Goal: Transaction & Acquisition: Obtain resource

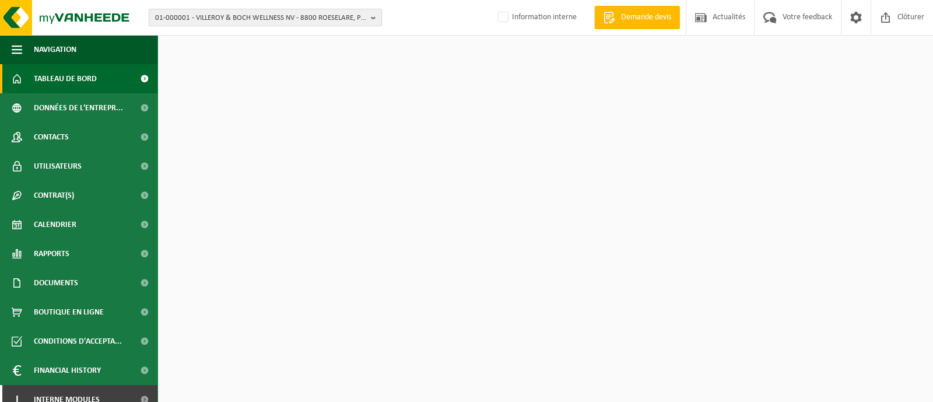
click at [199, 20] on span "01-000001 - VILLEROY & BOCH WELLNESS NV - 8800 ROESELARE, POPULIERSTRAAT 1" at bounding box center [260, 17] width 211 height 17
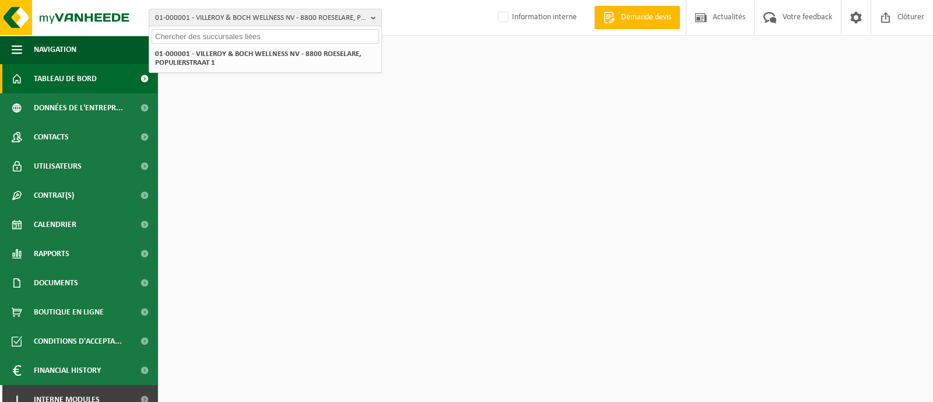
click at [215, 37] on input "text" at bounding box center [265, 36] width 227 height 15
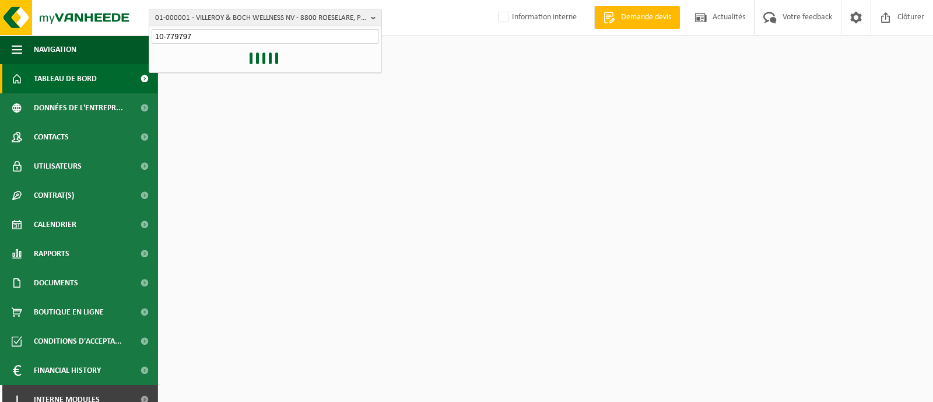
type input "10-779797"
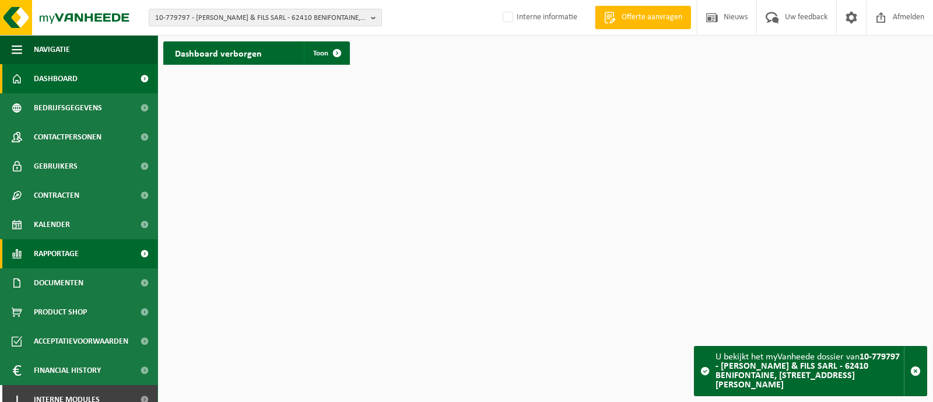
click at [61, 260] on span "Rapportage" at bounding box center [56, 253] width 45 height 29
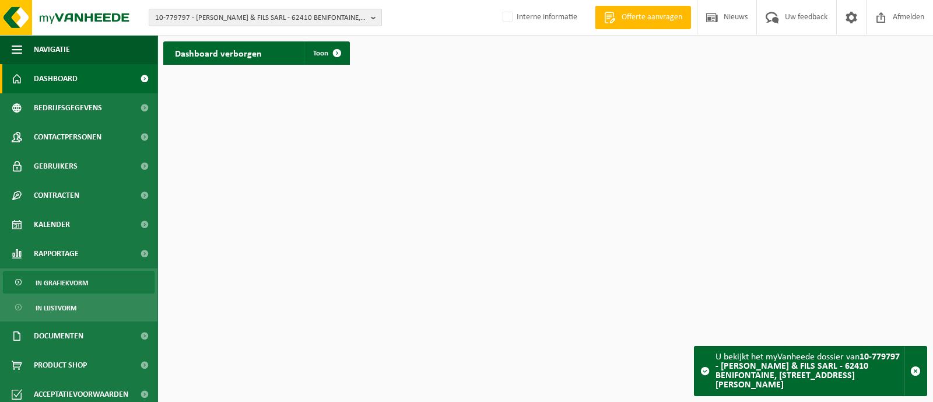
click at [80, 281] on span "In grafiekvorm" at bounding box center [62, 283] width 52 height 22
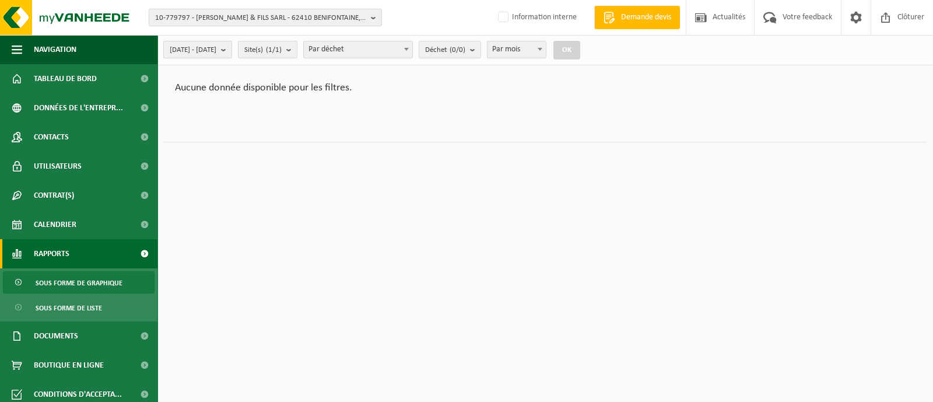
click at [232, 50] on b "submit" at bounding box center [226, 49] width 10 height 16
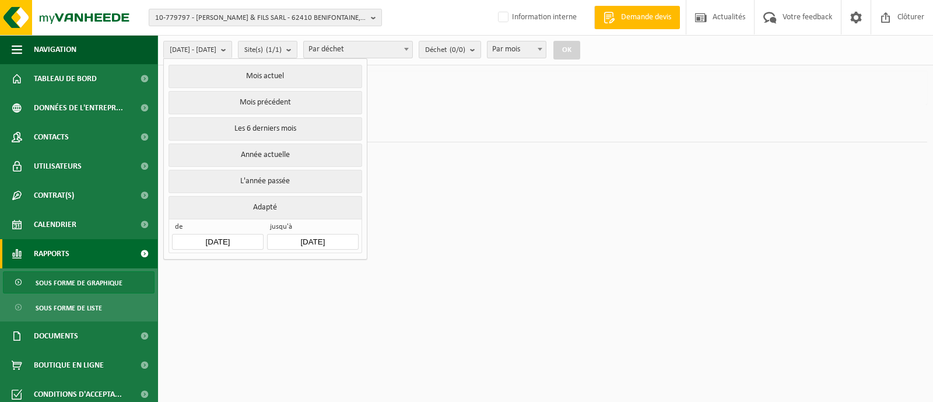
click at [227, 240] on input "[DATE]" at bounding box center [217, 242] width 91 height 16
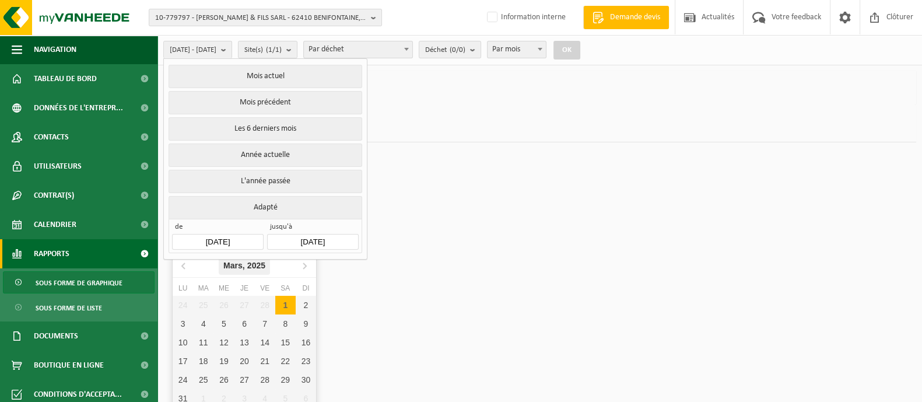
click at [268, 268] on div "Mars, 2025" at bounding box center [244, 265] width 51 height 19
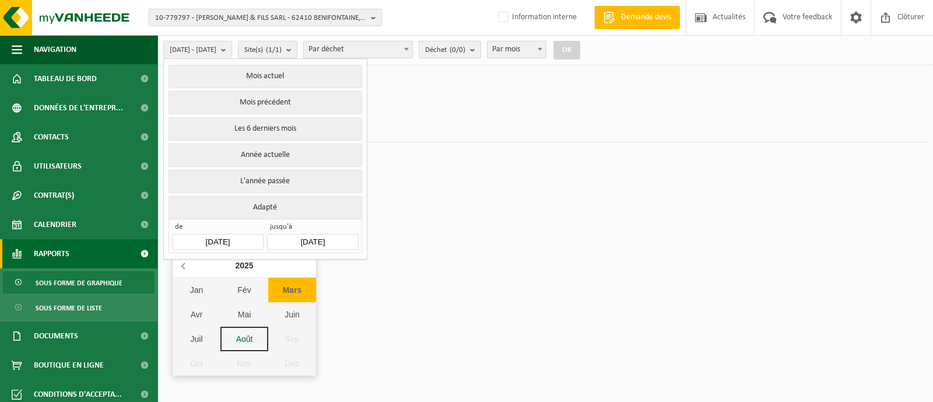
click at [183, 272] on icon at bounding box center [184, 265] width 19 height 19
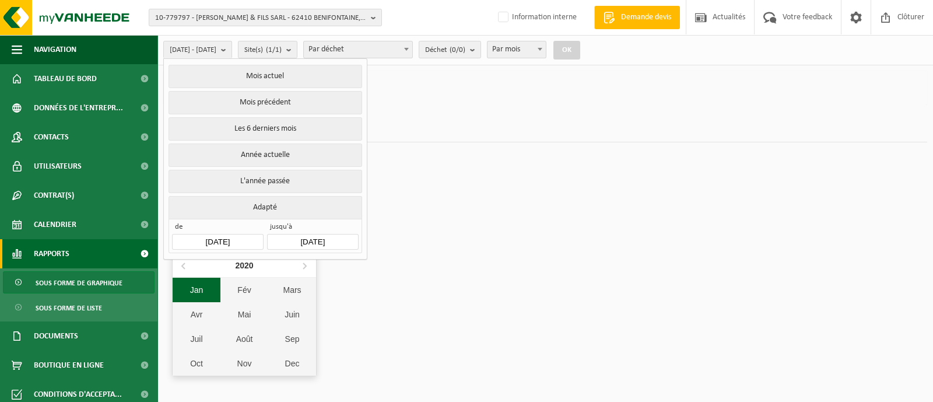
click at [206, 288] on div "Jan" at bounding box center [197, 290] width 48 height 24
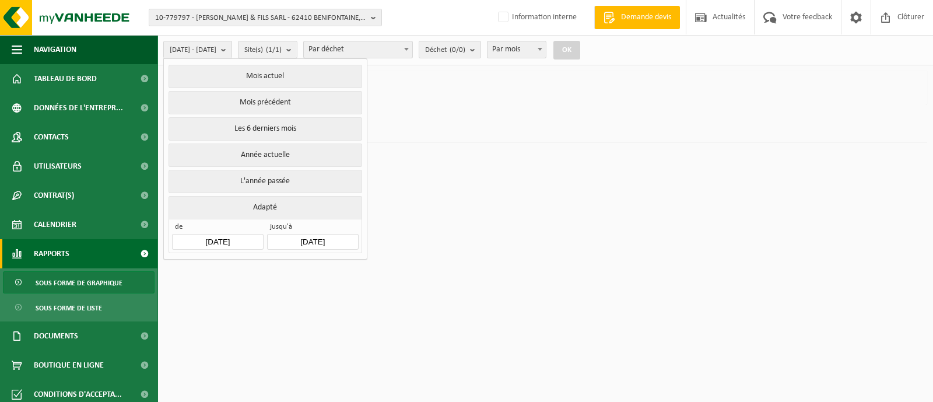
click at [413, 279] on html "10-779797 - BOULAN PERE & FILS SARL - 62410 BENIFONTAINE, RUE VICTOR HUGO 11 10…" at bounding box center [466, 201] width 933 height 402
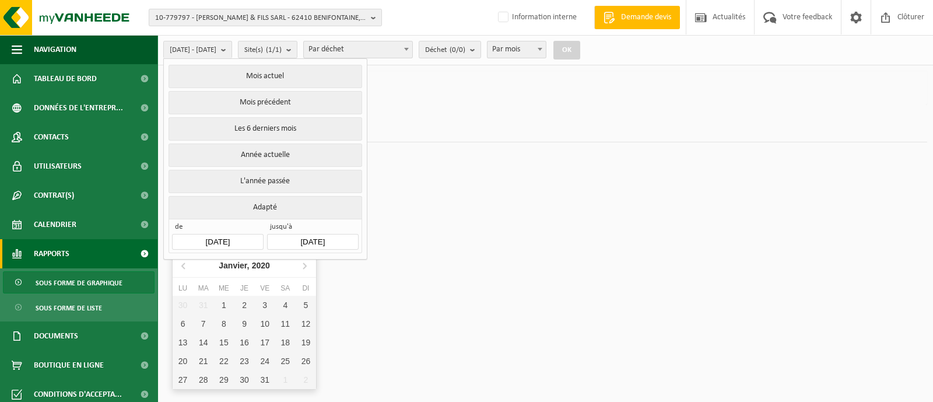
click at [235, 237] on input "[DATE]" at bounding box center [217, 242] width 91 height 16
click at [222, 304] on div "1" at bounding box center [223, 305] width 20 height 19
type input "2020-01-01"
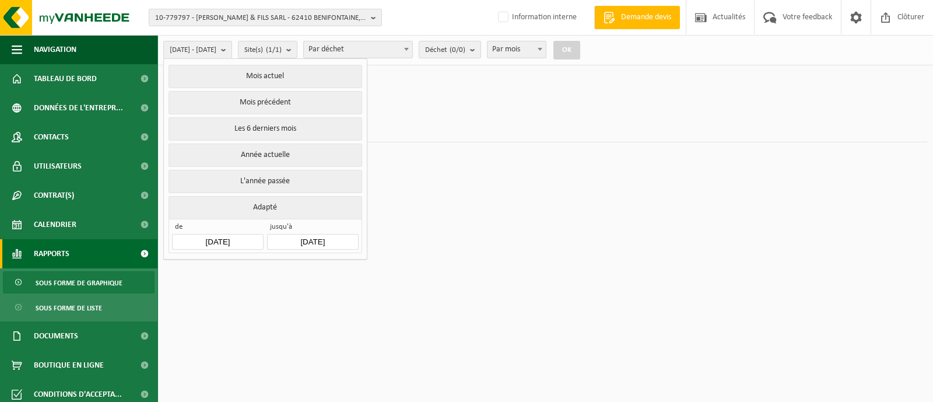
click at [457, 221] on html "10-779797 - BOULAN PERE & FILS SARL - 62410 BENIFONTAINE, RUE VICTOR HUGO 11 10…" at bounding box center [466, 201] width 933 height 402
click at [580, 51] on button "OK" at bounding box center [567, 50] width 27 height 19
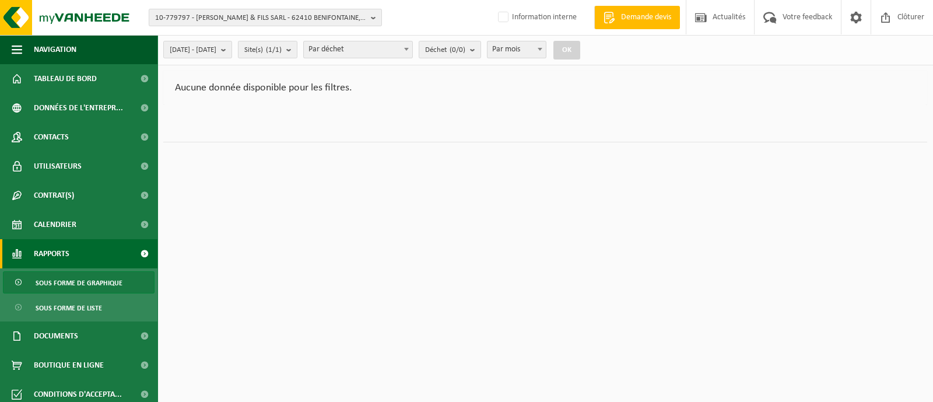
click at [397, 48] on span "Par déchet" at bounding box center [358, 49] width 108 height 16
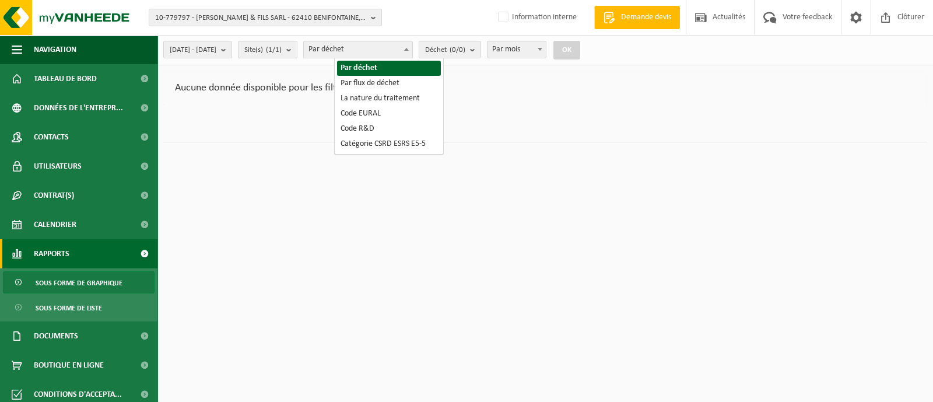
click at [382, 46] on span "Par déchet" at bounding box center [358, 49] width 108 height 16
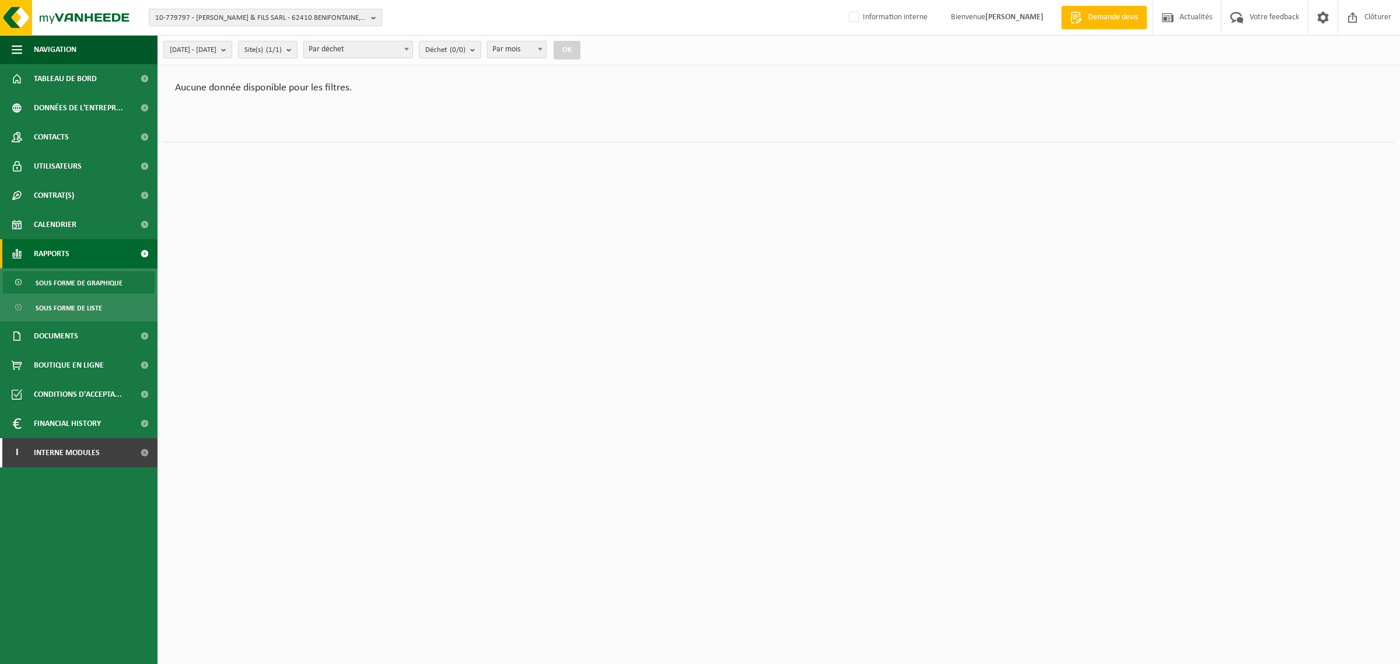
click at [287, 21] on span "10-779797 - BOULAN PERE & FILS SARL - 62410 BENIFONTAINE, RUE VICTOR HUGO 11" at bounding box center [260, 17] width 211 height 17
click at [275, 35] on input "text" at bounding box center [265, 36] width 227 height 15
paste input "10-746513"
type input "10-746513"
click at [230, 54] on strong "10-746513 - CARROSSERIE VINCENT - 62750 LOOS EN GOHELLE, RUE ROGER SALENGRO 203…" at bounding box center [251, 57] width 192 height 17
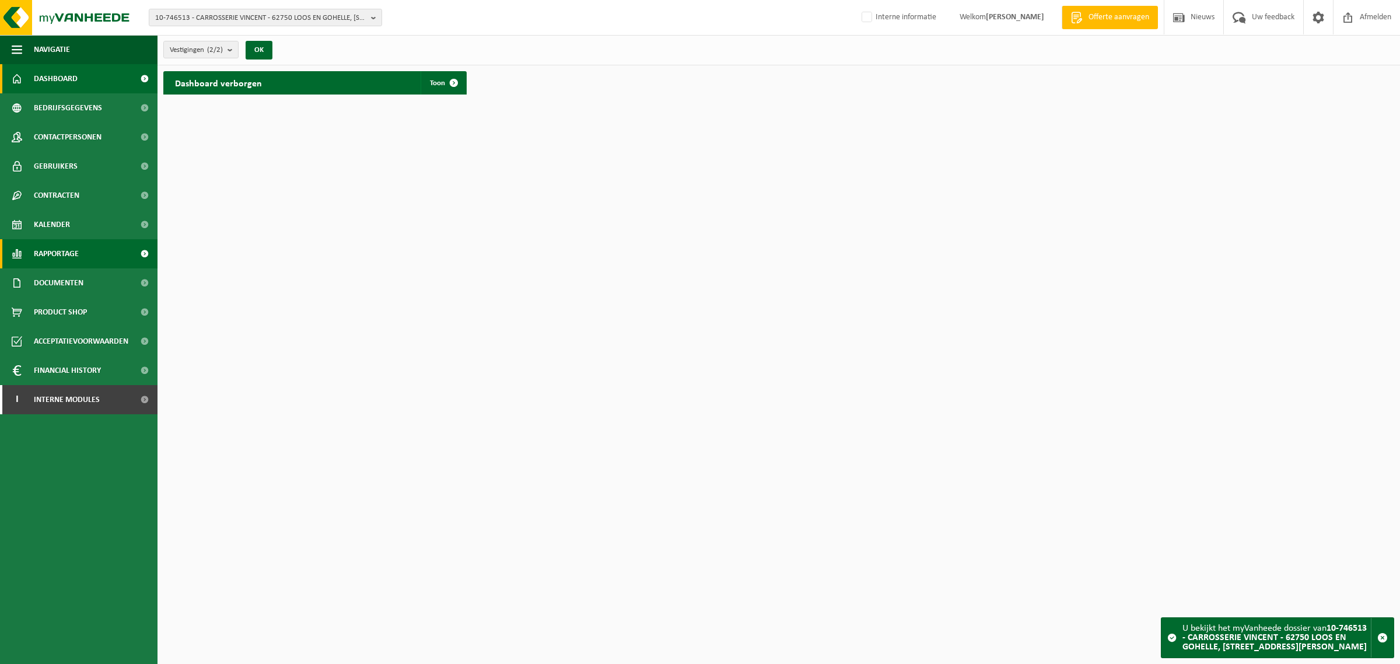
click at [97, 257] on link "Rapportage" at bounding box center [78, 253] width 157 height 29
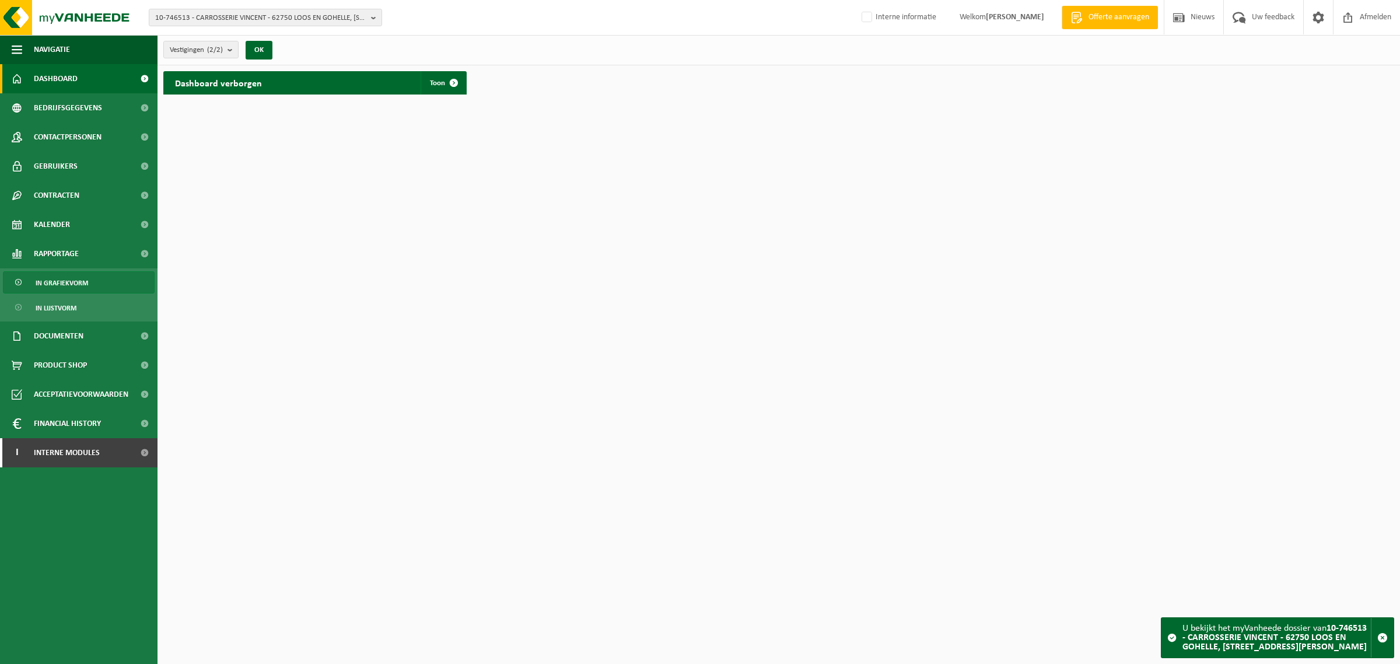
click at [94, 280] on link "In grafiekvorm" at bounding box center [79, 282] width 152 height 22
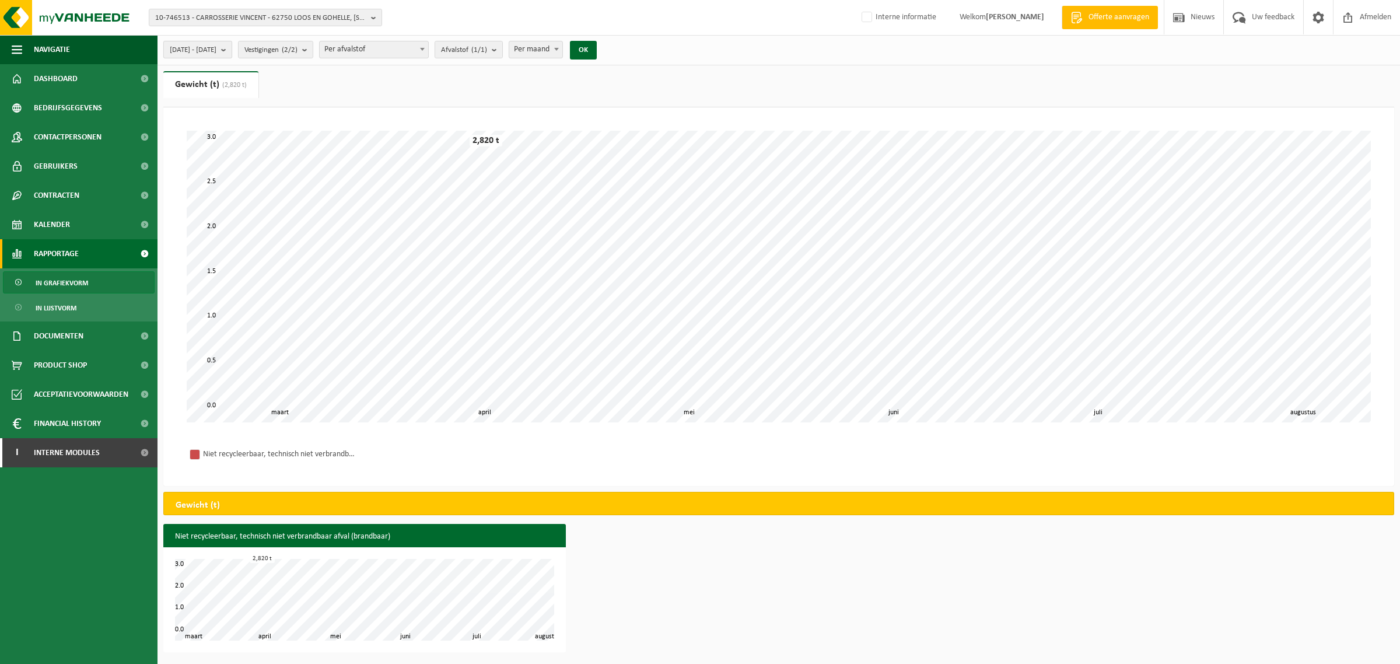
click at [216, 54] on span "[DATE] - [DATE]" at bounding box center [193, 49] width 47 height 17
click at [216, 52] on span "[DATE] - [DATE]" at bounding box center [193, 49] width 47 height 17
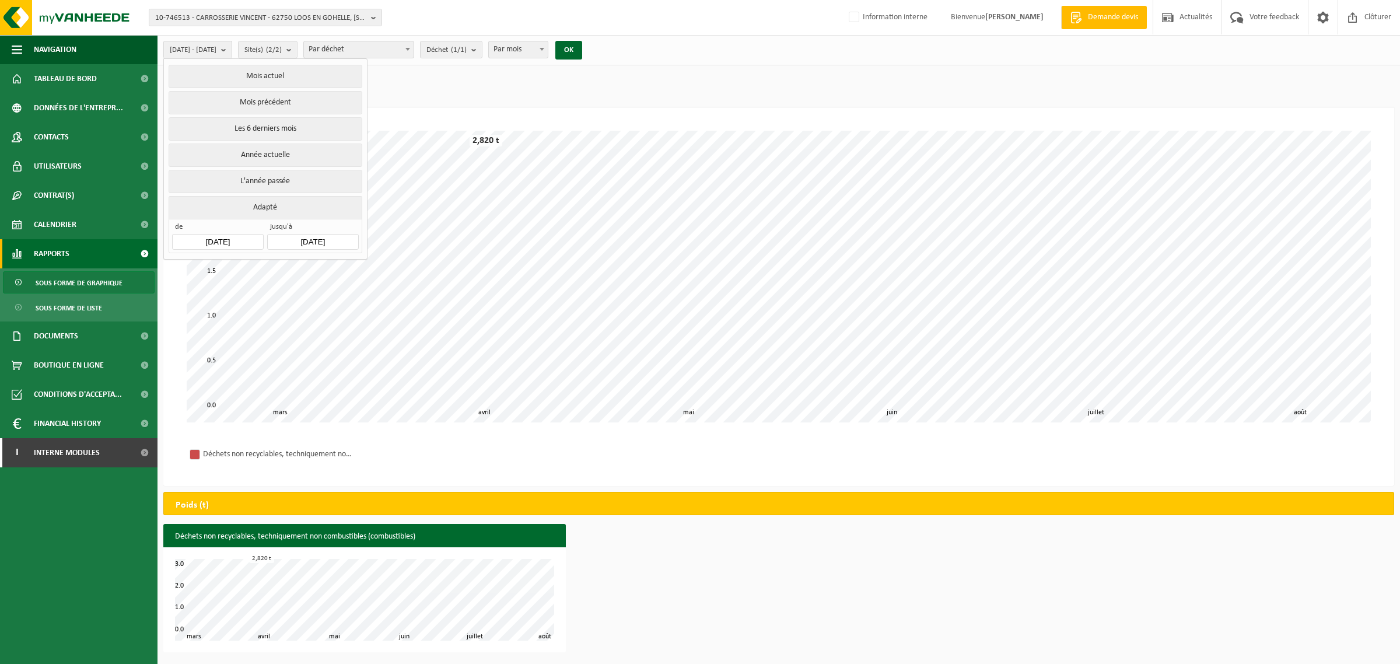
click at [208, 242] on input "[DATE]" at bounding box center [217, 242] width 91 height 16
click at [264, 272] on icon "2025" at bounding box center [257, 269] width 18 height 8
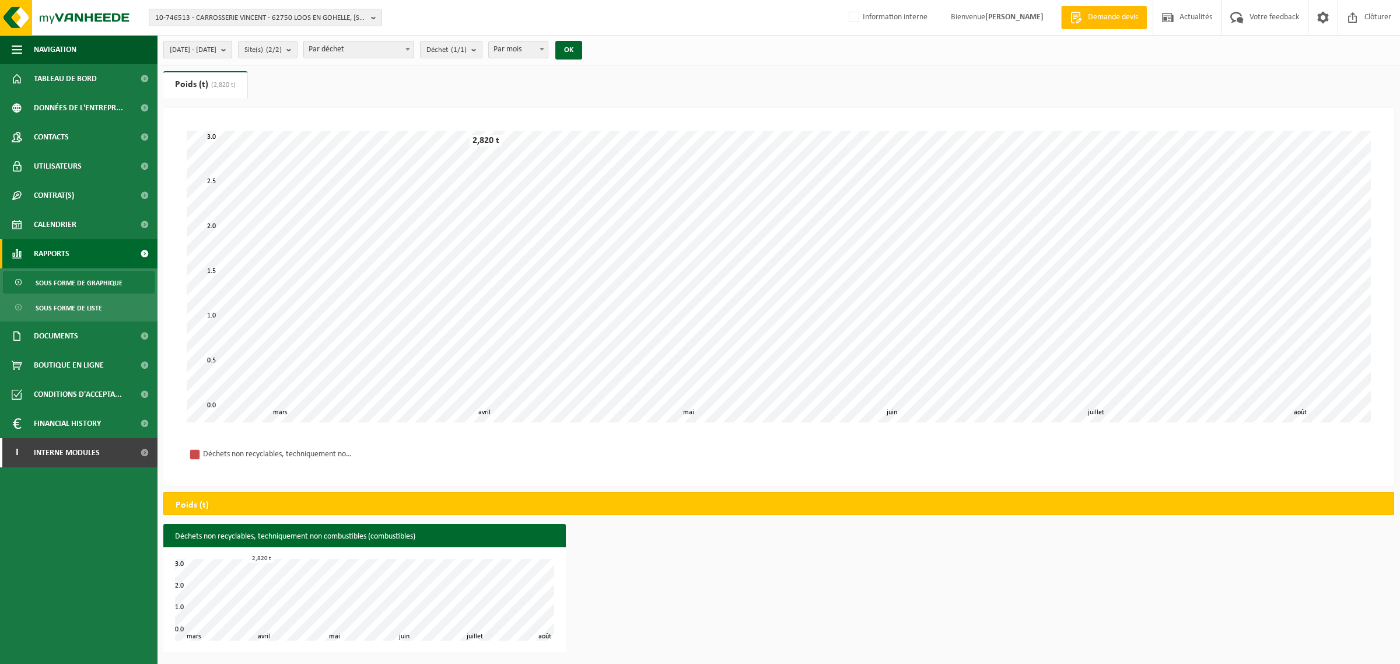
click at [232, 45] on b "submit" at bounding box center [226, 49] width 10 height 16
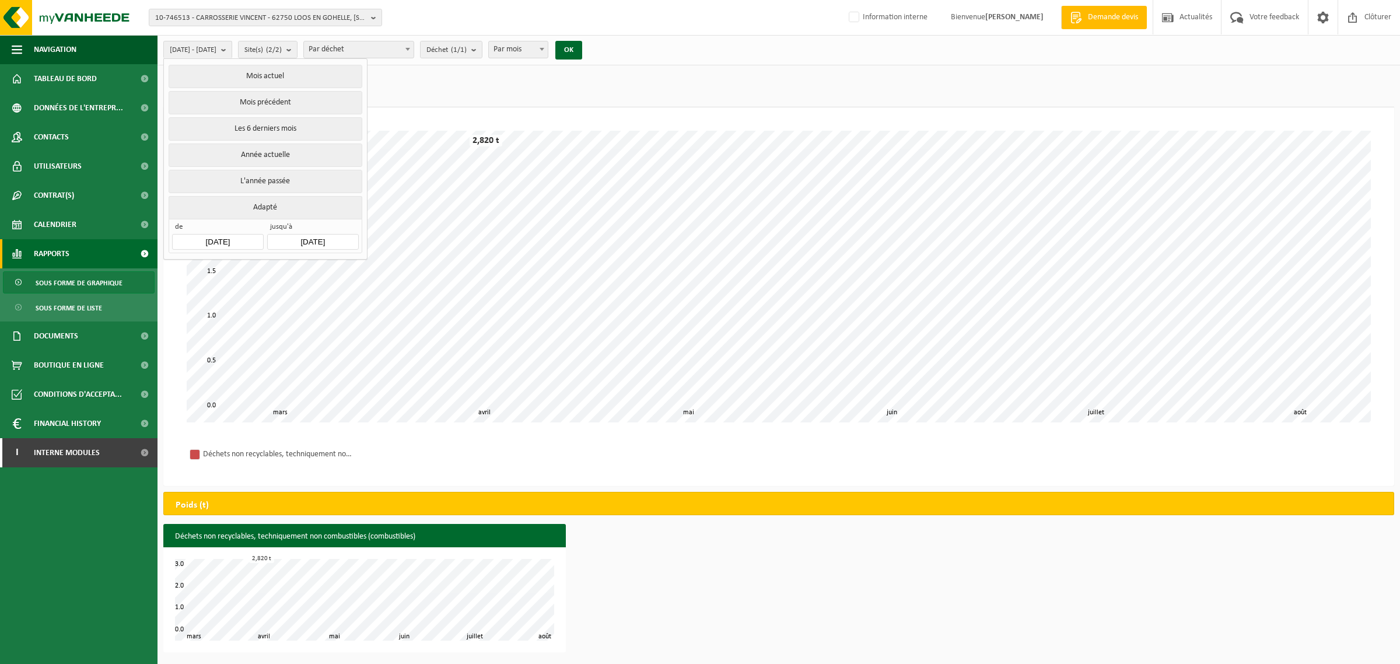
click at [196, 241] on input "2025-03-01" at bounding box center [217, 242] width 91 height 16
click at [184, 269] on icon at bounding box center [185, 269] width 19 height 19
click at [237, 267] on div "2023" at bounding box center [244, 269] width 27 height 19
click at [292, 302] on div "2022" at bounding box center [299, 298] width 36 height 33
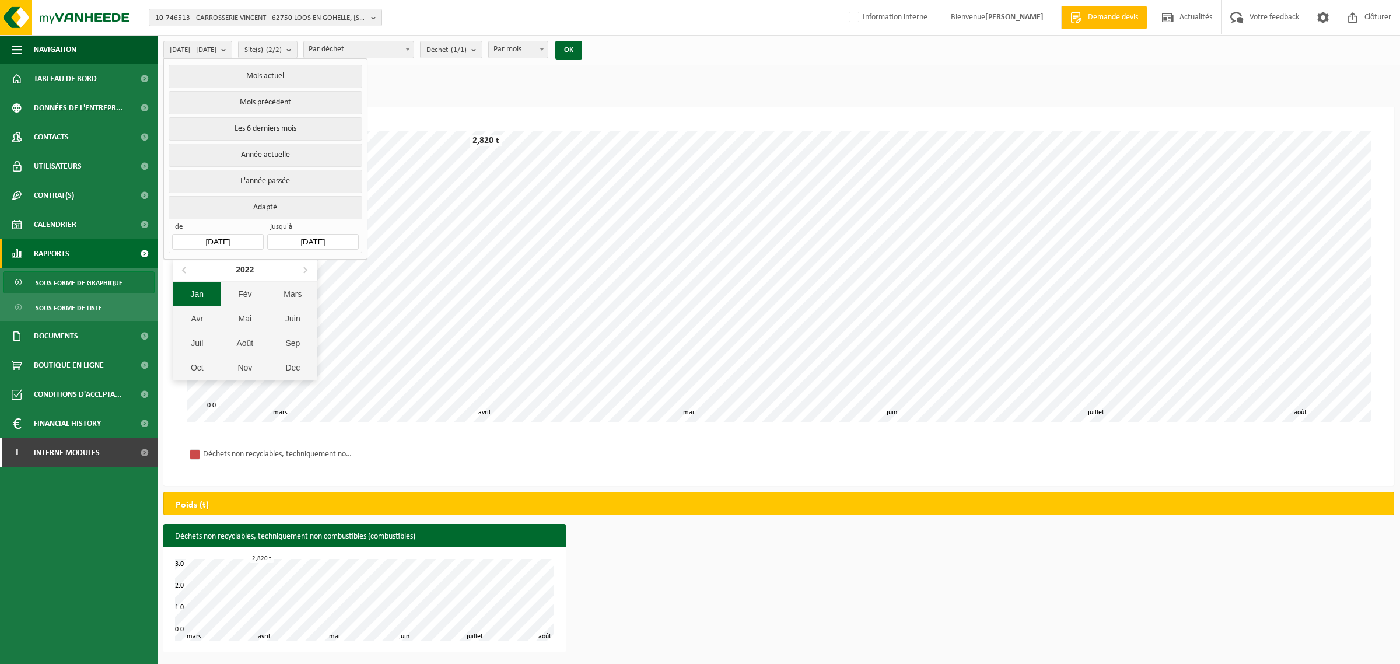
click at [207, 295] on div "Jan" at bounding box center [197, 294] width 48 height 24
click at [283, 309] on div "1" at bounding box center [286, 309] width 20 height 19
type input "2022-01-01"
click at [582, 52] on button "OK" at bounding box center [568, 50] width 27 height 19
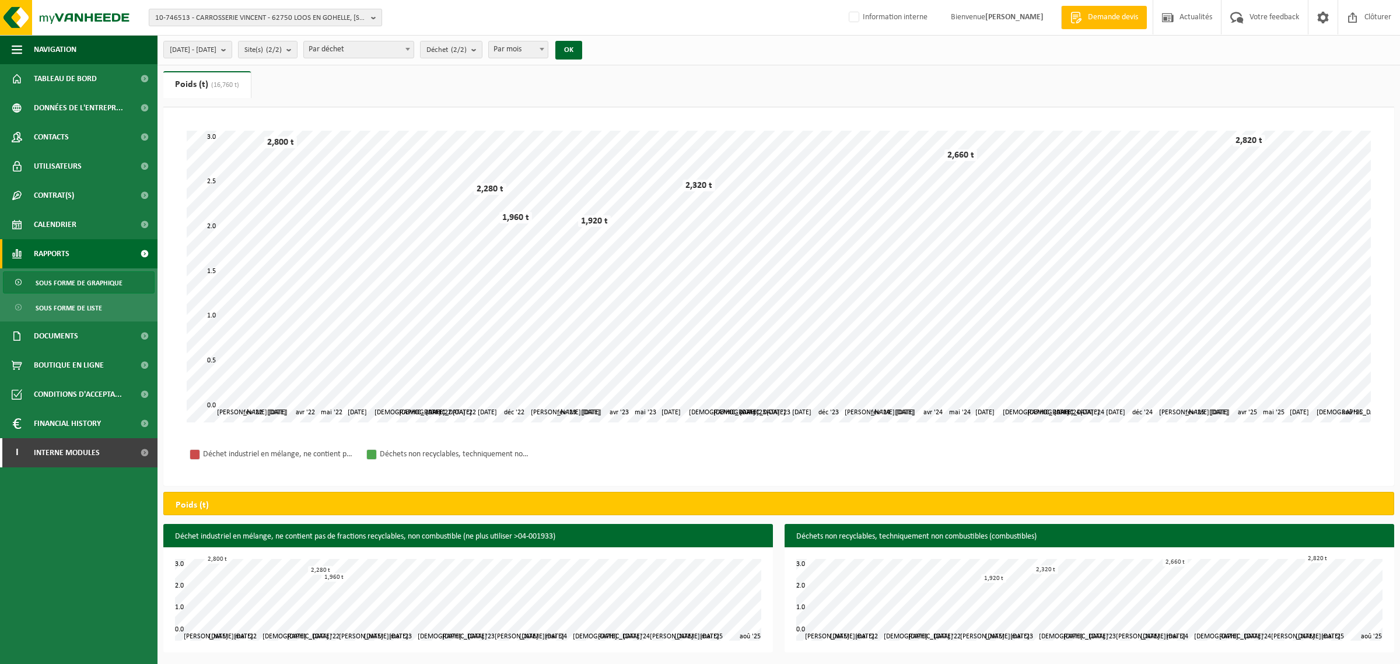
click at [346, 13] on span "10-746513 - CARROSSERIE VINCENT - 62750 LOOS EN GOHELLE, RUE ROGER SALENGRO 203…" at bounding box center [260, 17] width 211 height 17
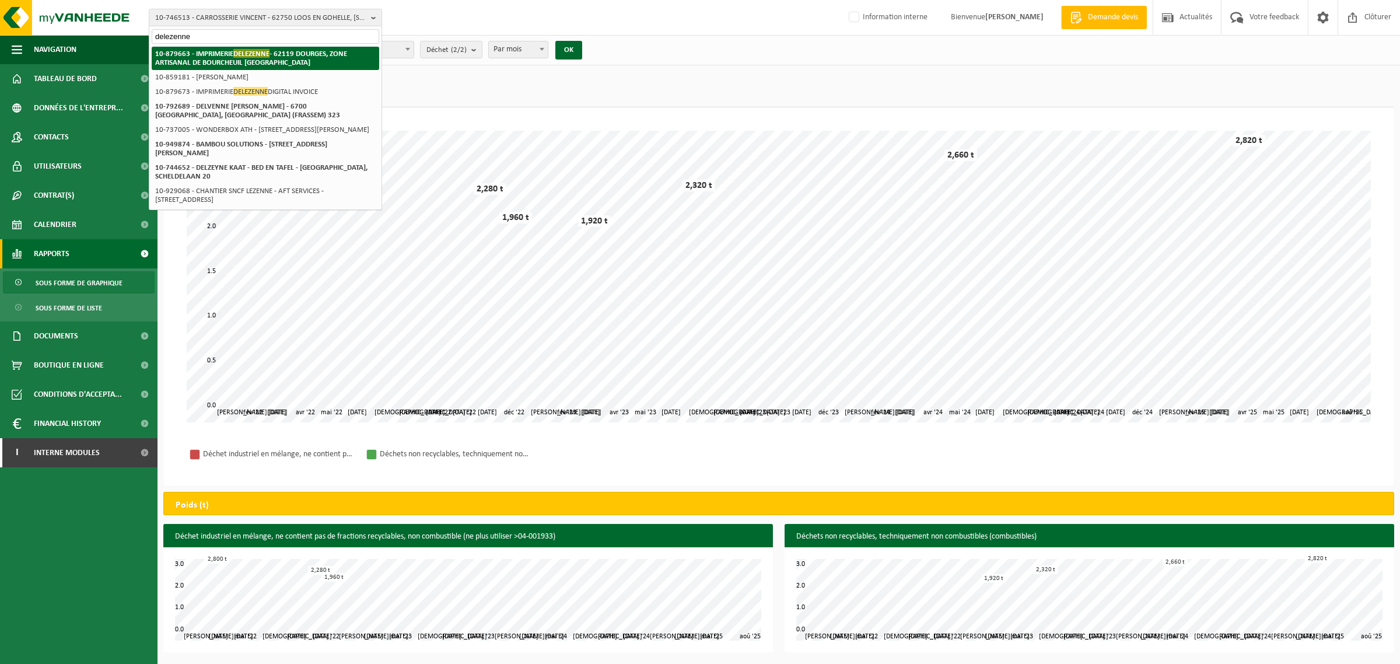
type input "delezenne"
click at [239, 58] on strong "10-879663 - IMPRIMERIE DELEZENNE - 62119 DOURGES, ZONE ARTISANAL DE BOURCHEUIL …" at bounding box center [251, 57] width 192 height 17
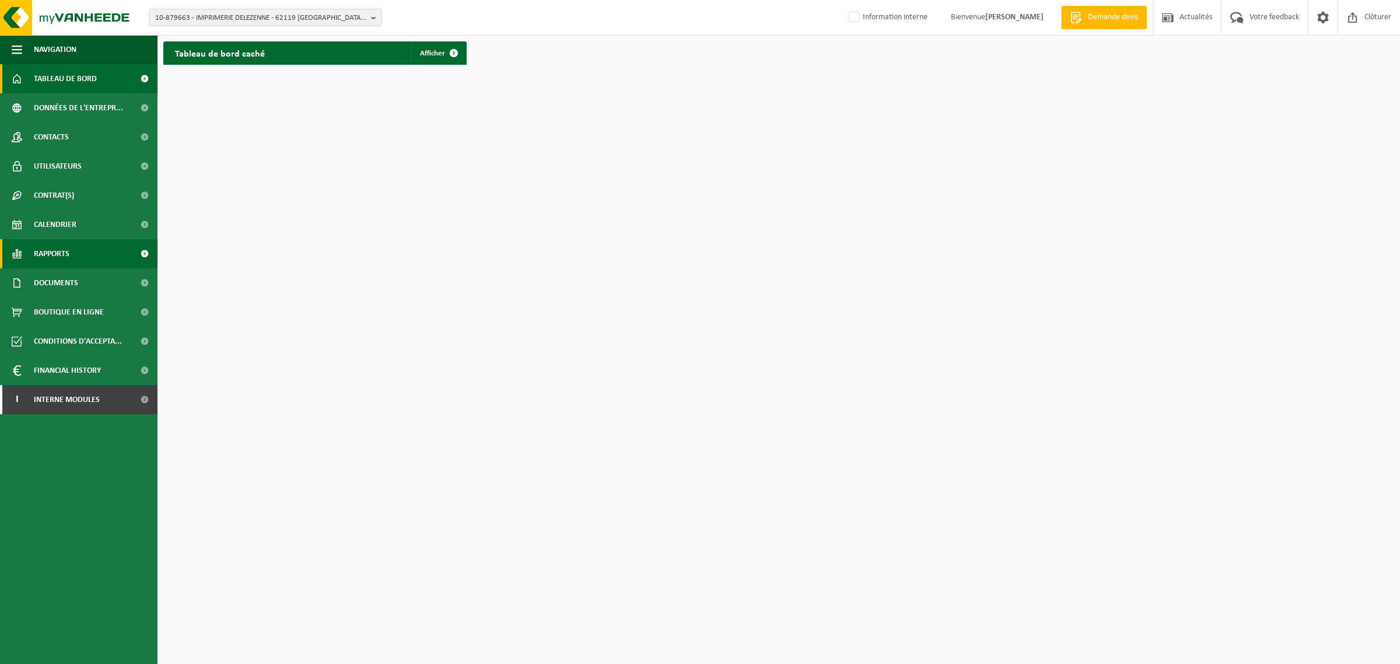
click at [61, 255] on span "Rapports" at bounding box center [52, 253] width 36 height 29
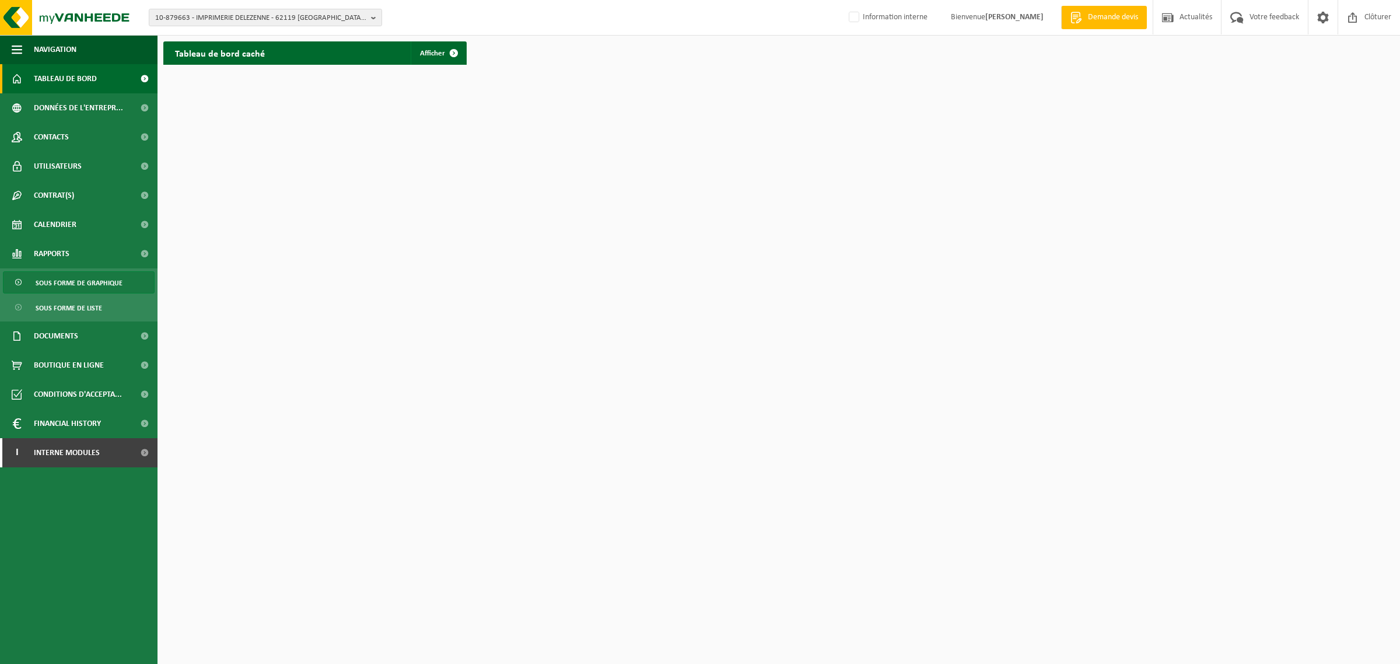
click at [71, 282] on span "Sous forme de graphique" at bounding box center [79, 283] width 87 height 22
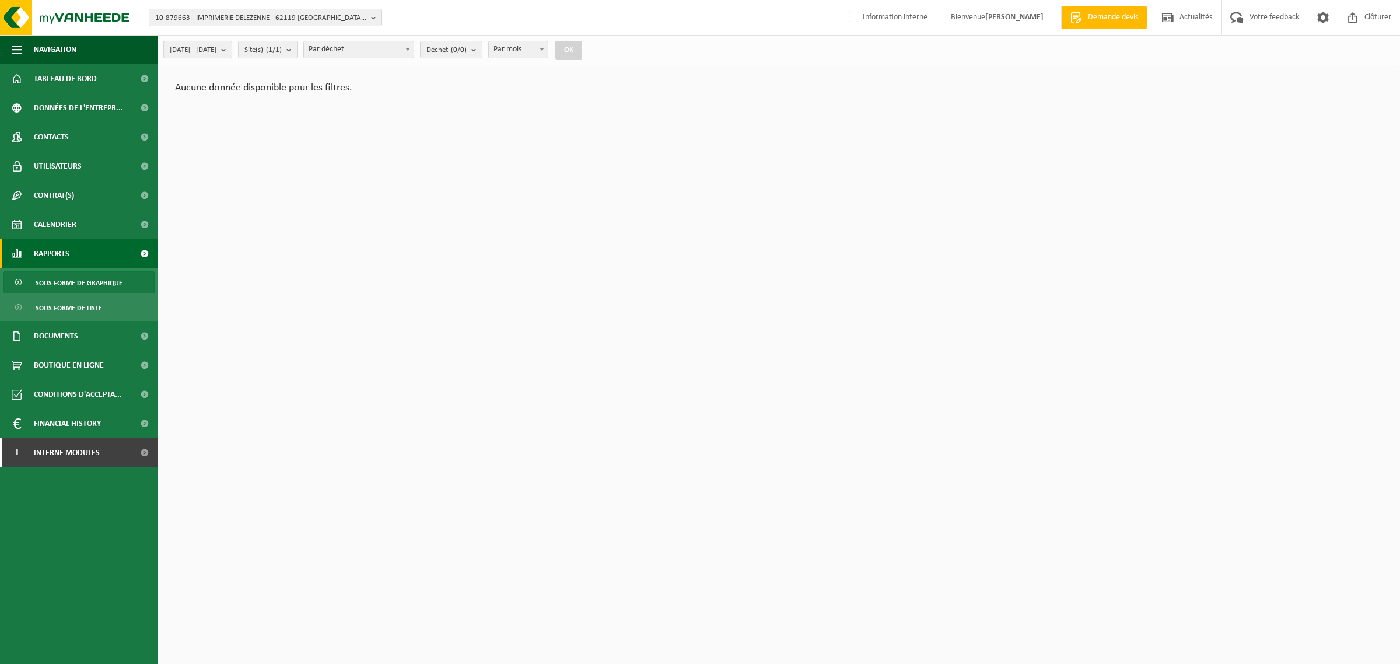
click at [232, 51] on button "2025-03-01 - 2025-08-13" at bounding box center [197, 49] width 69 height 17
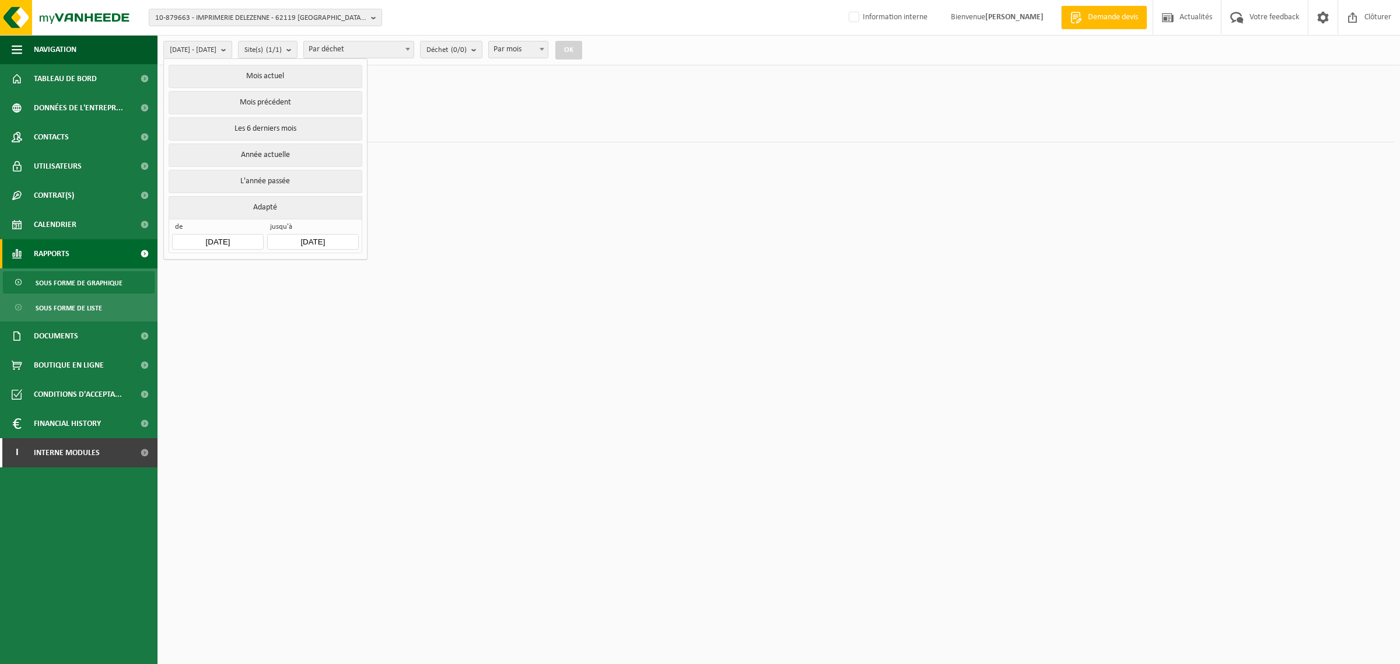
click at [232, 240] on input "2025-03-01" at bounding box center [217, 242] width 91 height 16
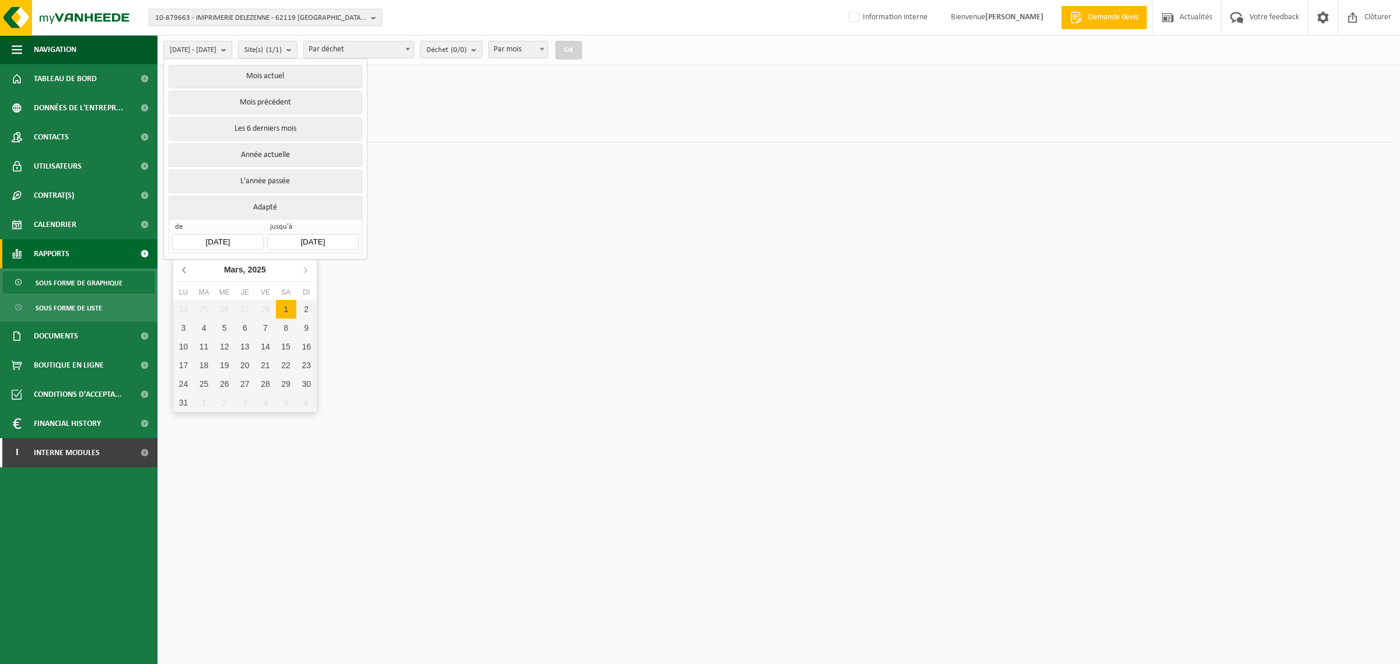
click at [181, 273] on icon at bounding box center [185, 269] width 19 height 19
click at [261, 272] on icon "2025" at bounding box center [260, 269] width 18 height 8
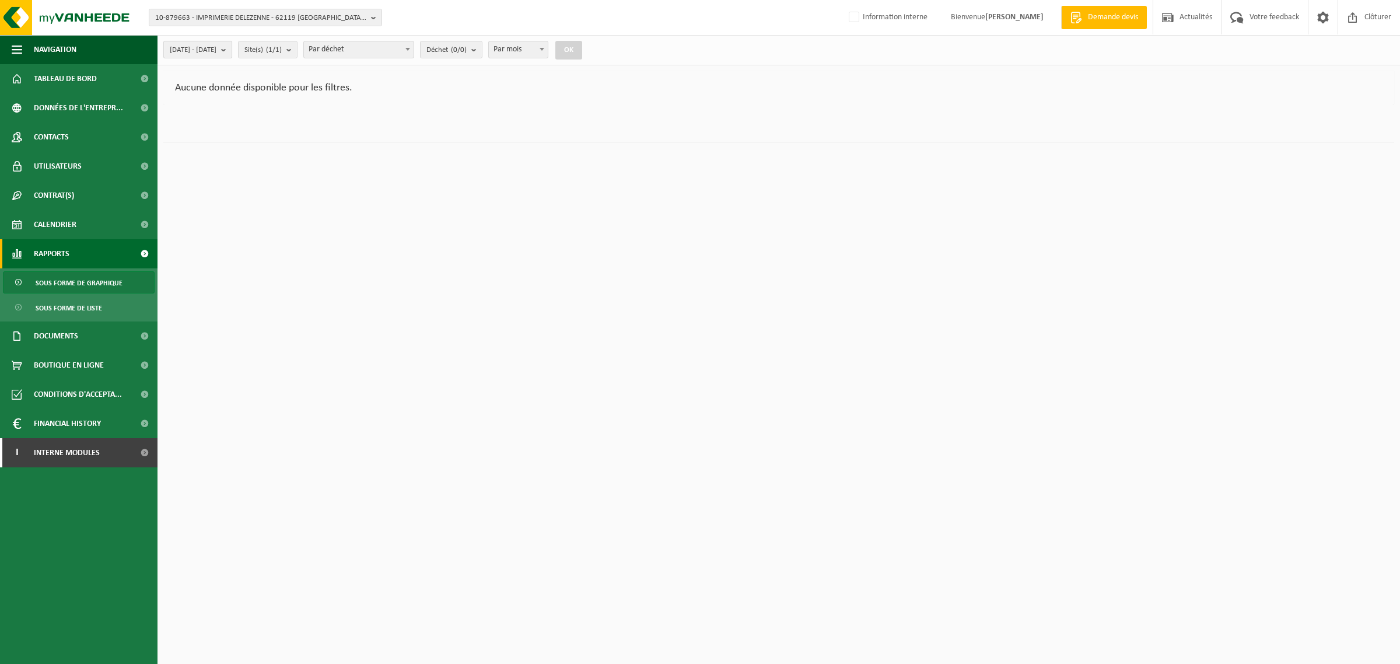
click at [216, 48] on span "2025-03-01 - 2025-08-13" at bounding box center [193, 49] width 47 height 17
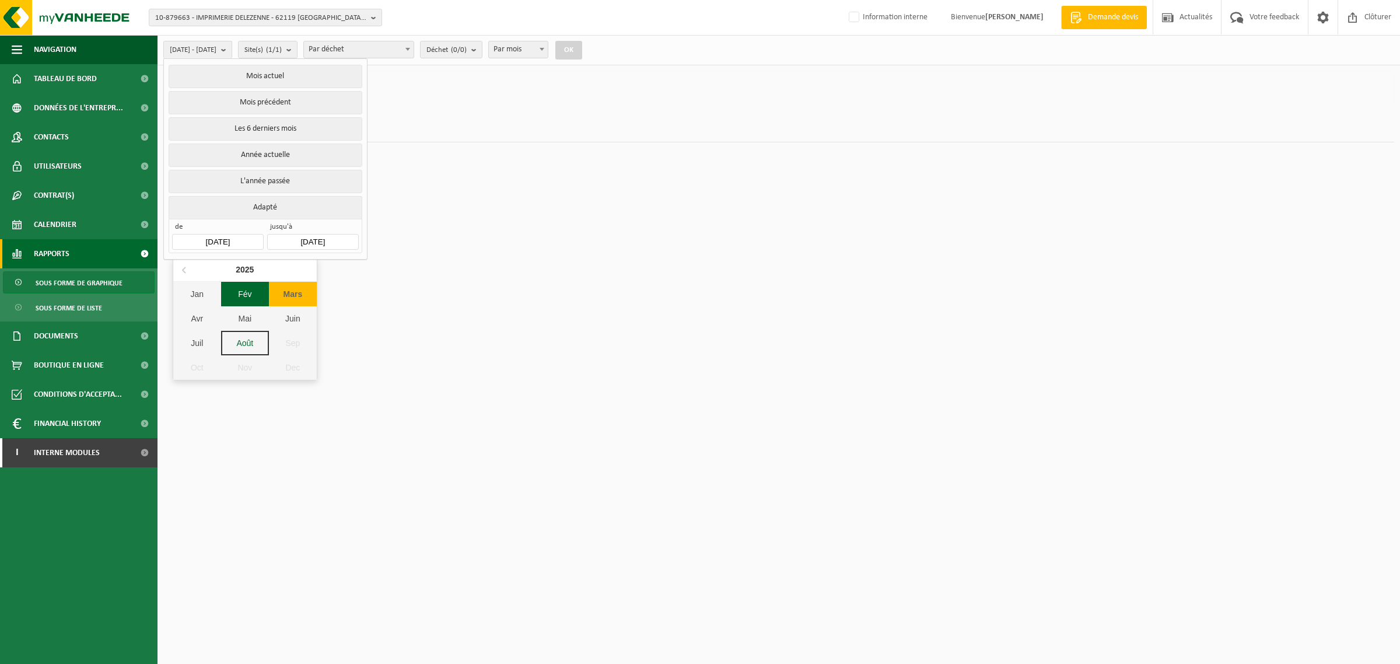
click at [226, 240] on input "2025-03-01" at bounding box center [217, 242] width 91 height 16
click at [184, 272] on icon at bounding box center [184, 270] width 3 height 6
click at [194, 293] on div "Jan" at bounding box center [197, 294] width 48 height 24
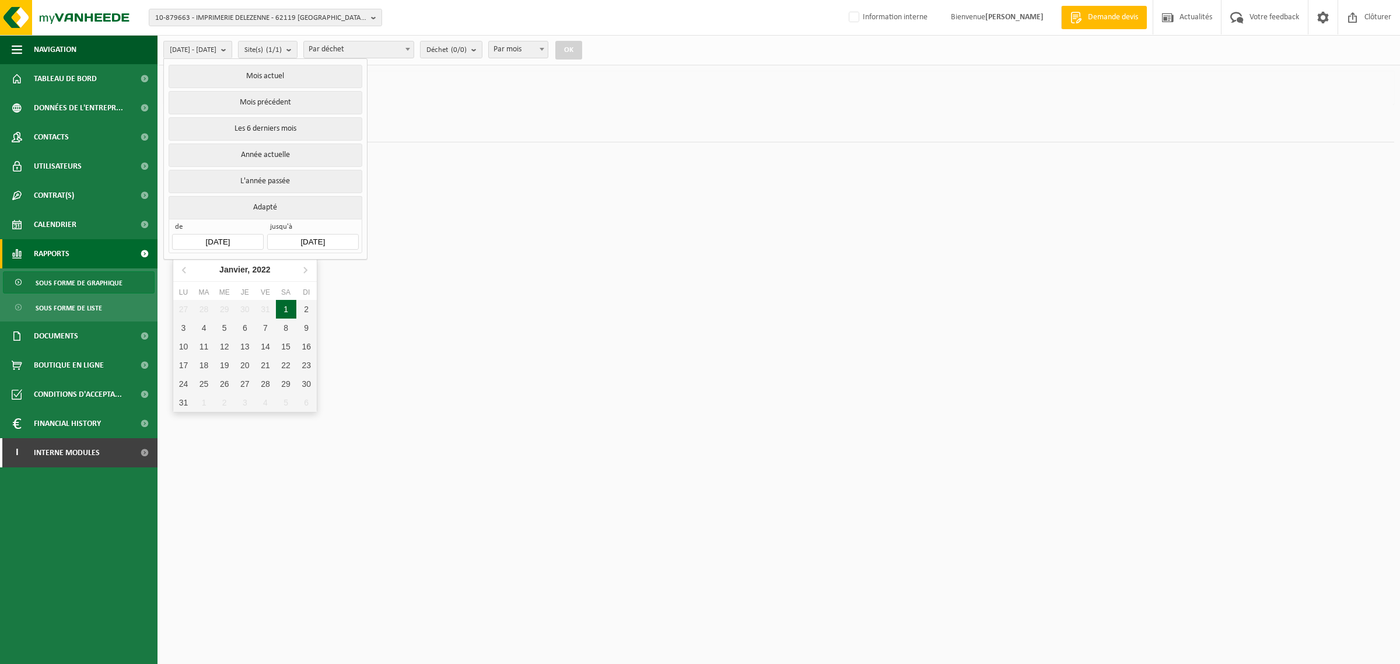
click at [289, 312] on div "1" at bounding box center [286, 309] width 20 height 19
type input "2022-01-01"
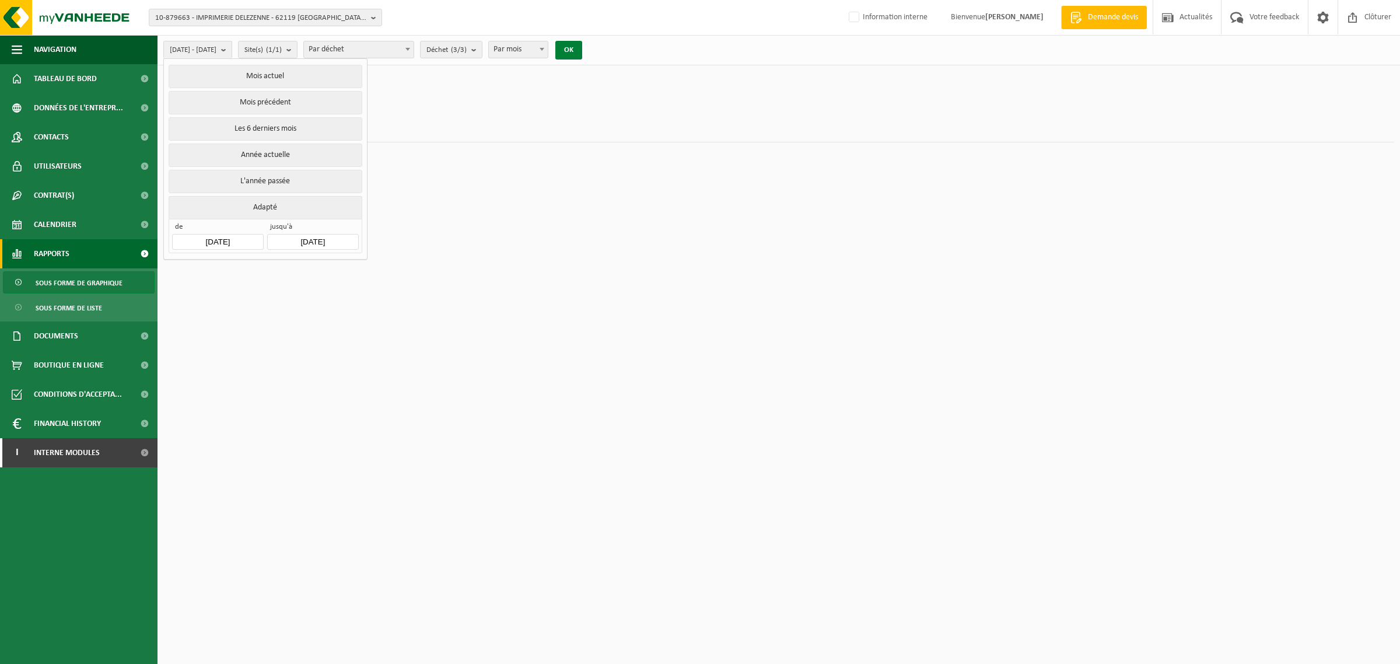
click at [582, 50] on button "OK" at bounding box center [568, 50] width 27 height 19
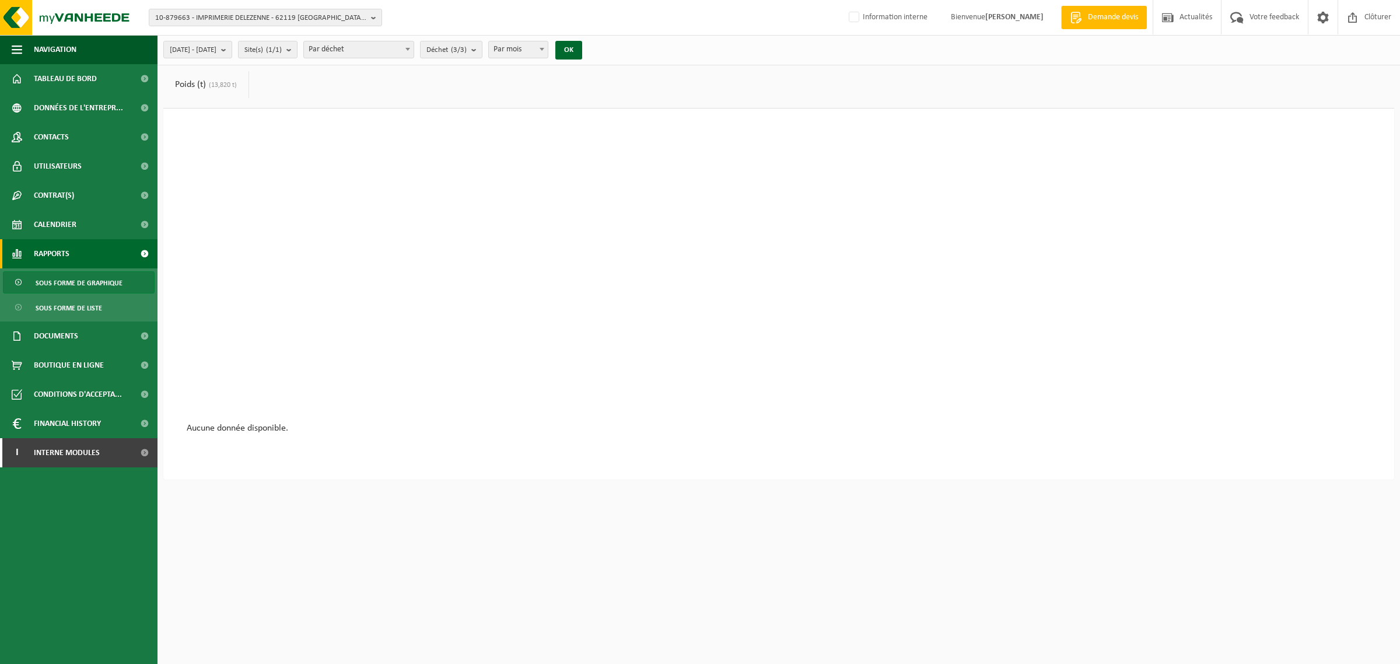
click at [209, 90] on link "Poids (t) (13,820 t)" at bounding box center [205, 84] width 85 height 27
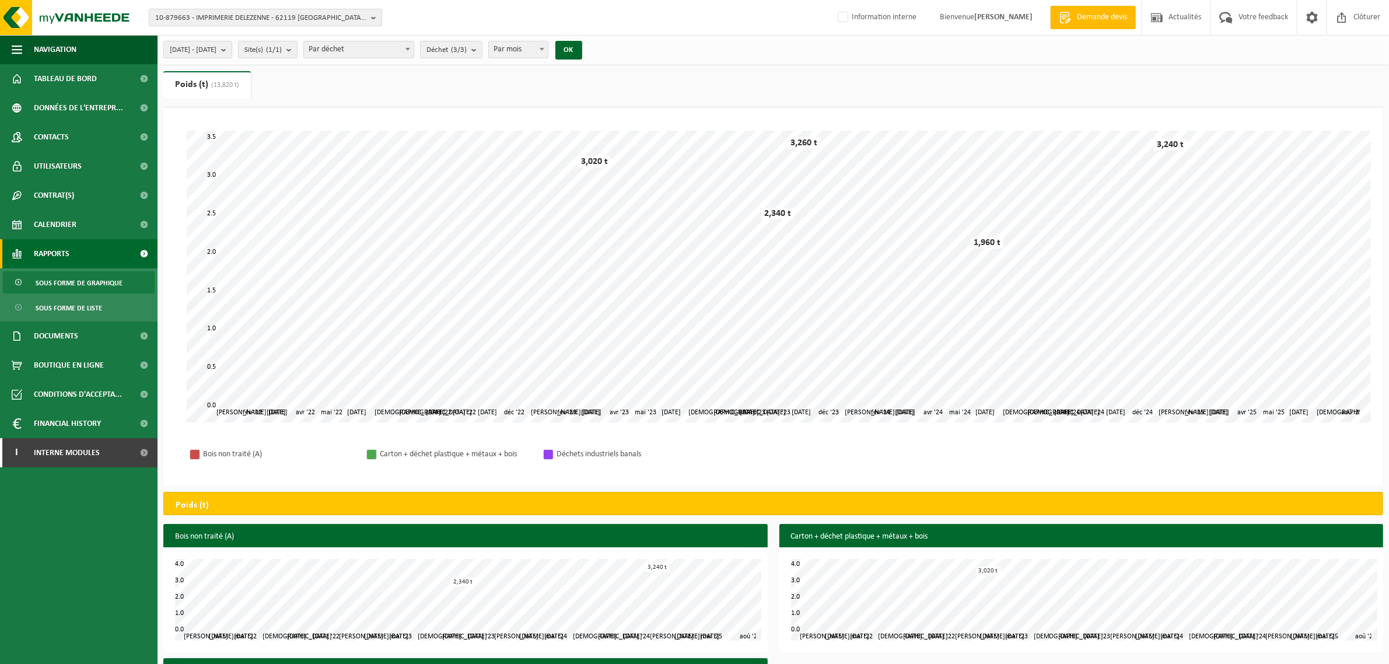
click at [176, 13] on span "10-879663 - IMPRIMERIE DELEZENNE - 62119 DOURGES, ZONE ARTISANAL DE BOURCHEUIL …" at bounding box center [260, 17] width 211 height 17
paste input "10-691588"
type input "10-691588"
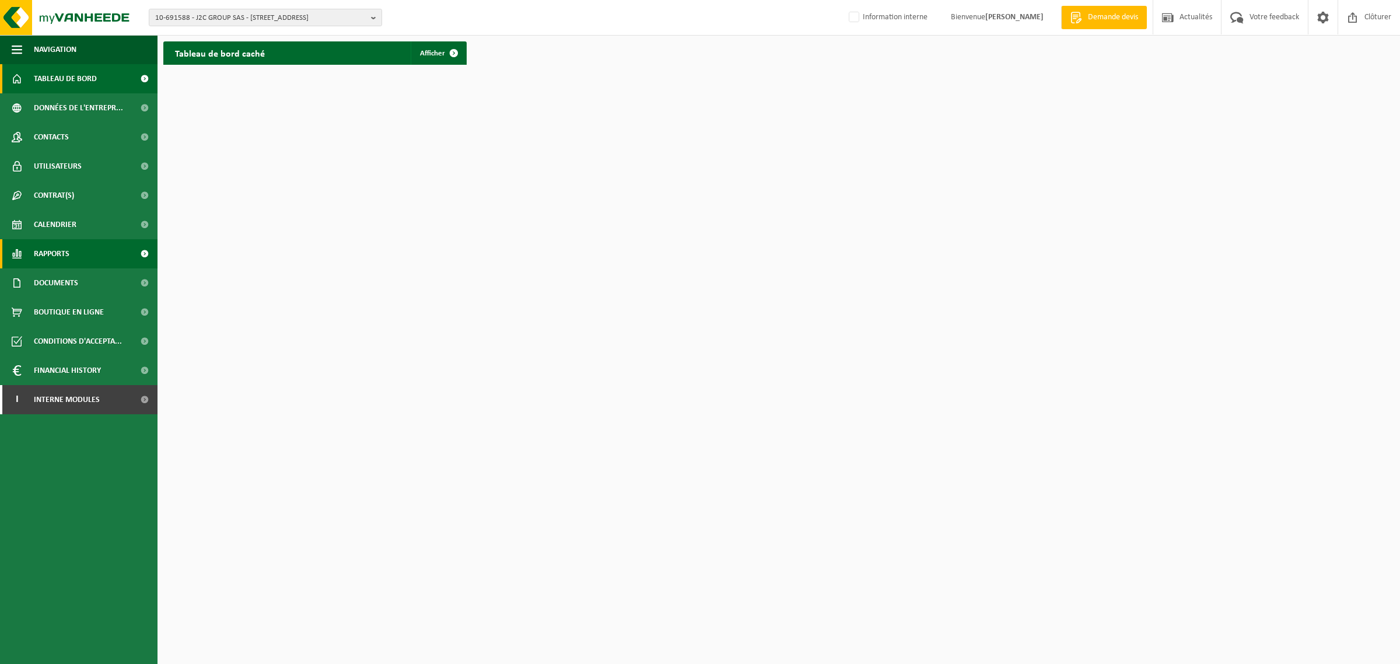
click at [62, 247] on span "Rapports" at bounding box center [52, 253] width 36 height 29
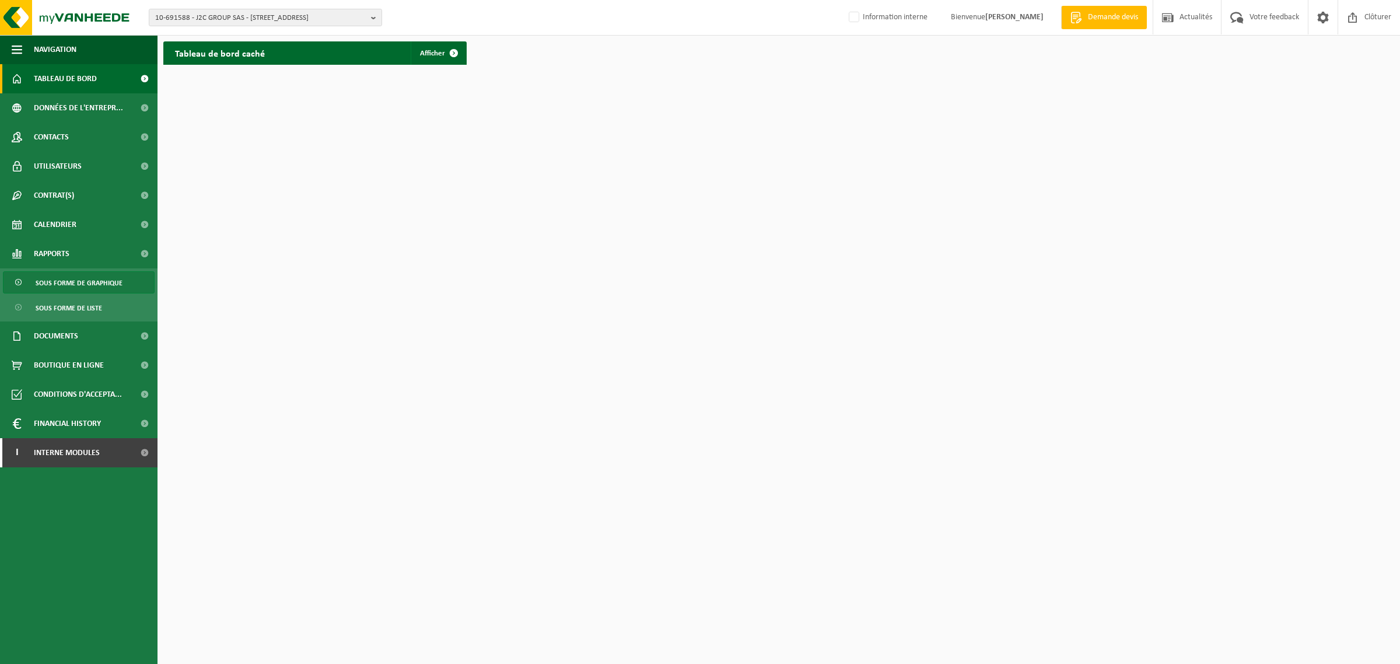
click at [82, 276] on span "Sous forme de graphique" at bounding box center [79, 283] width 87 height 22
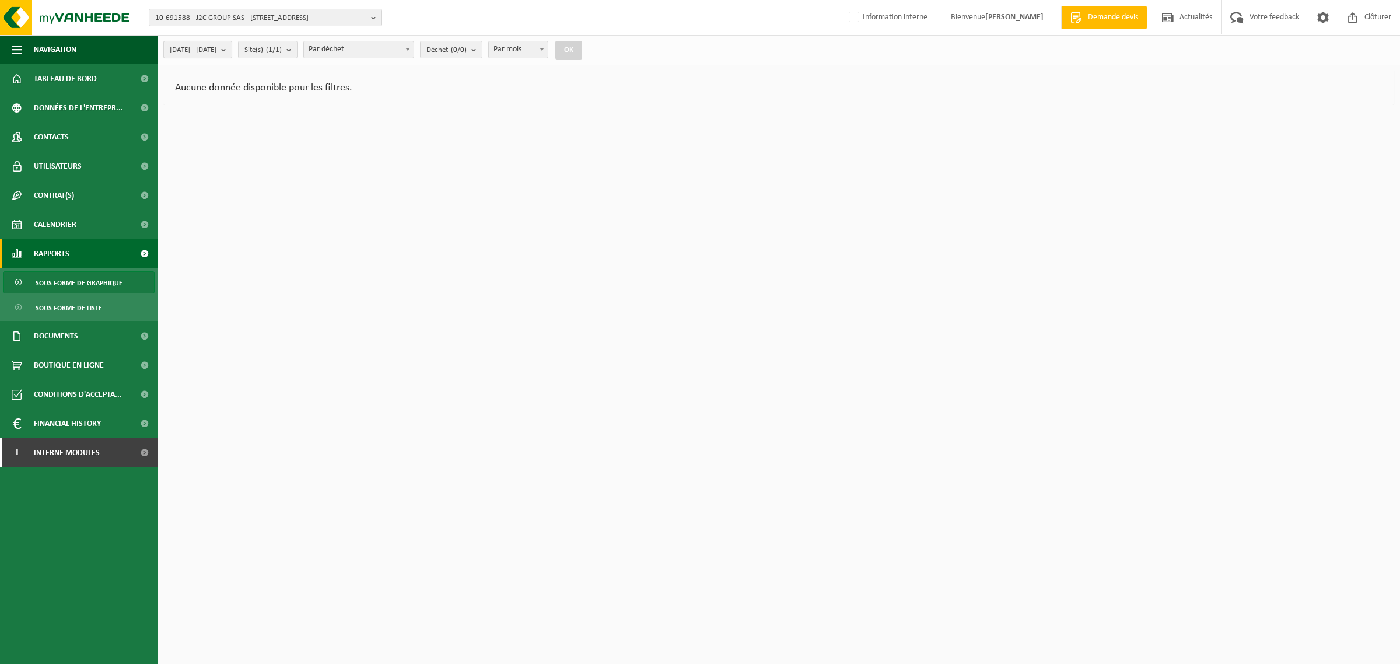
click at [232, 48] on b "submit" at bounding box center [226, 49] width 10 height 16
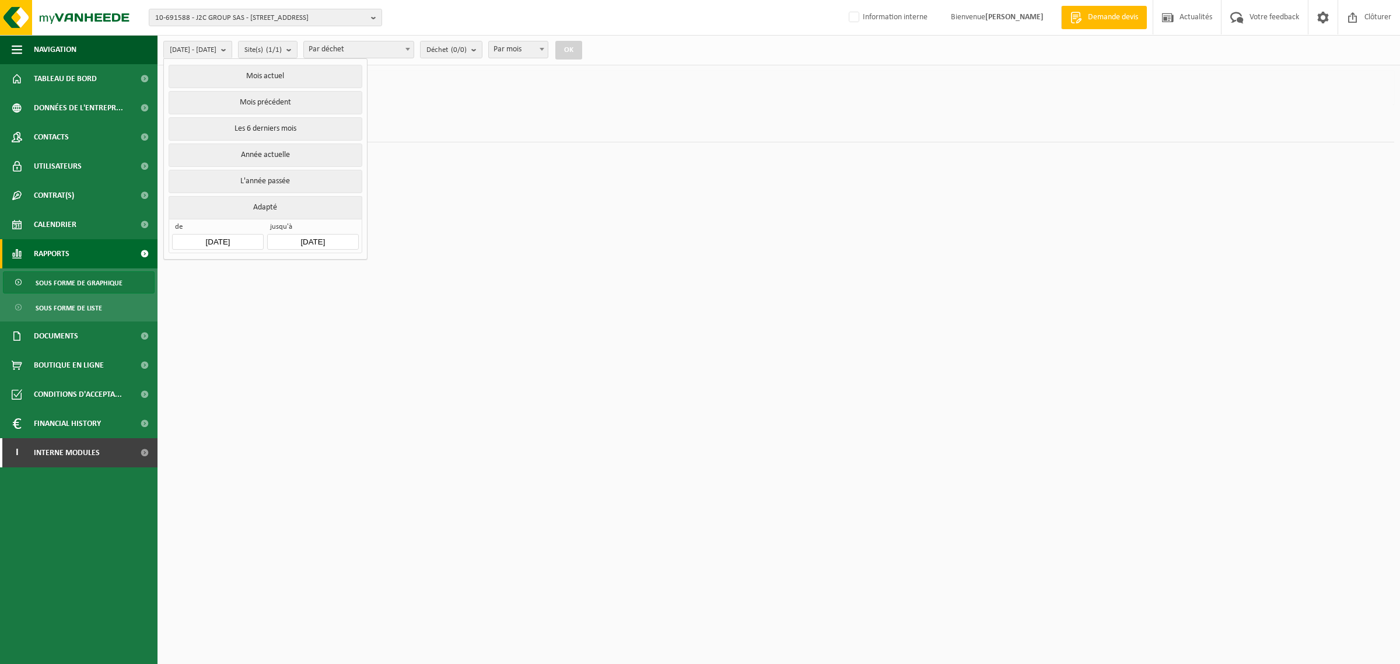
click at [226, 246] on input "[DATE]" at bounding box center [217, 242] width 91 height 16
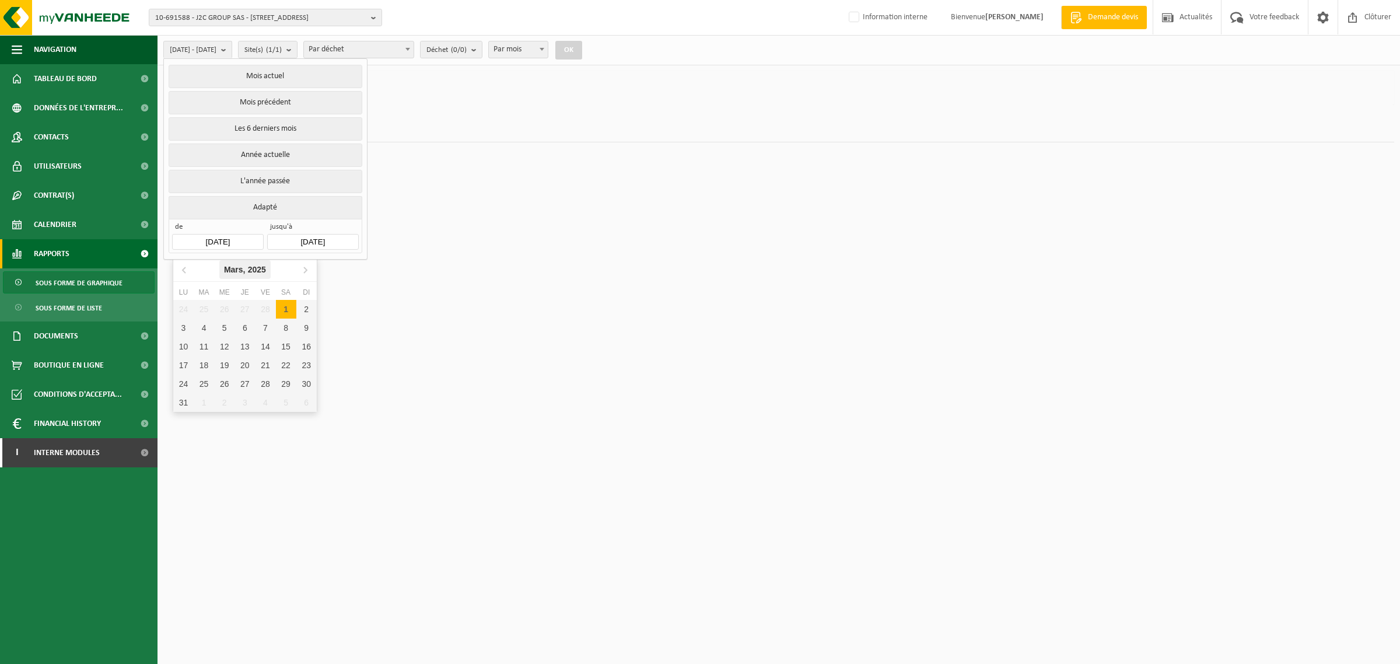
click at [267, 265] on div "Mars, 2025" at bounding box center [244, 269] width 51 height 19
click at [243, 268] on div "2025" at bounding box center [244, 269] width 27 height 19
click at [292, 295] on div "2022" at bounding box center [299, 298] width 36 height 33
click at [199, 293] on div "Jan" at bounding box center [197, 294] width 48 height 24
click at [286, 304] on div "1" at bounding box center [286, 309] width 20 height 19
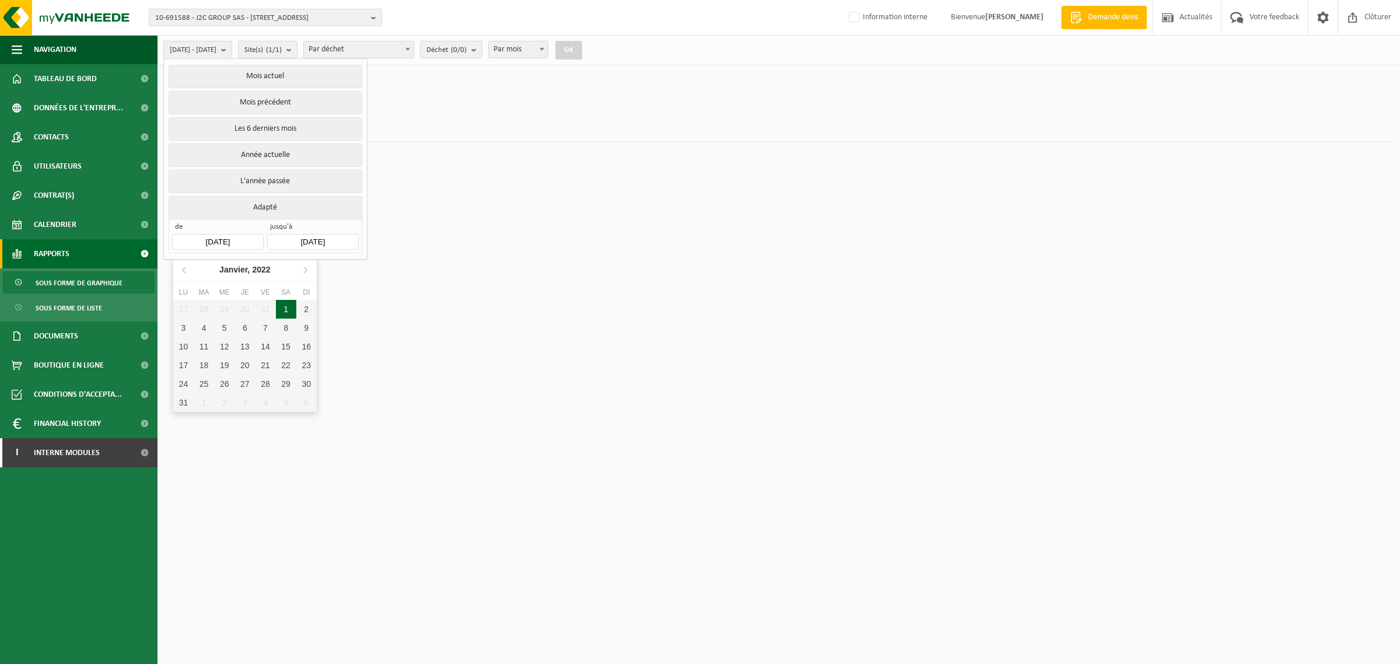
type input "2022-01-01"
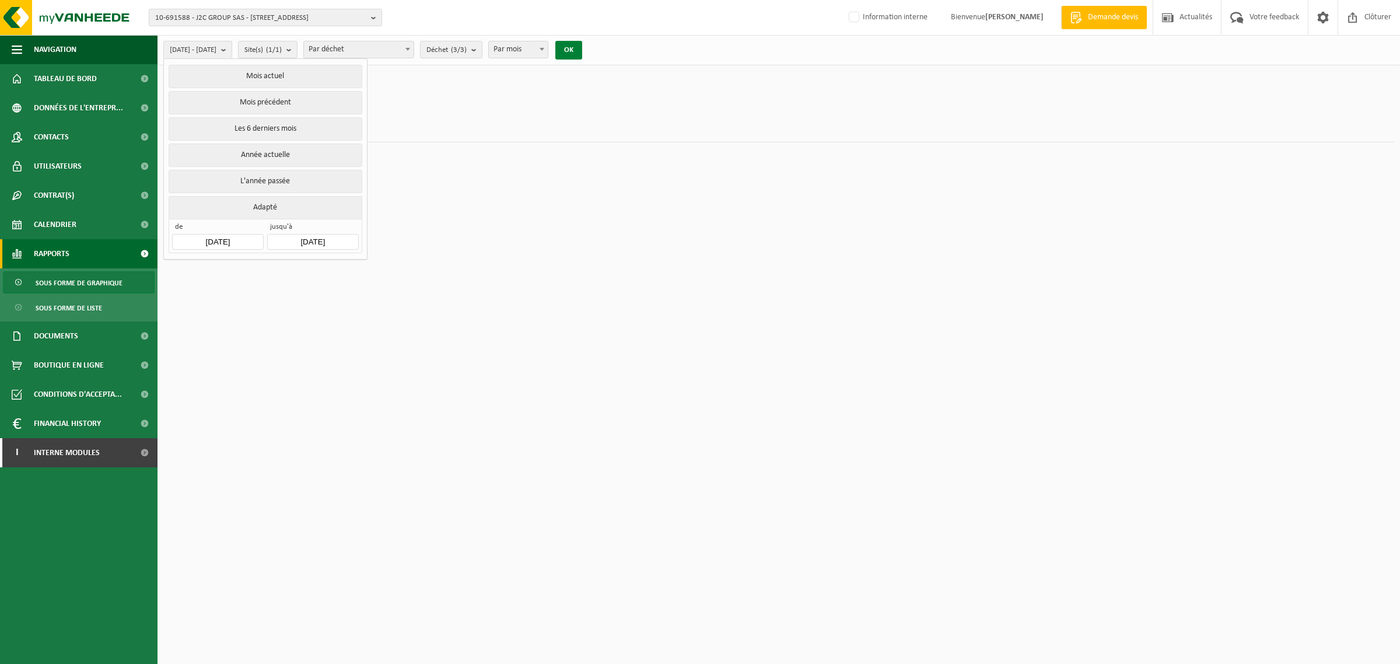
click at [582, 48] on button "OK" at bounding box center [568, 50] width 27 height 19
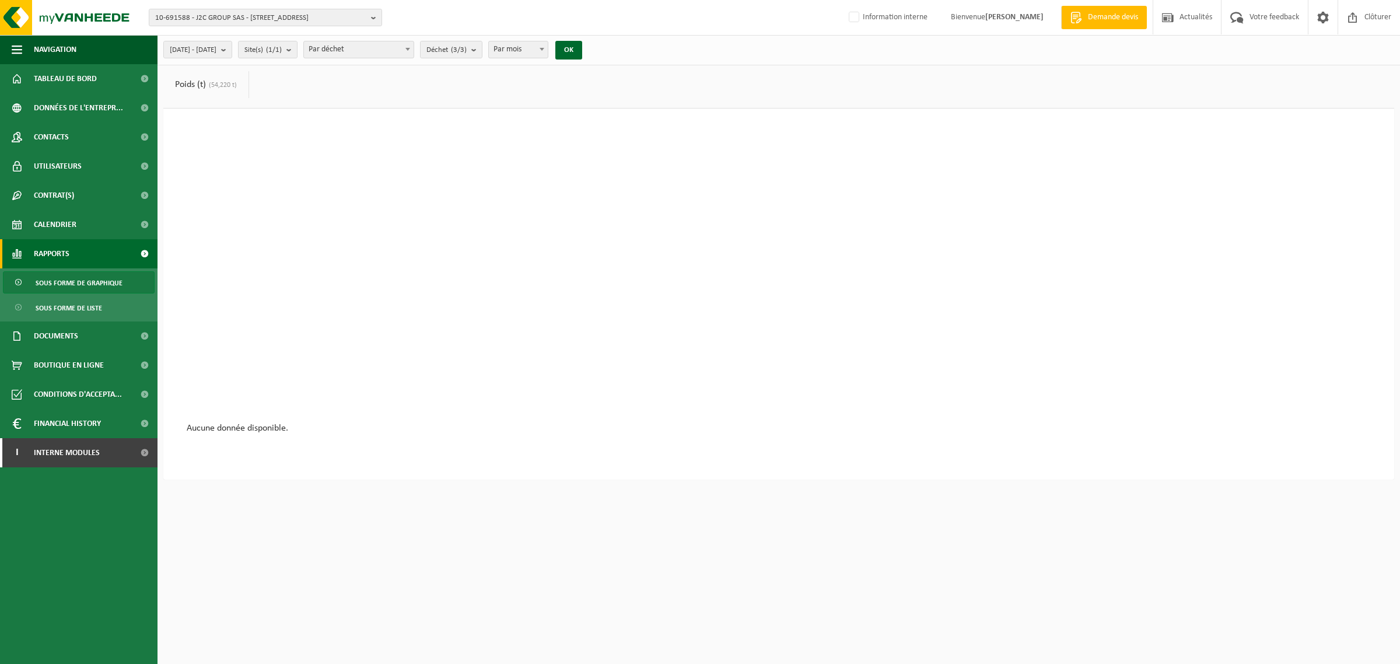
click at [199, 85] on link "Poids (t) (54,220 t)" at bounding box center [205, 84] width 85 height 27
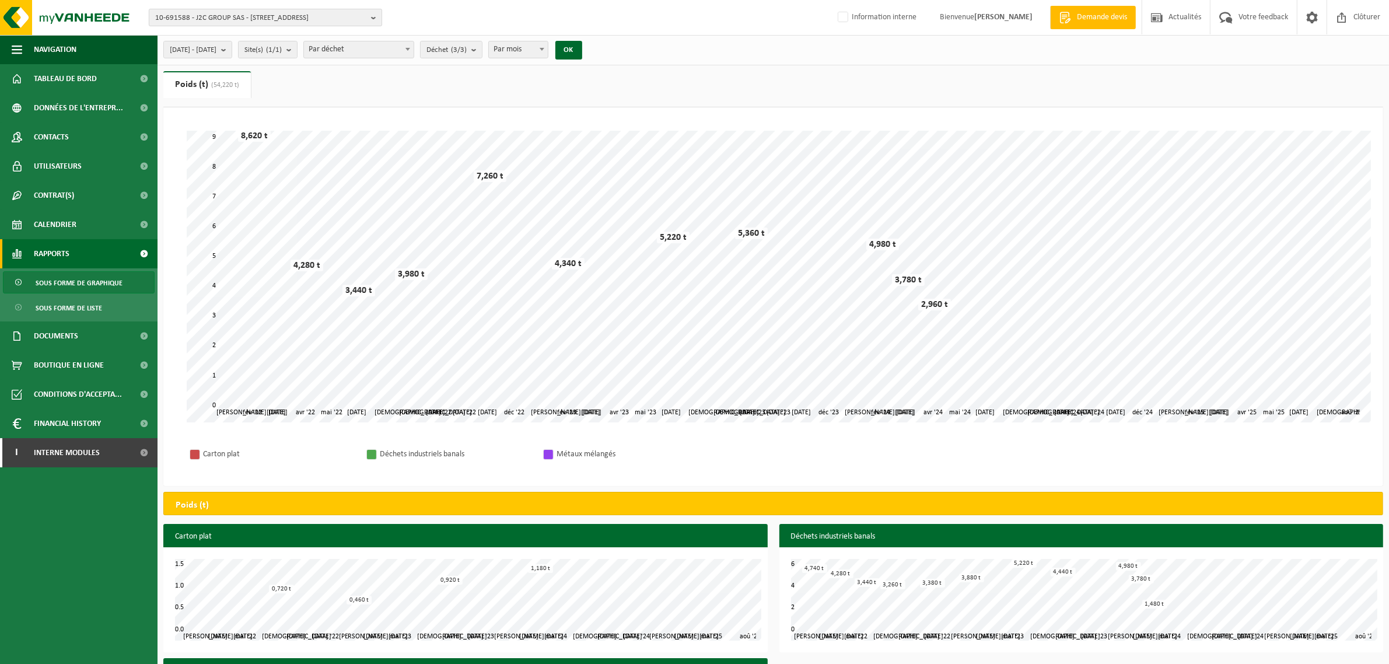
click at [246, 19] on span "10-691588 - J2C GROUP SAS - 59480 LA BASSEE, RUE DE MARQUILLIES 45" at bounding box center [260, 17] width 211 height 17
click at [243, 39] on input "text" at bounding box center [265, 36] width 227 height 15
paste input "10-734858"
type input "10-734858"
click at [228, 61] on strong "10-734858 - SÉNÉCHAL AUTO & ART DEBOSS - 59510 HEM, AVENUE HENRI DELECROIS ZONE…" at bounding box center [263, 62] width 216 height 26
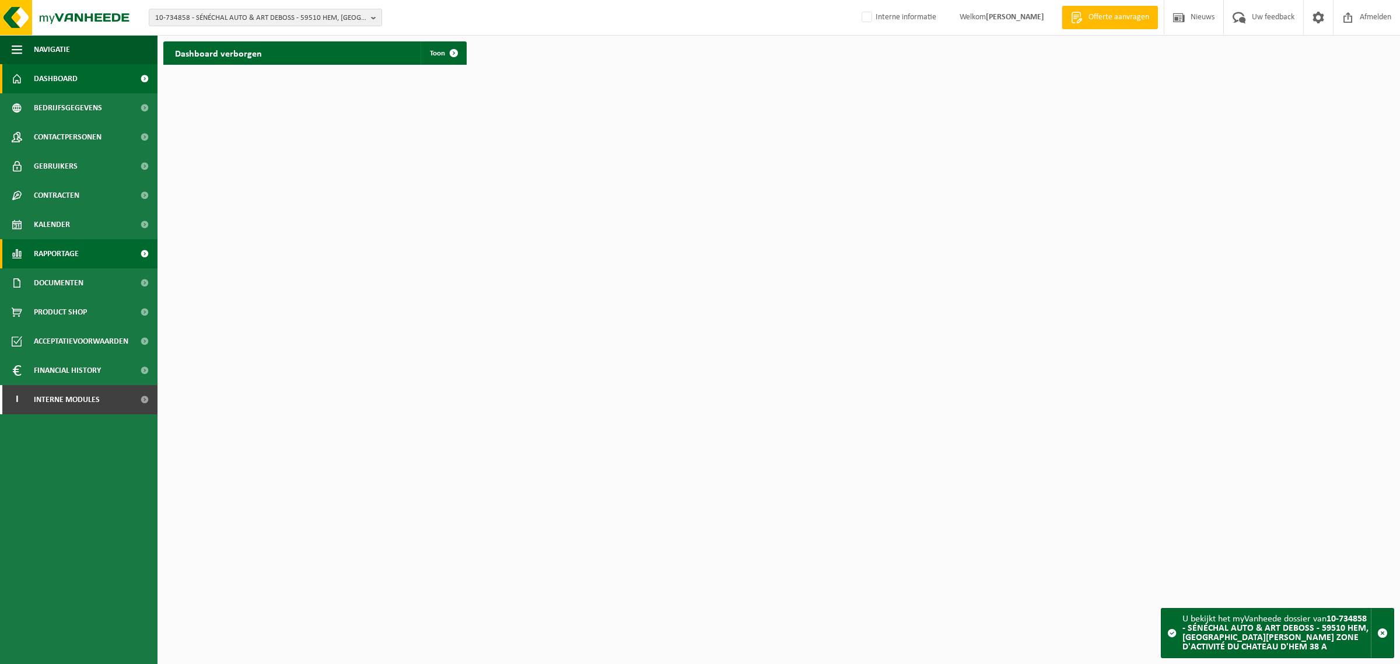
click at [51, 254] on span "Rapportage" at bounding box center [56, 253] width 45 height 29
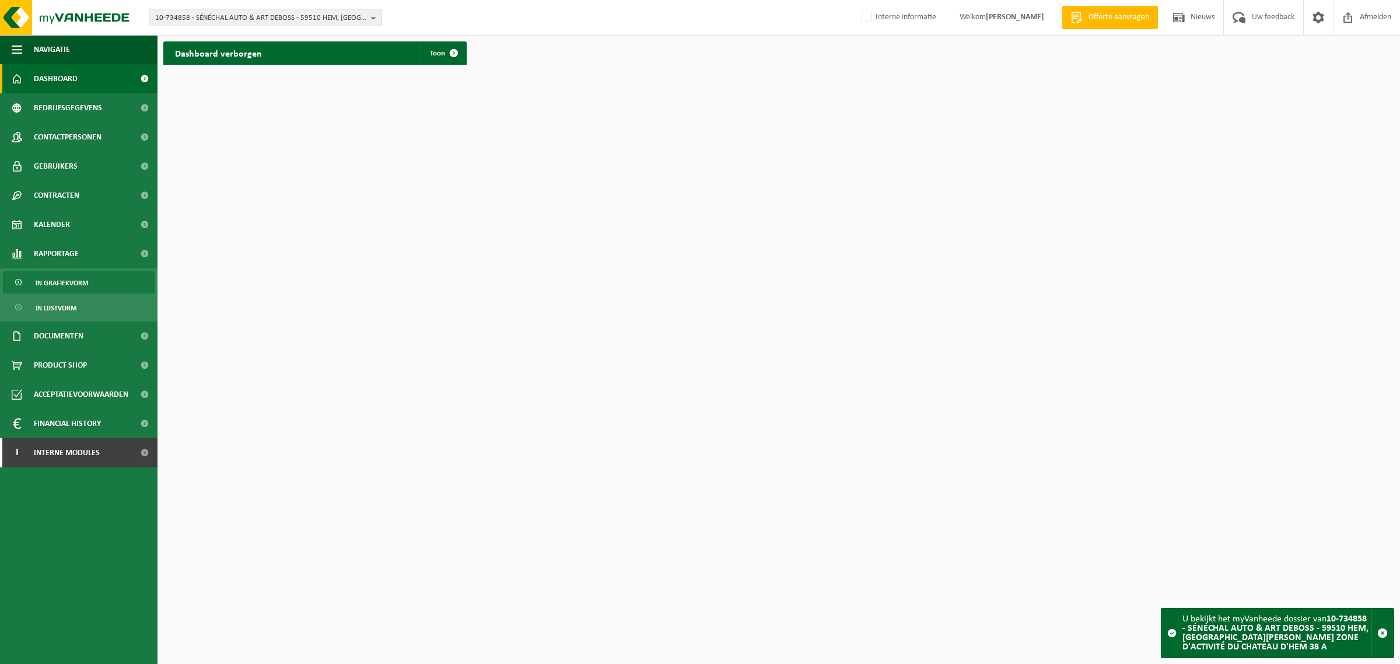
click at [75, 286] on span "In grafiekvorm" at bounding box center [62, 283] width 52 height 22
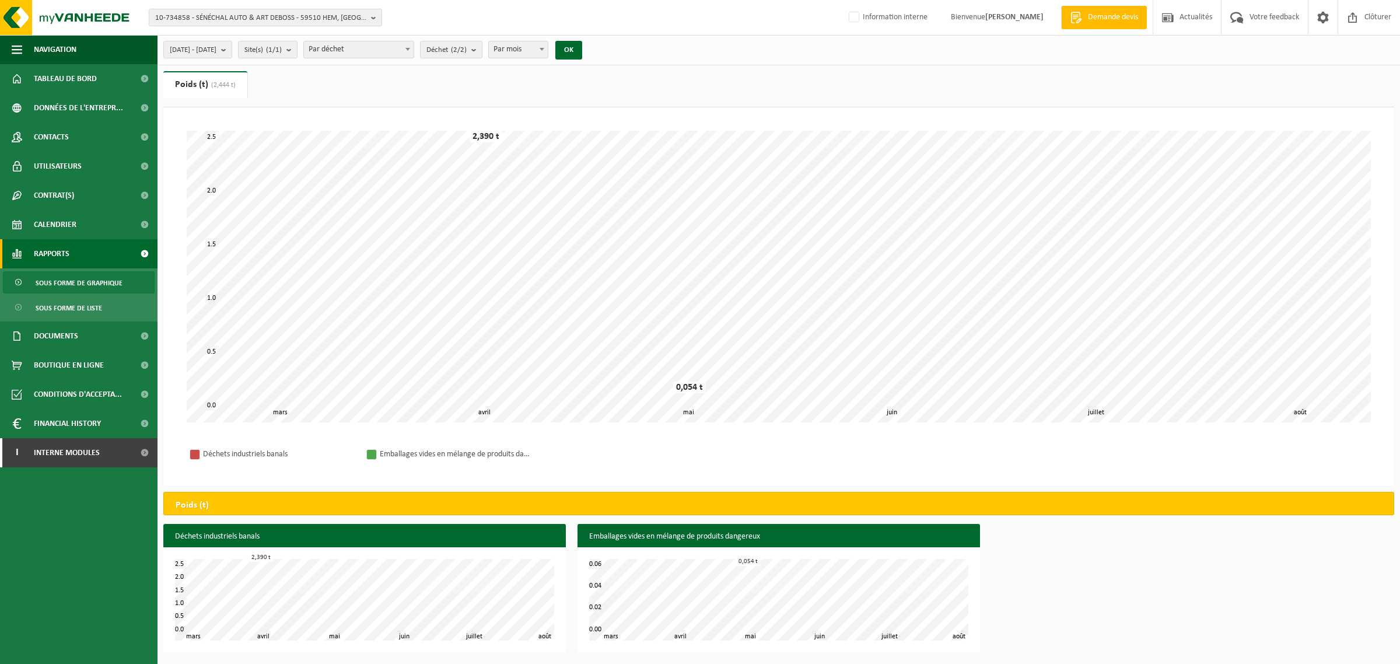
click at [194, 82] on link "Poids (t) (2,444 t)" at bounding box center [205, 84] width 84 height 27
click at [216, 47] on span "2025-03-01 - 2025-08-13" at bounding box center [193, 49] width 47 height 17
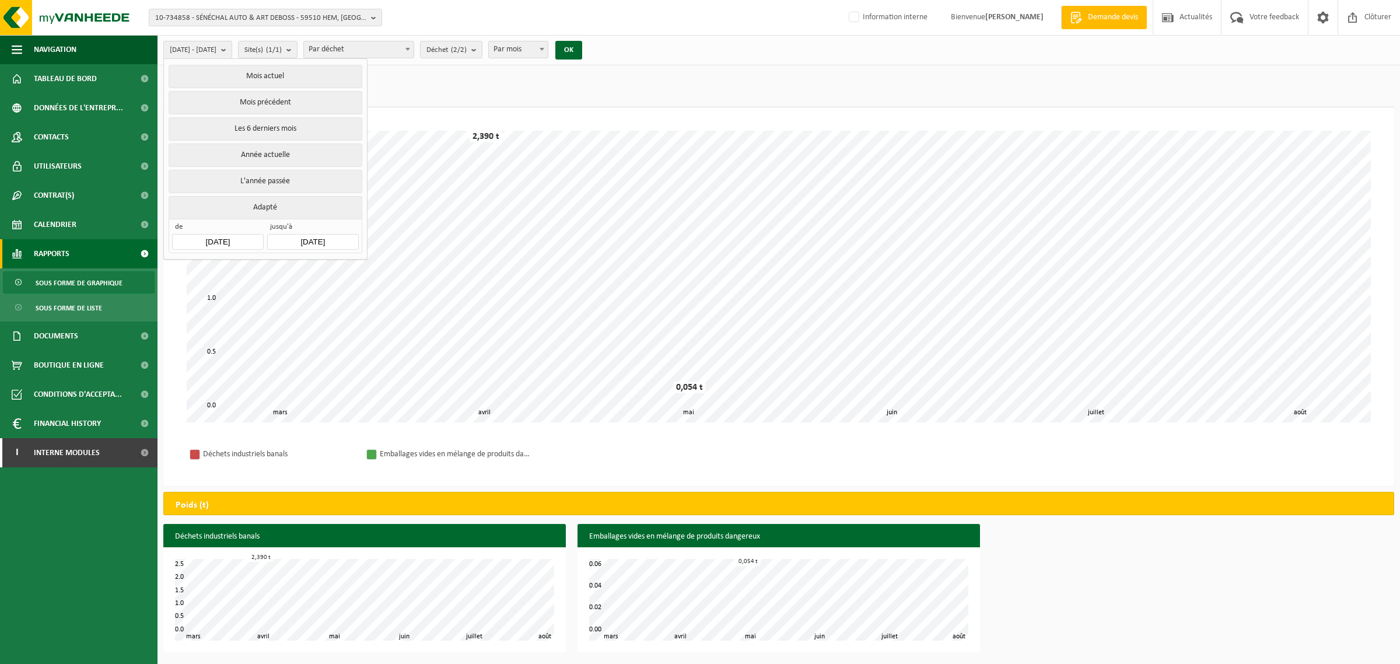
click at [226, 240] on input "2025-03-01" at bounding box center [217, 242] width 91 height 16
click at [258, 266] on icon "2025" at bounding box center [257, 269] width 18 height 8
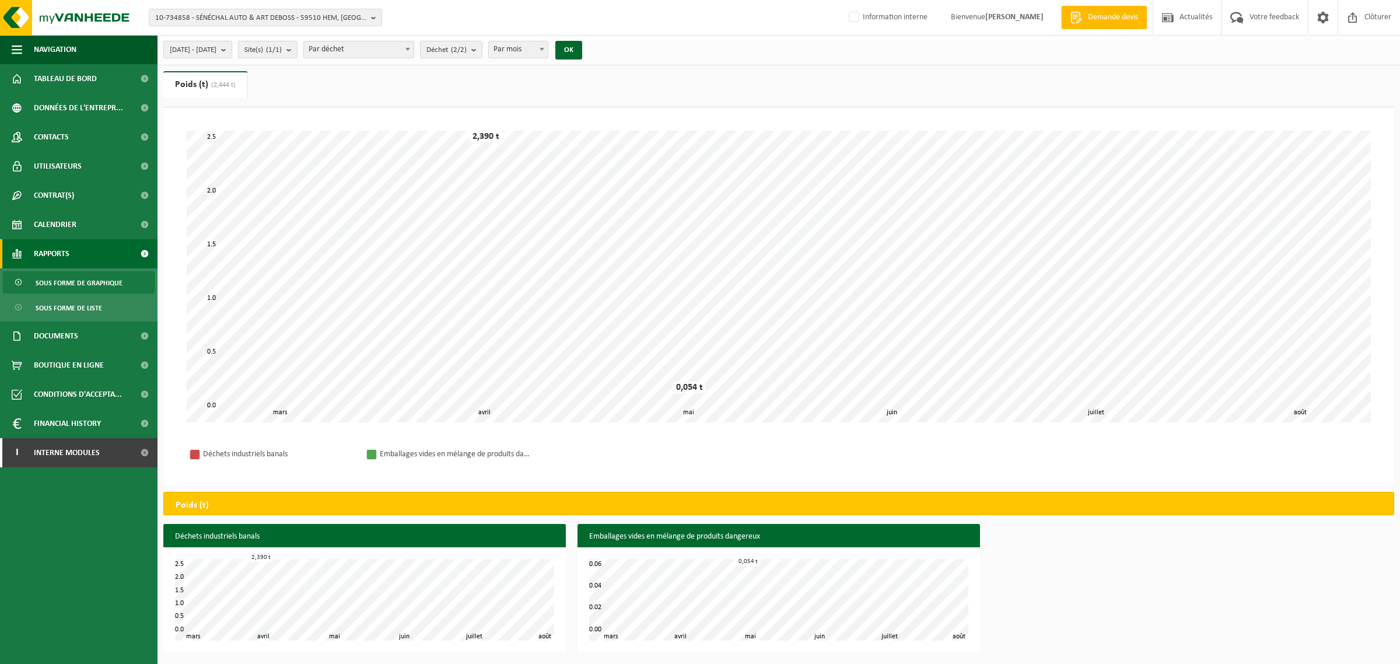
click at [216, 50] on span "2025-03-01 - 2025-08-13" at bounding box center [193, 49] width 47 height 17
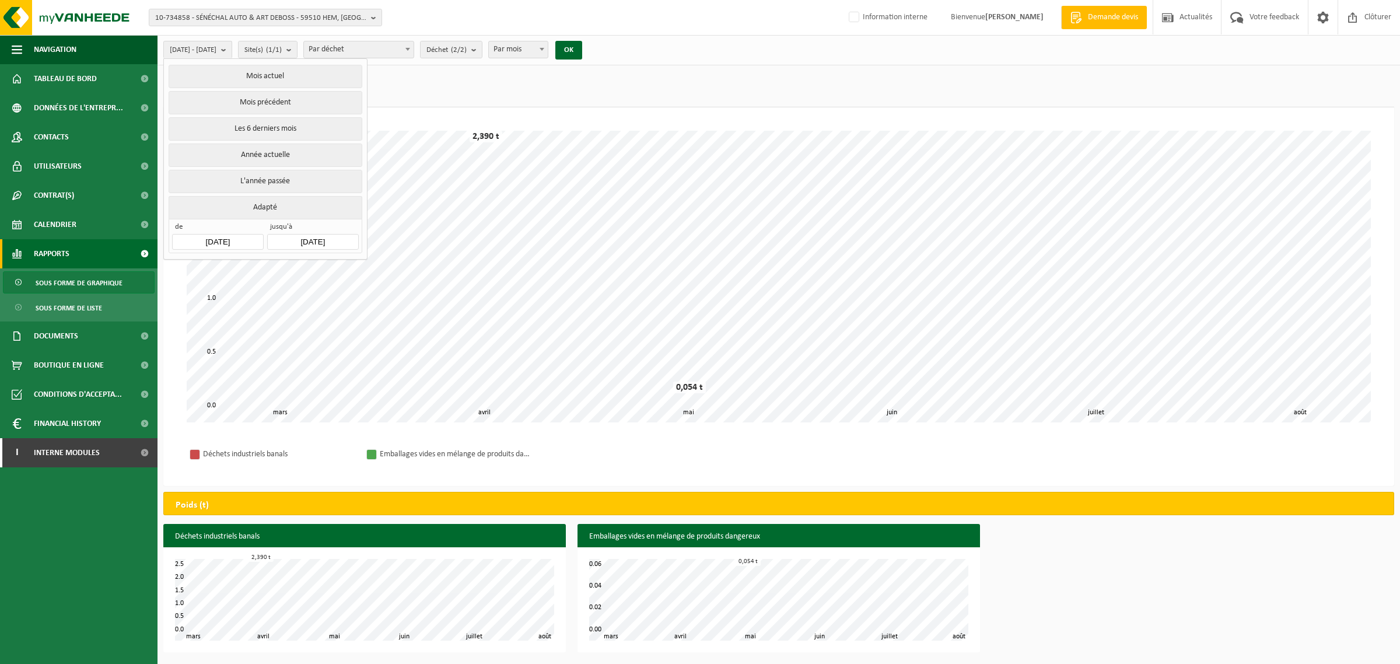
click at [232, 244] on input "2025-03-01" at bounding box center [217, 242] width 91 height 16
click at [244, 265] on div "2025" at bounding box center [244, 269] width 27 height 19
click at [296, 293] on div "2022" at bounding box center [299, 298] width 36 height 33
click at [205, 293] on div "Jan" at bounding box center [197, 294] width 48 height 24
click at [286, 308] on div "1" at bounding box center [286, 309] width 20 height 19
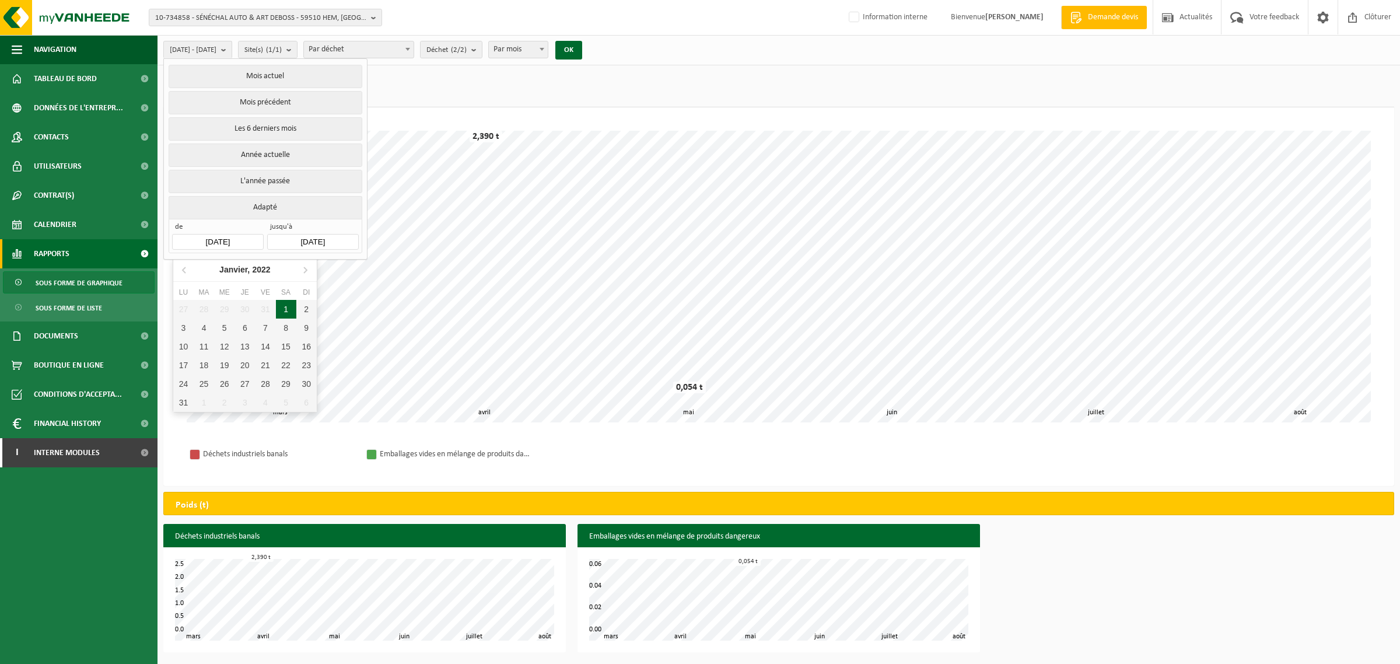
type input "2022-01-01"
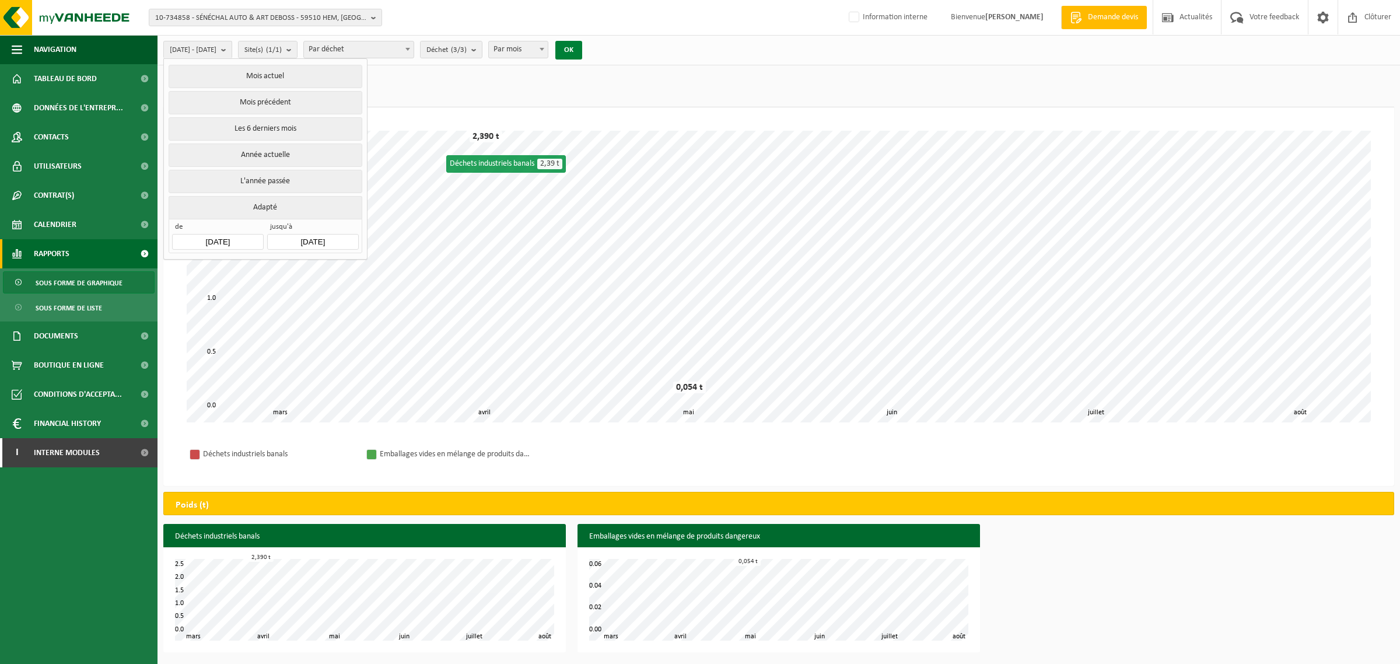
click at [582, 50] on button "OK" at bounding box center [568, 50] width 27 height 19
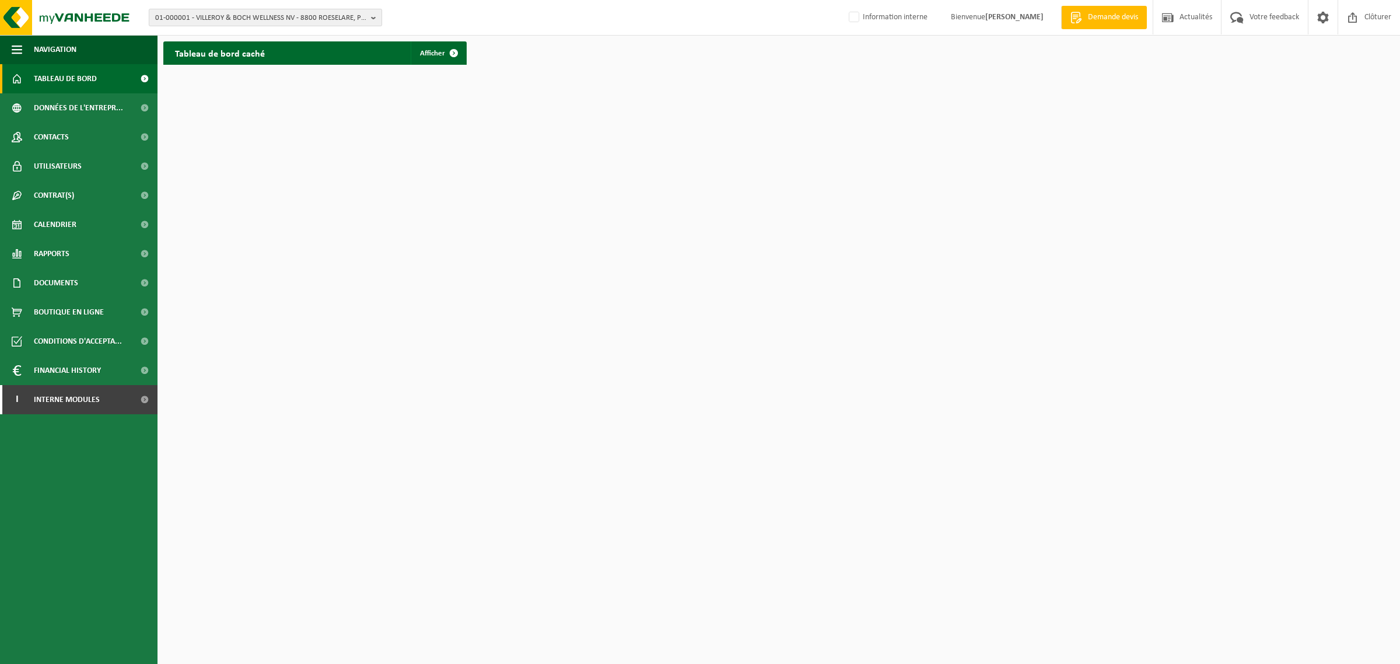
click at [248, 16] on span "01-000001 - VILLEROY & BOCH WELLNESS NV - 8800 ROESELARE, POPULIERSTRAAT 1" at bounding box center [260, 17] width 211 height 17
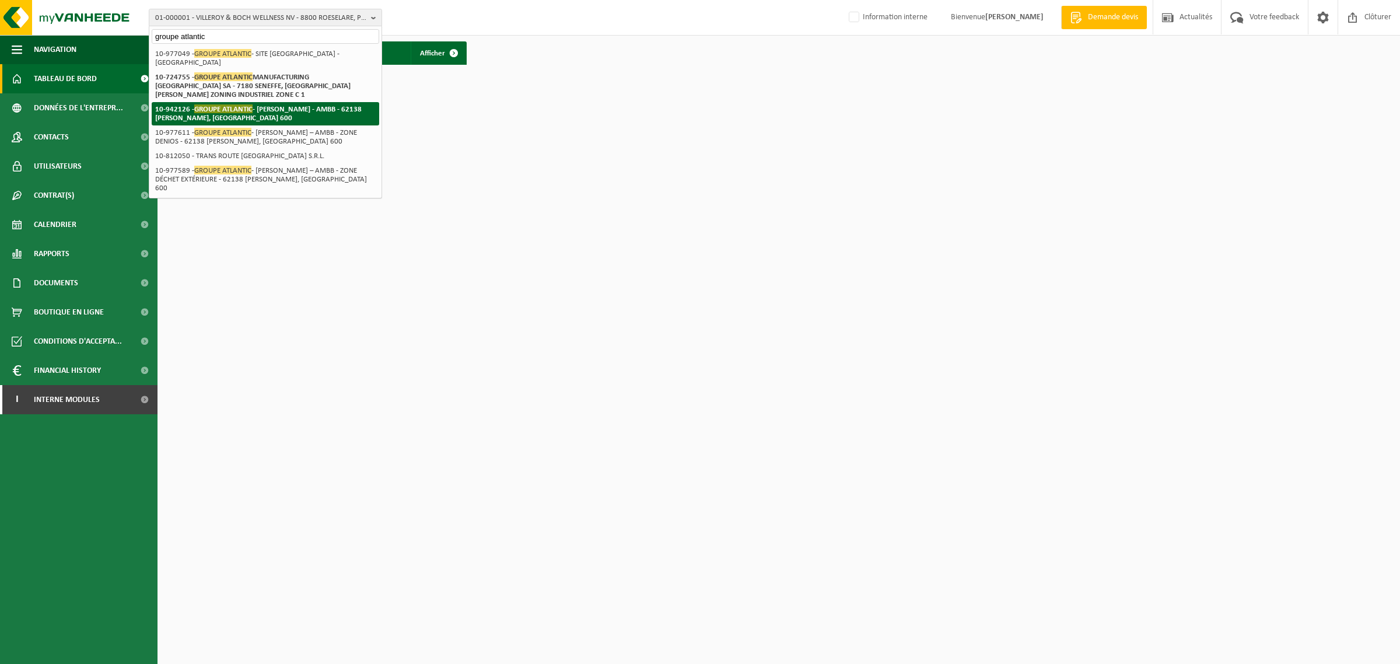
type input "groupe atlantic"
click at [211, 105] on strong "10-942126 - GROUPE ATLANTIC - [PERSON_NAME] - AMBB - 62138 [PERSON_NAME], [GEOG…" at bounding box center [258, 112] width 206 height 17
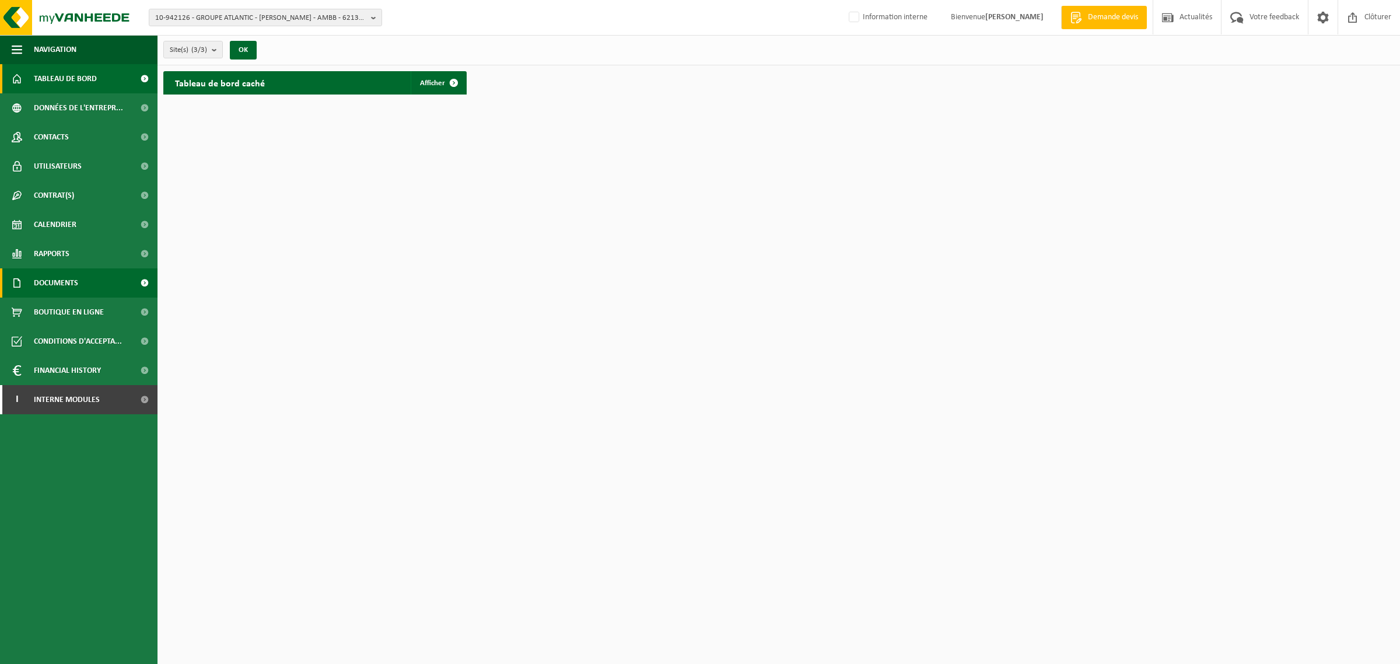
click at [63, 287] on span "Documents" at bounding box center [56, 282] width 44 height 29
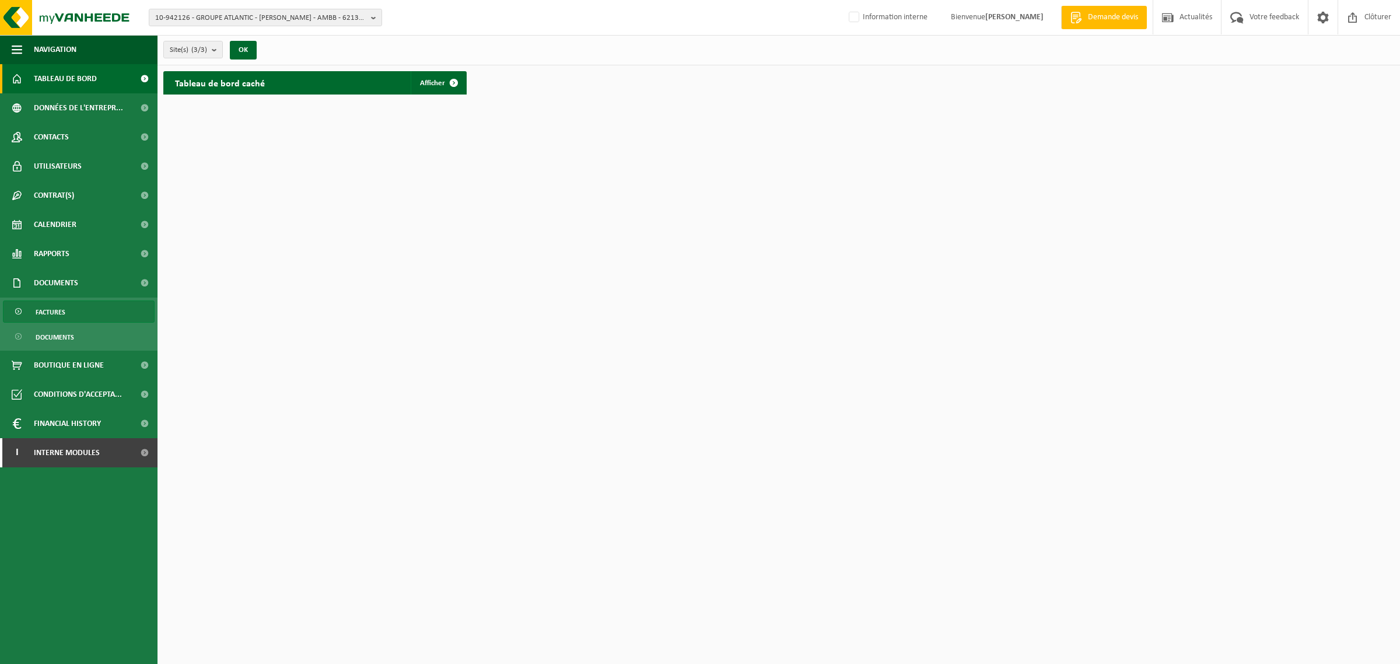
click at [82, 308] on link "Factures" at bounding box center [79, 311] width 152 height 22
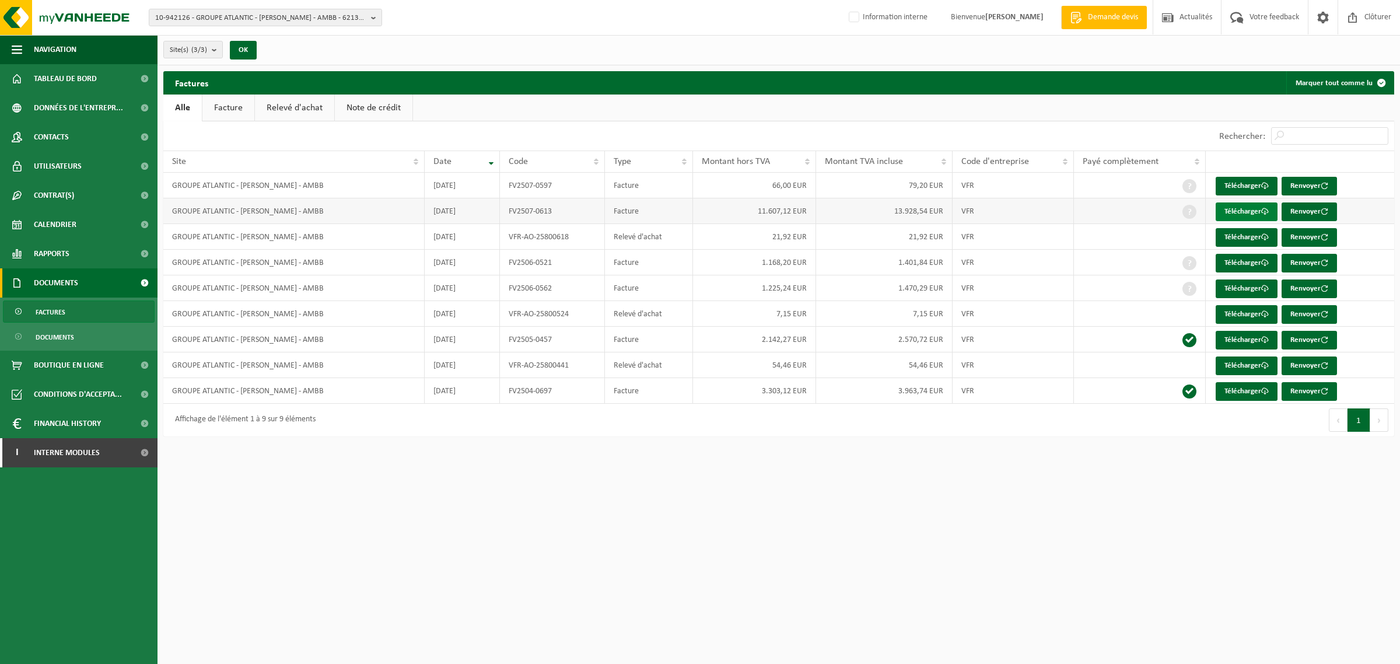
click at [1230, 213] on link "Télécharger" at bounding box center [1247, 211] width 62 height 19
click at [525, 404] on td "FV2504-0697" at bounding box center [552, 391] width 105 height 26
click at [1252, 398] on link "Télécharger" at bounding box center [1247, 391] width 62 height 19
click at [383, 104] on link "Note de crédit" at bounding box center [374, 107] width 78 height 27
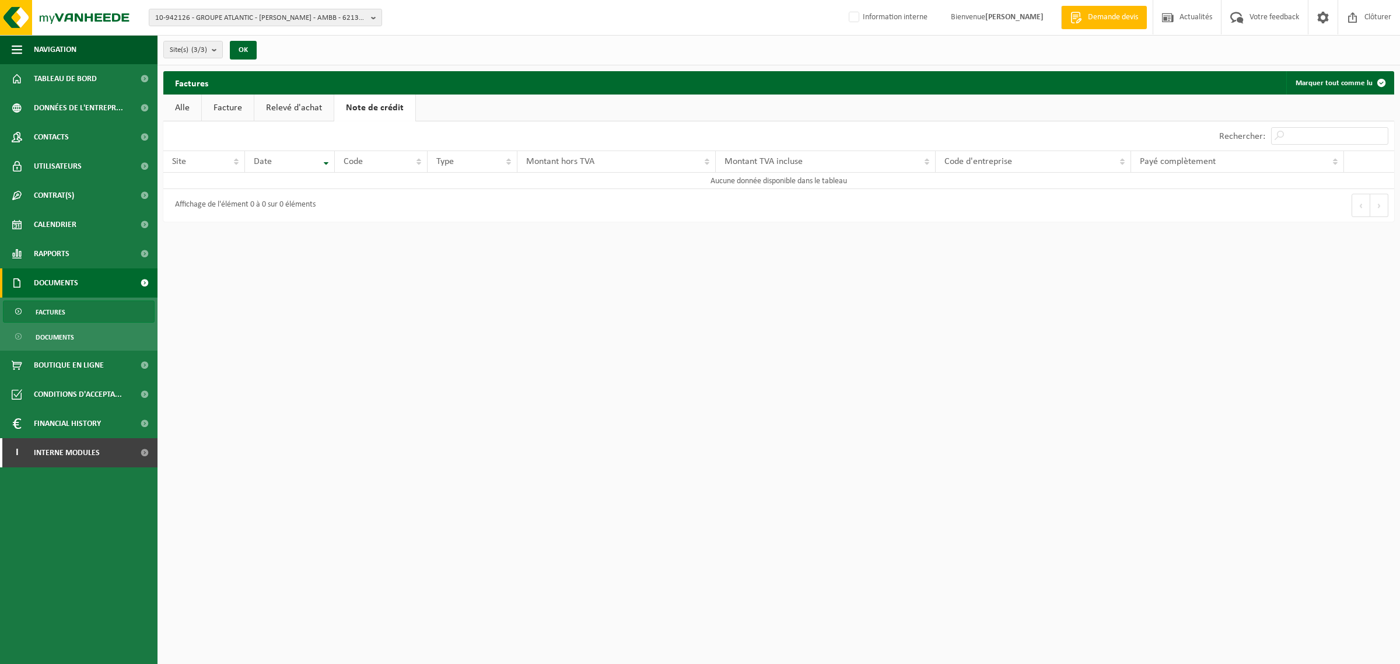
click at [312, 103] on link "Relevé d'achat" at bounding box center [293, 107] width 79 height 27
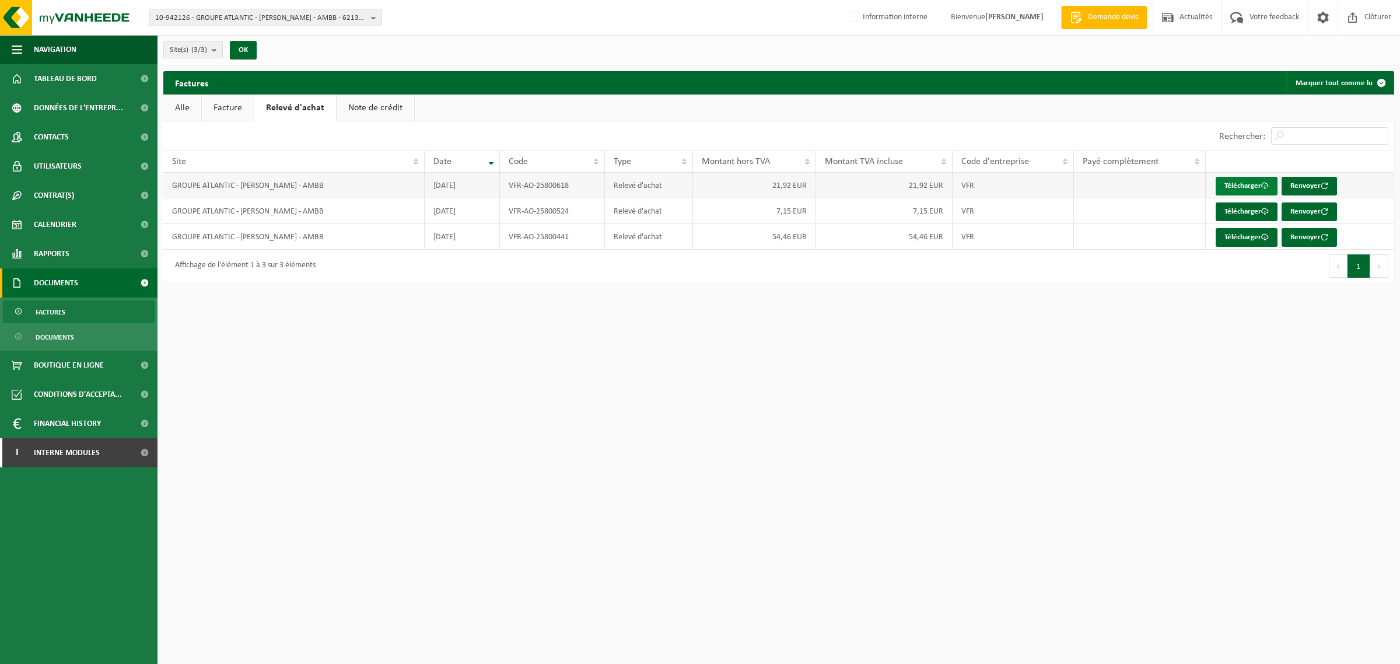
click at [1252, 184] on link "Télécharger" at bounding box center [1247, 186] width 62 height 19
click at [229, 105] on link "Facture" at bounding box center [228, 107] width 52 height 27
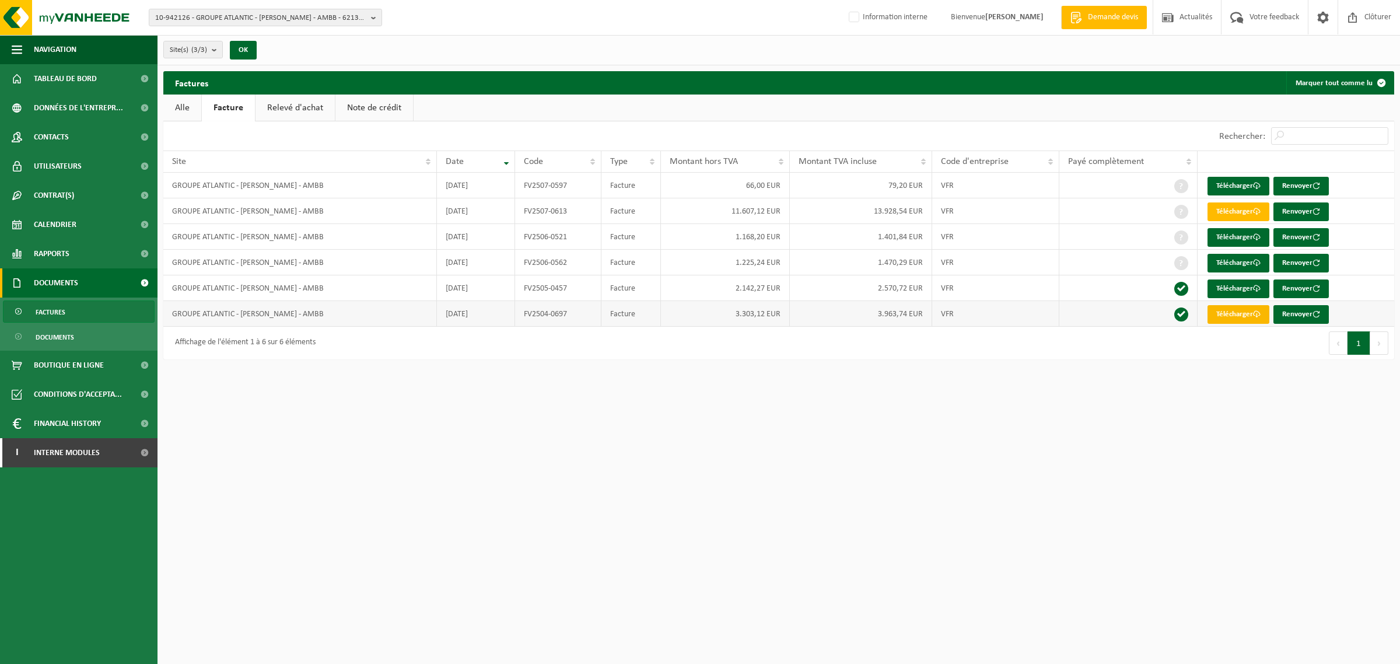
click at [1235, 320] on link "Télécharger" at bounding box center [1238, 314] width 62 height 19
click at [1245, 295] on link "Télécharger" at bounding box center [1238, 288] width 62 height 19
click at [1246, 262] on link "Télécharger" at bounding box center [1238, 263] width 62 height 19
click at [1244, 238] on link "Télécharger" at bounding box center [1238, 237] width 62 height 19
click at [1246, 215] on link "Télécharger" at bounding box center [1238, 211] width 62 height 19
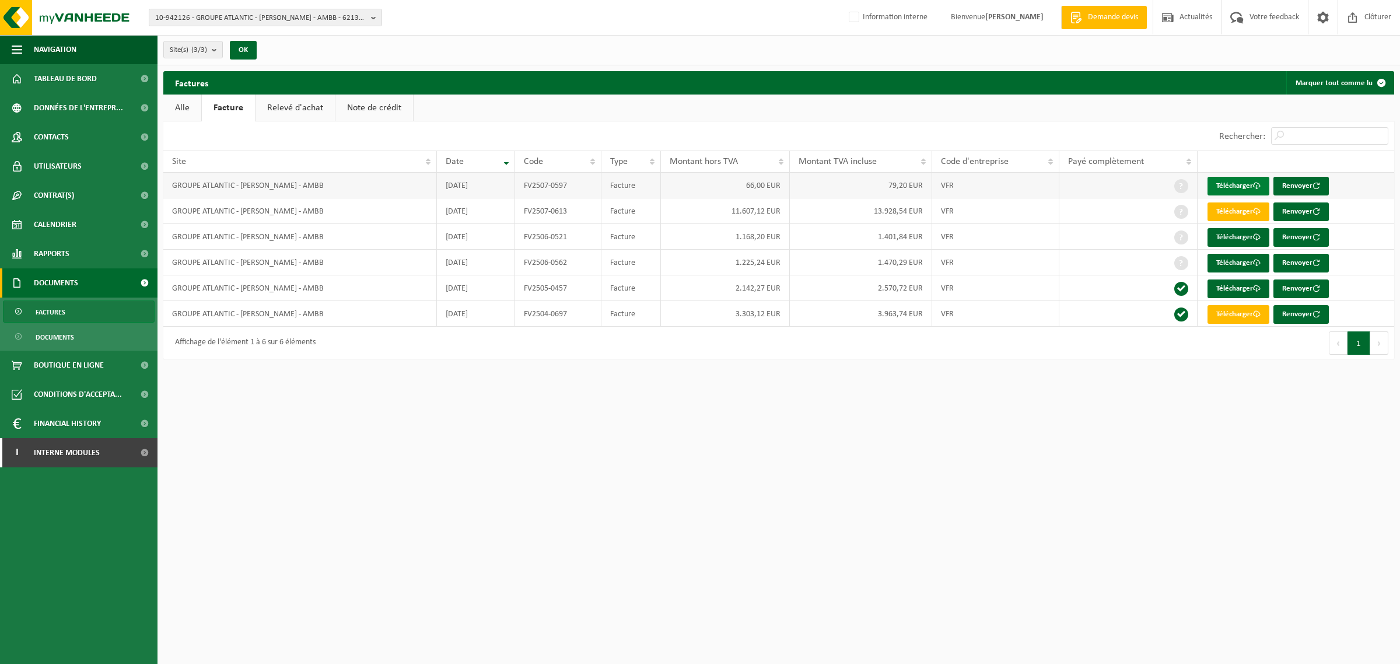
click at [1244, 183] on link "Télécharger" at bounding box center [1238, 186] width 62 height 19
click at [1228, 241] on link "Télécharger" at bounding box center [1238, 237] width 62 height 19
click at [1184, 412] on html "10-942126 - GROUPE ATLANTIC - MERVILLE BILLY BERCLAU - AMBB - 62138 BILLY BERCL…" at bounding box center [700, 332] width 1400 height 664
click at [1234, 267] on link "Télécharger" at bounding box center [1238, 263] width 62 height 19
click at [302, 20] on span "10-942126 - GROUPE ATLANTIC - [PERSON_NAME] - AMBB - 62138 [PERSON_NAME], [GEOG…" at bounding box center [260, 17] width 211 height 17
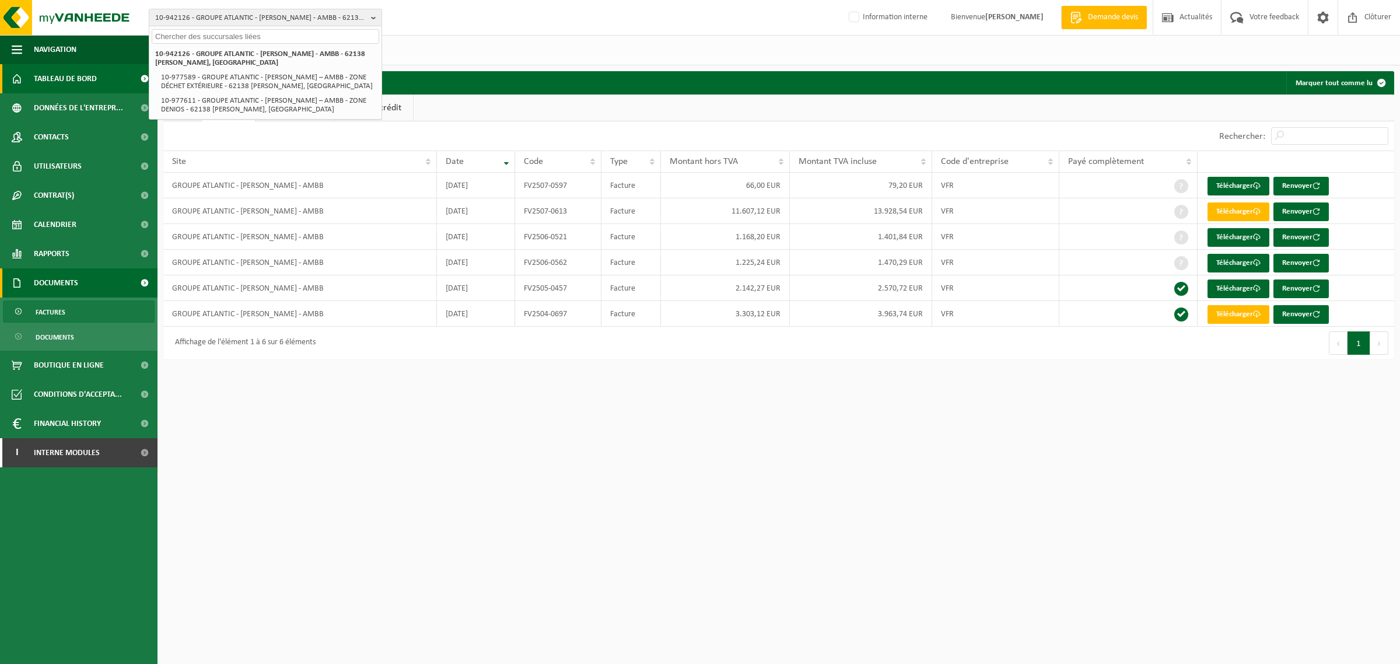
click at [68, 82] on span "Tableau de bord" at bounding box center [65, 78] width 63 height 29
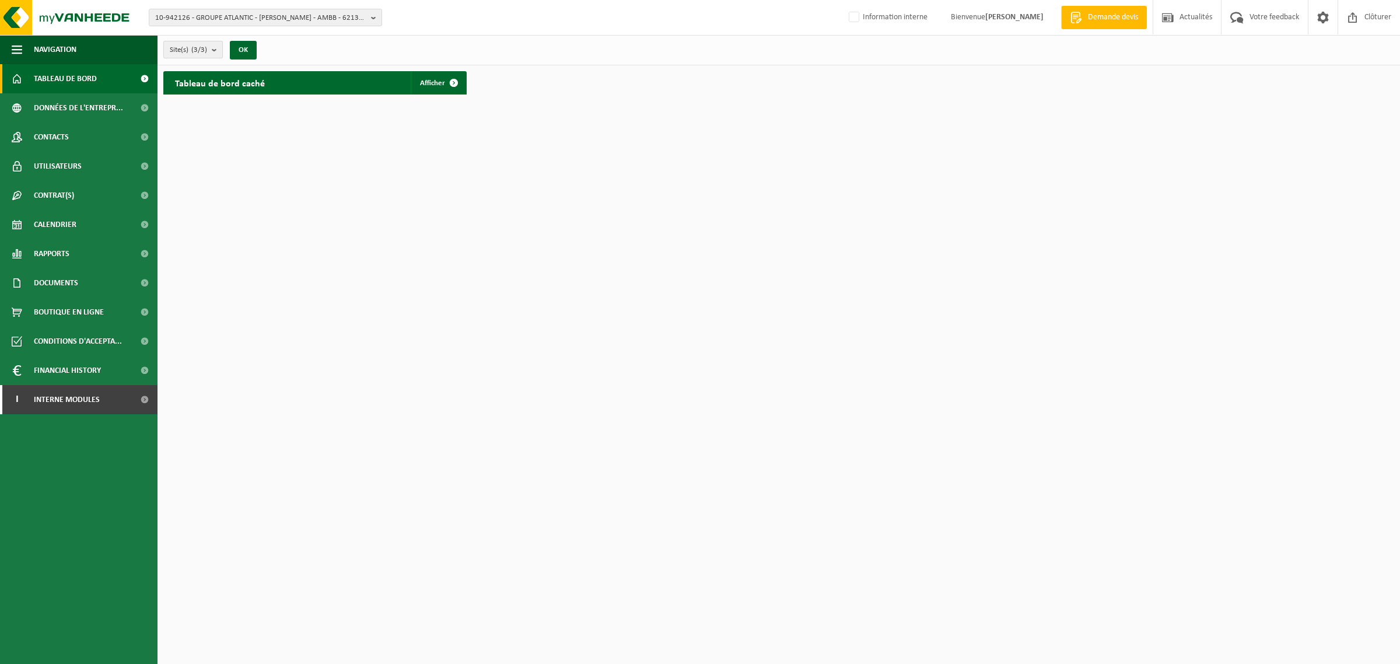
click at [215, 50] on b "submit" at bounding box center [217, 49] width 10 height 16
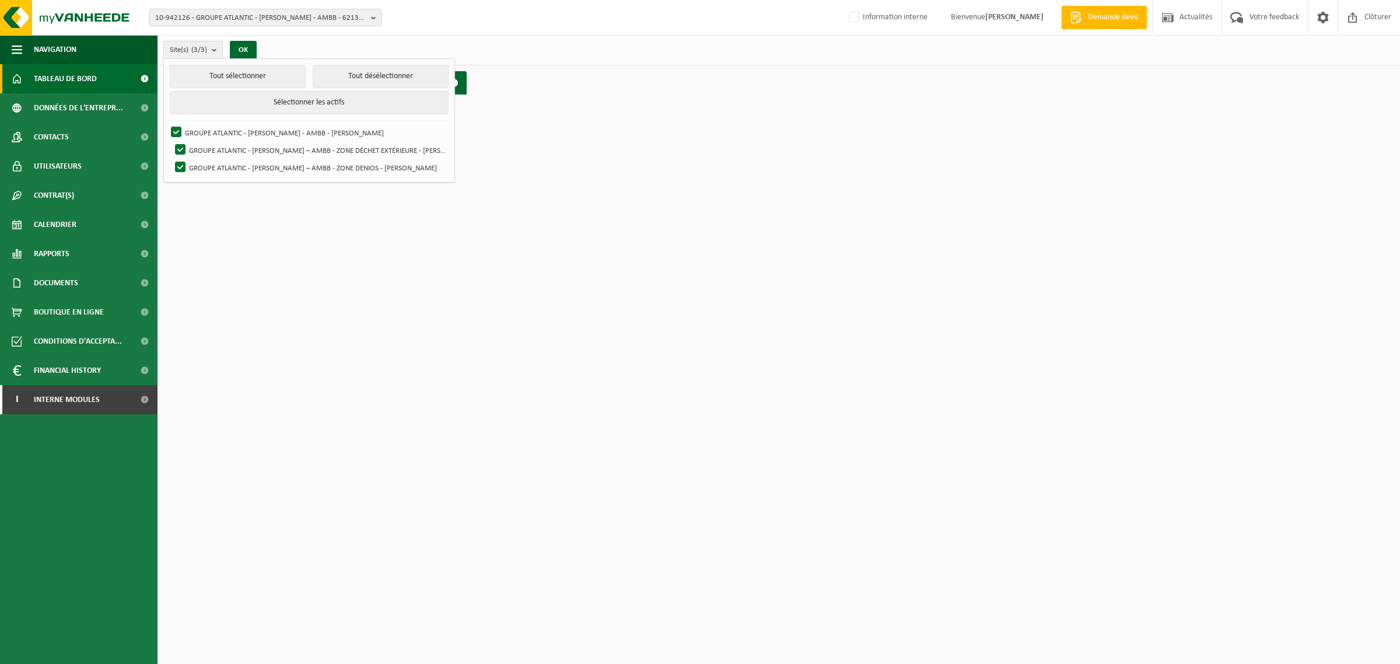
click at [215, 50] on b "submit" at bounding box center [217, 49] width 10 height 17
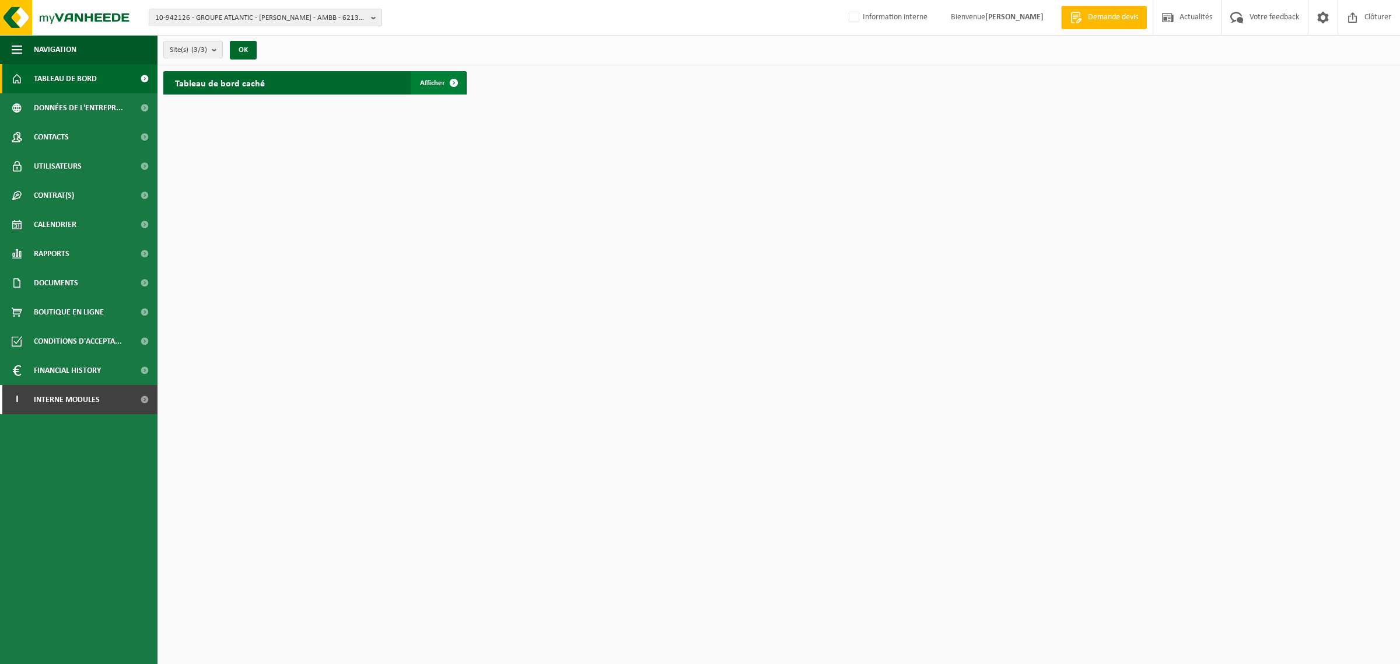
click at [430, 79] on span "Afficher" at bounding box center [432, 83] width 25 height 8
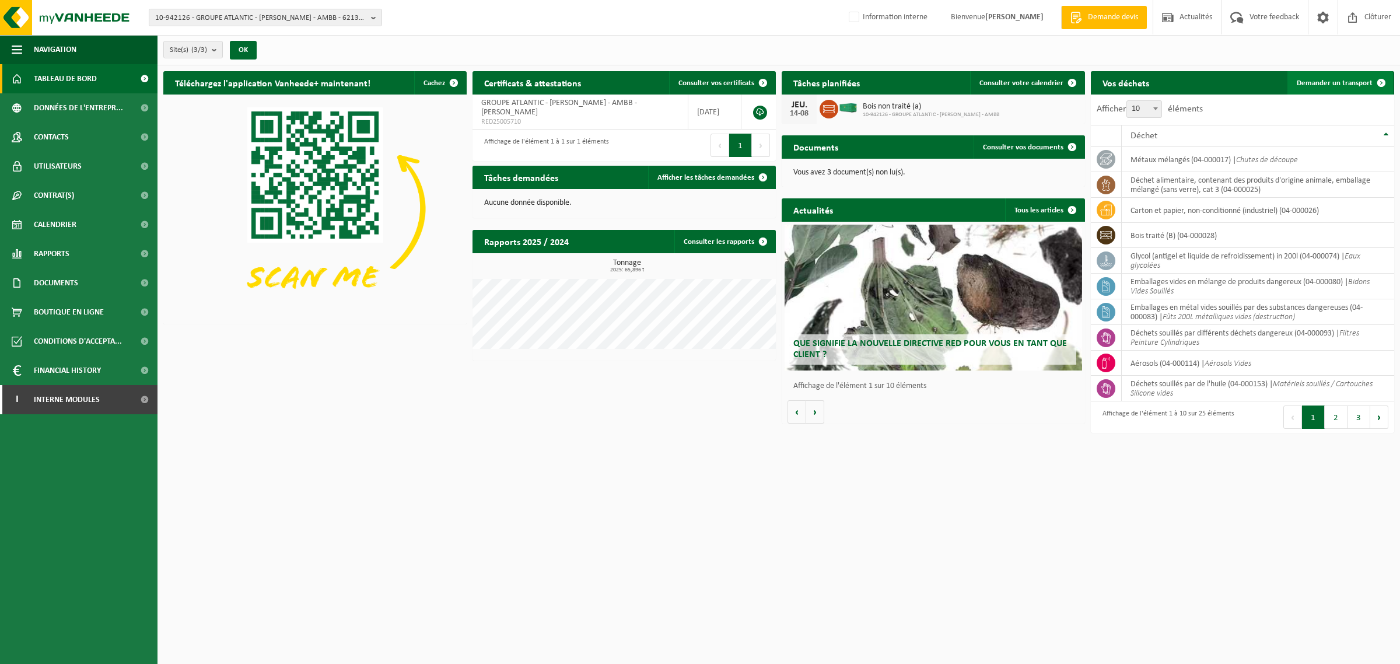
click at [1343, 77] on link "Demander un transport" at bounding box center [1340, 82] width 106 height 23
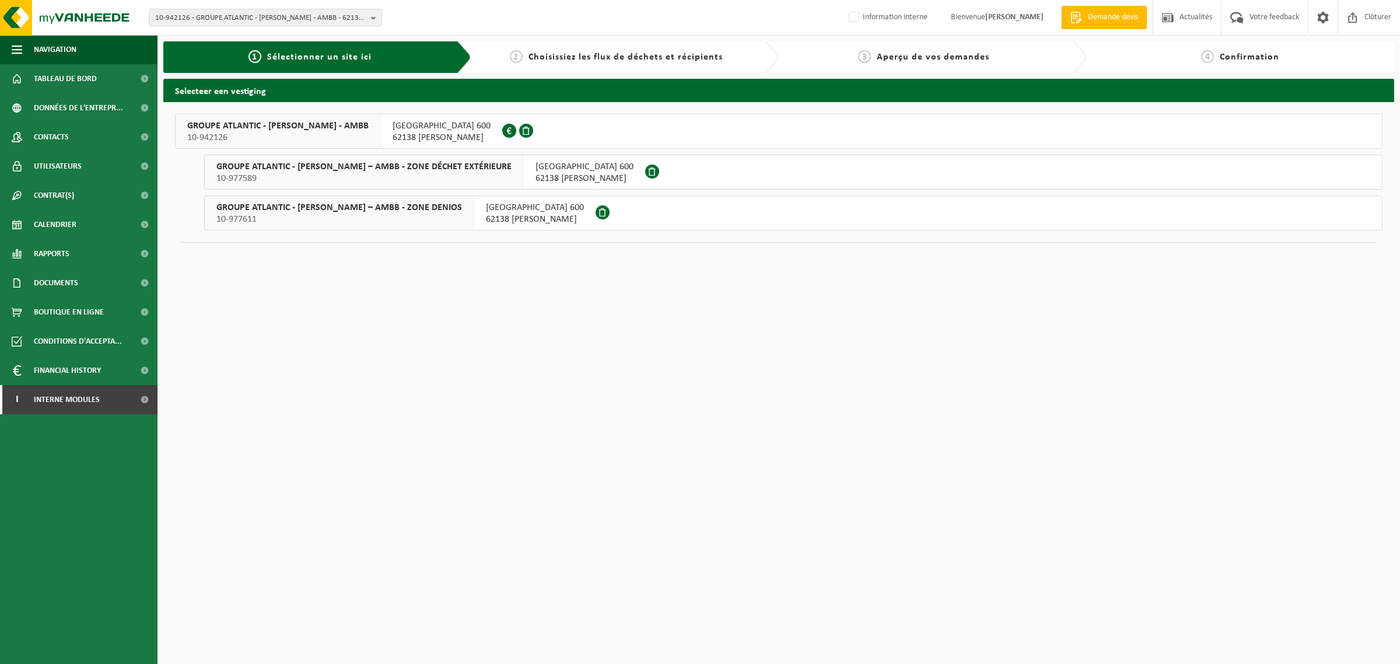
click at [290, 170] on span "GROUPE ATLANTIC - [PERSON_NAME] – AMBB - ZONE DÉCHET EXTÉRIEURE" at bounding box center [363, 167] width 295 height 12
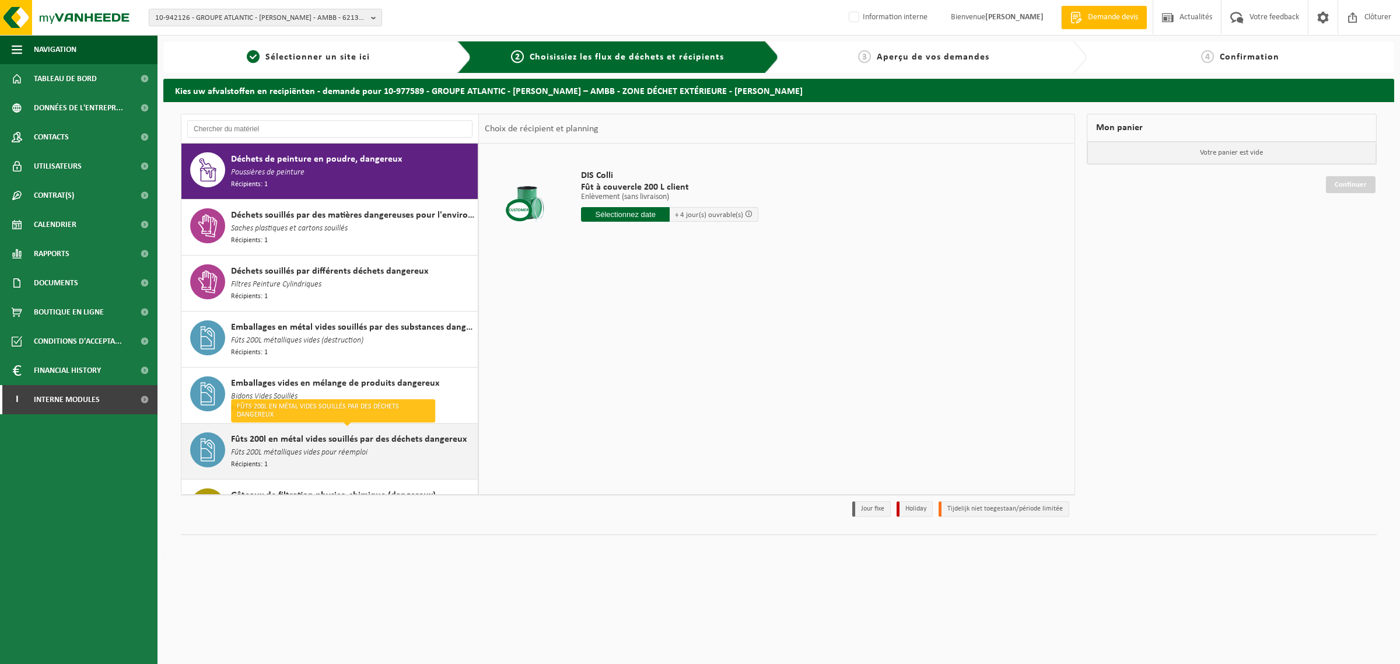
click at [388, 450] on div "Fûts 200l en métal vides souillés par des déchets dangereux Fûts 200L métalliqu…" at bounding box center [353, 451] width 244 height 38
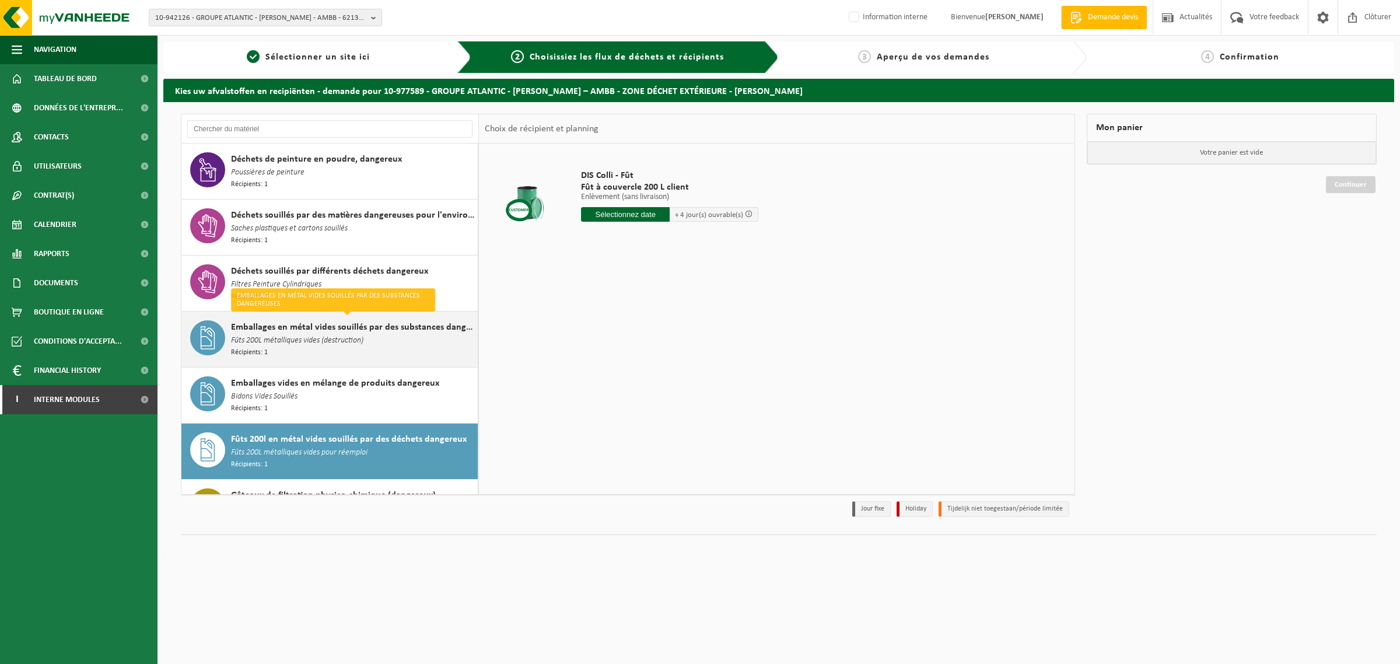
click at [267, 323] on span "Emballages en métal vides souillés par des substances dangereuses" at bounding box center [353, 327] width 244 height 14
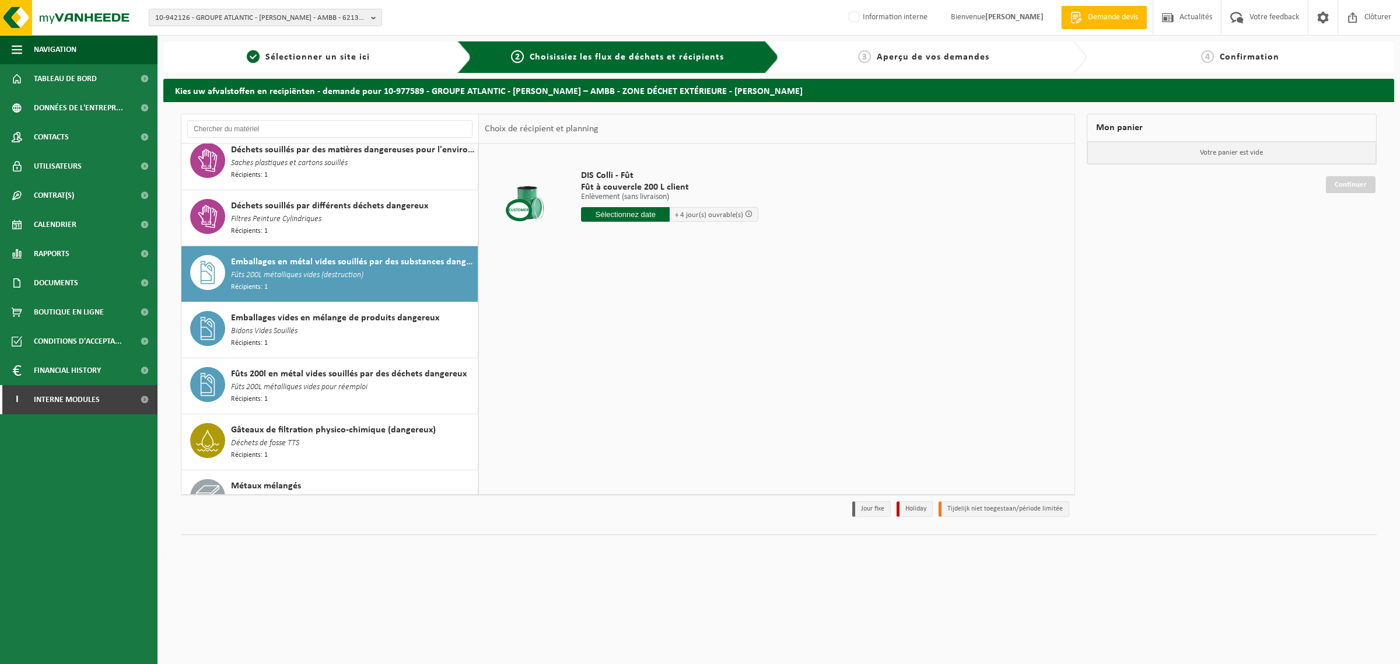
scroll to position [89, 0]
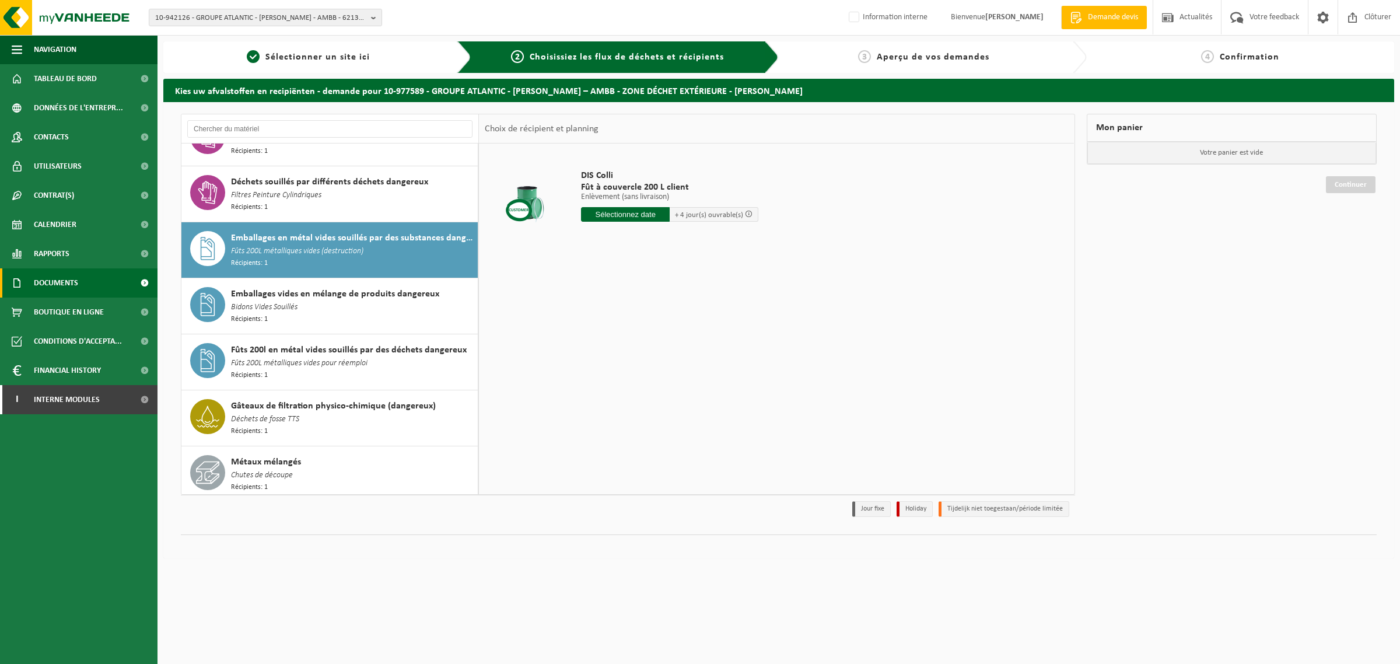
click at [59, 283] on span "Documents" at bounding box center [56, 282] width 44 height 29
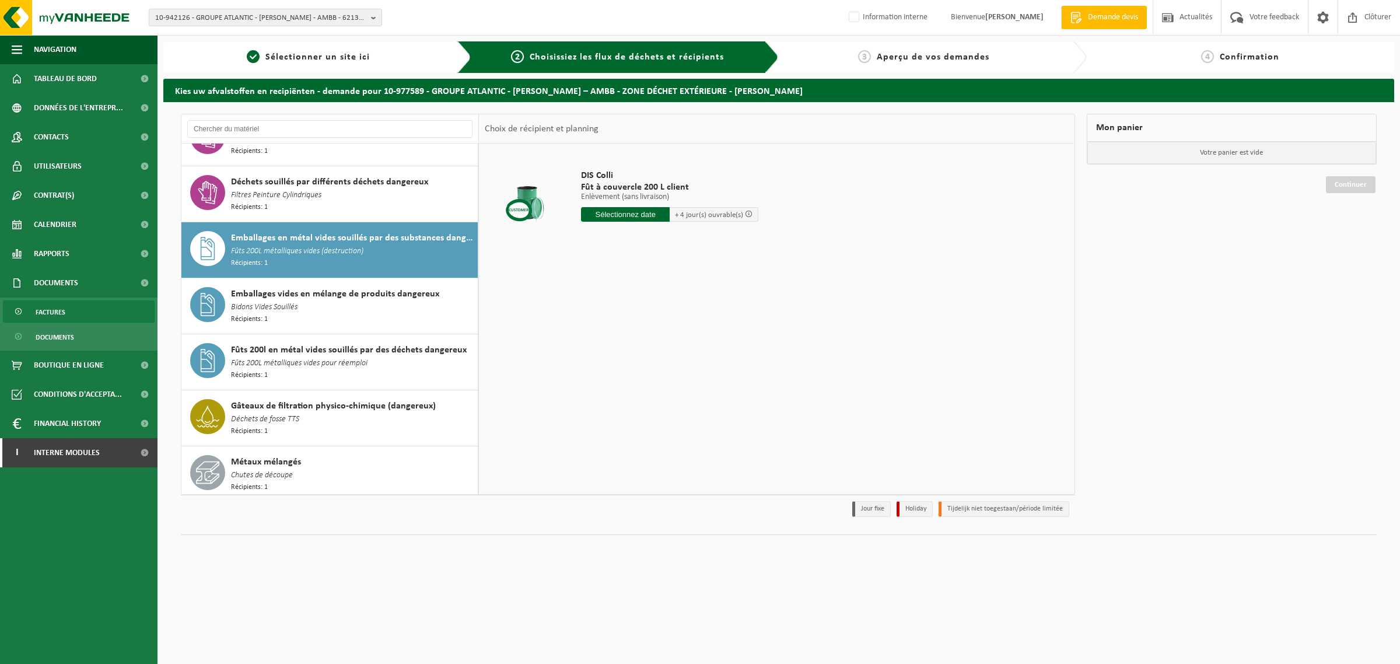
click at [61, 310] on span "Factures" at bounding box center [51, 312] width 30 height 22
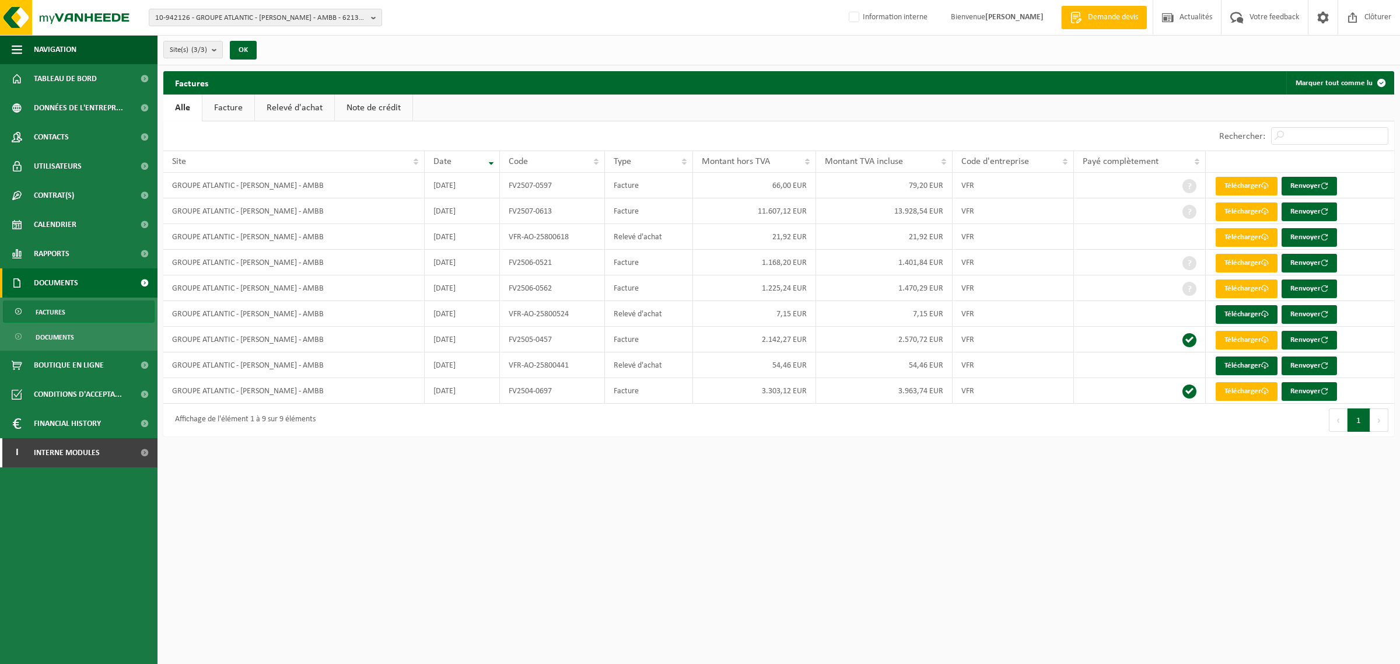
click at [245, 107] on link "Facture" at bounding box center [228, 107] width 52 height 27
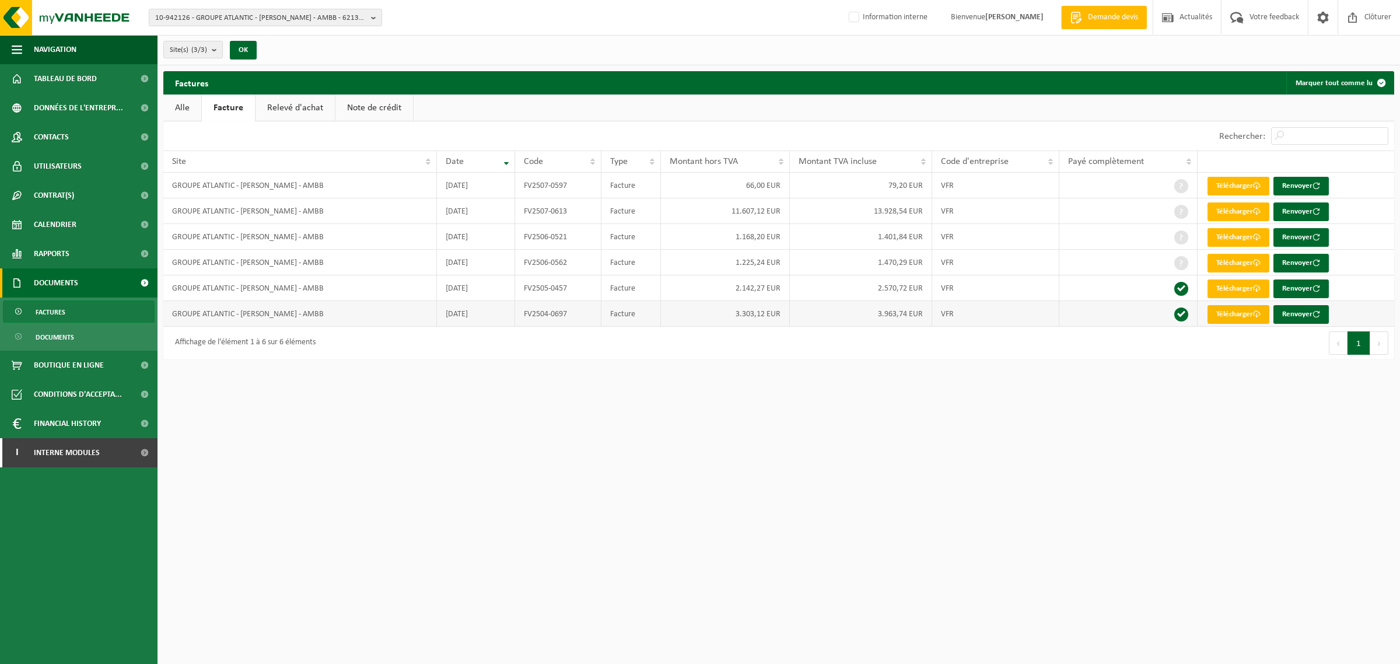
click at [1243, 318] on link "Télécharger" at bounding box center [1238, 314] width 62 height 19
click at [1237, 298] on link "Télécharger" at bounding box center [1238, 288] width 62 height 19
click at [1240, 272] on link "Télécharger" at bounding box center [1238, 263] width 62 height 19
click at [1237, 238] on link "Télécharger" at bounding box center [1238, 237] width 62 height 19
click at [1230, 212] on link "Télécharger" at bounding box center [1238, 211] width 62 height 19
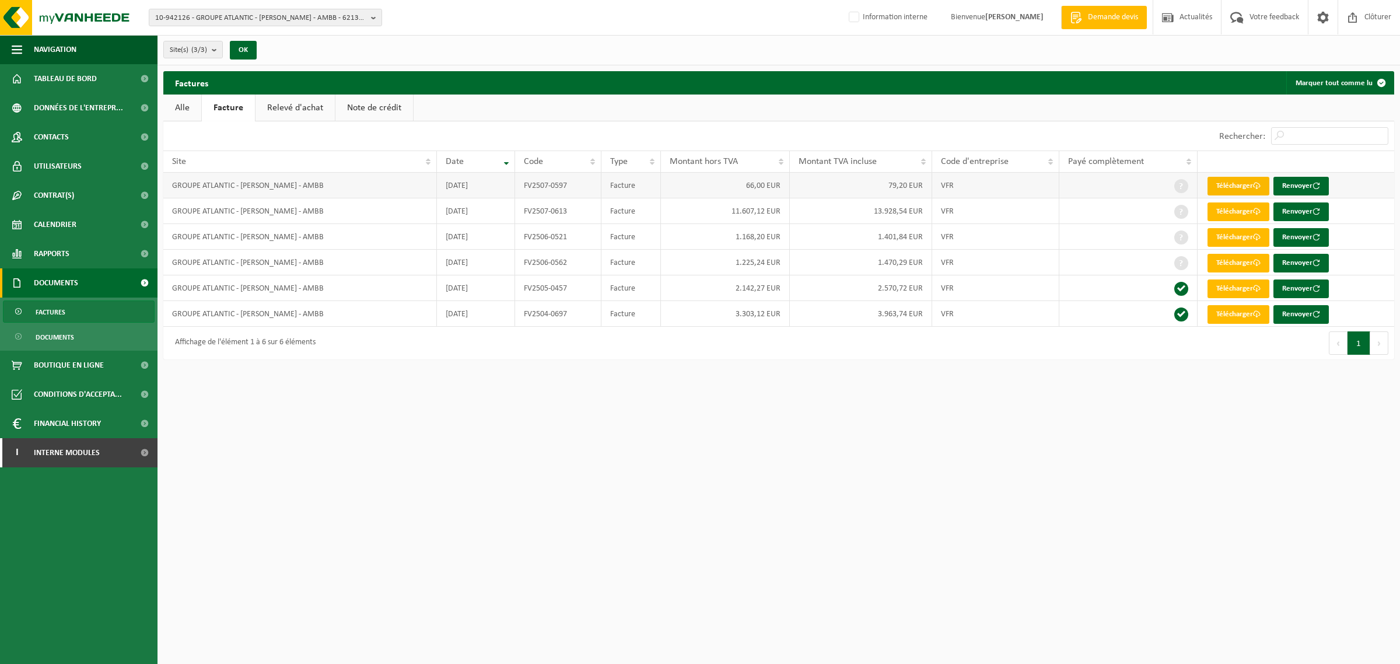
click at [1228, 184] on link "Télécharger" at bounding box center [1238, 186] width 62 height 19
click at [386, 108] on link "Note de crédit" at bounding box center [374, 107] width 78 height 27
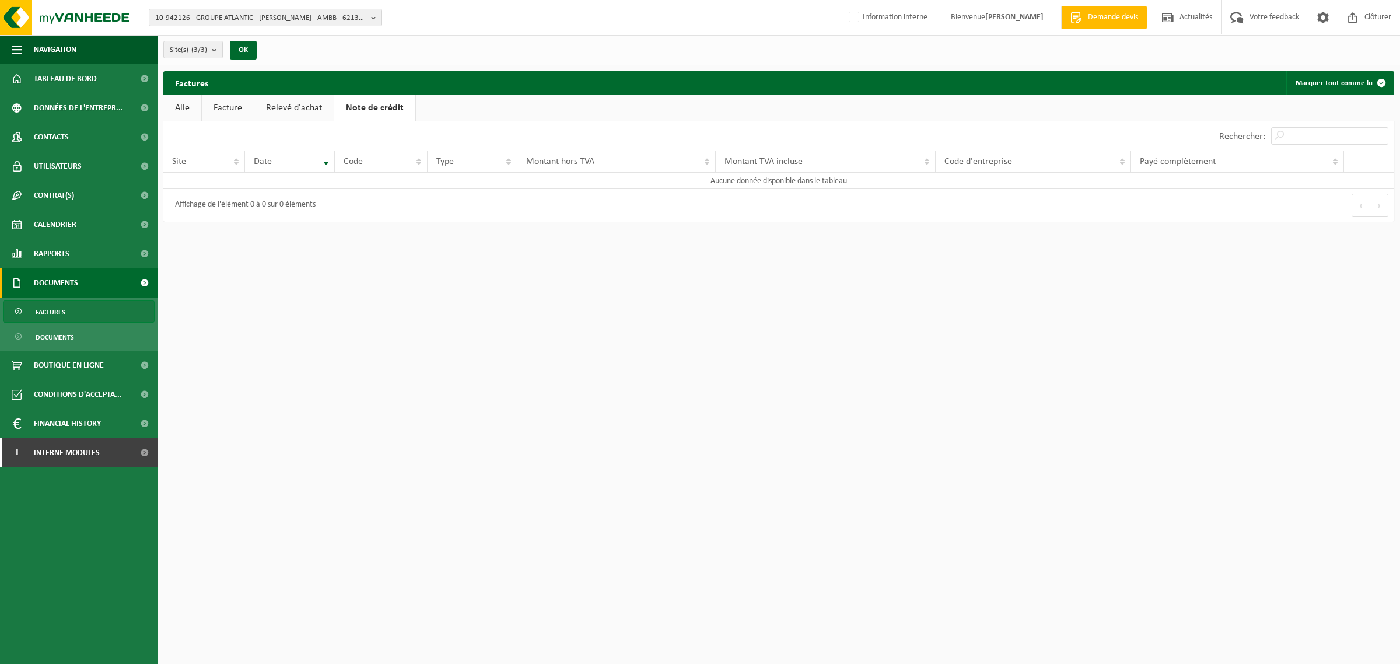
click at [281, 108] on link "Relevé d'achat" at bounding box center [293, 107] width 79 height 27
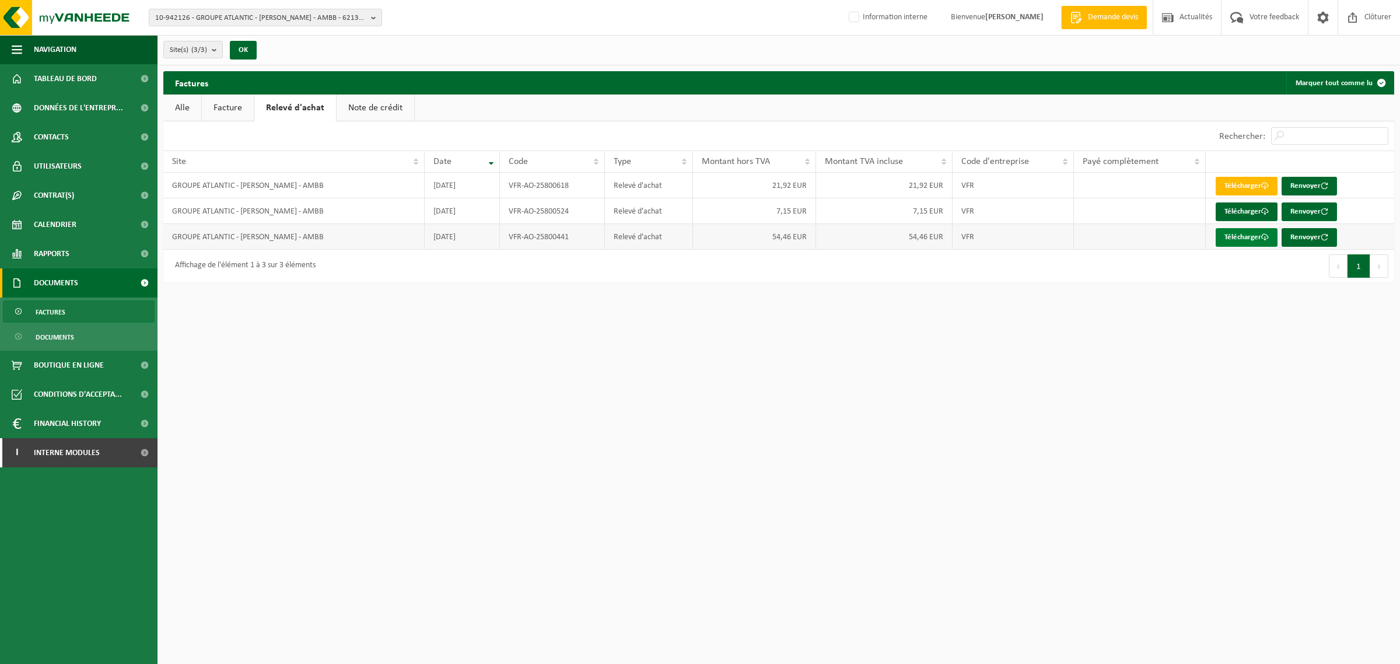
click at [1242, 236] on link "Télécharger" at bounding box center [1247, 237] width 62 height 19
click at [573, 430] on html "10-942126 - GROUPE ATLANTIC - [PERSON_NAME] - AMBB - 62138 [PERSON_NAME], [GEOG…" at bounding box center [700, 332] width 1400 height 664
click at [753, 514] on html "10-942126 - GROUPE ATLANTIC - [PERSON_NAME] - AMBB - 62138 [PERSON_NAME], [GEOG…" at bounding box center [700, 332] width 1400 height 664
click at [223, 106] on link "Facture" at bounding box center [228, 107] width 52 height 27
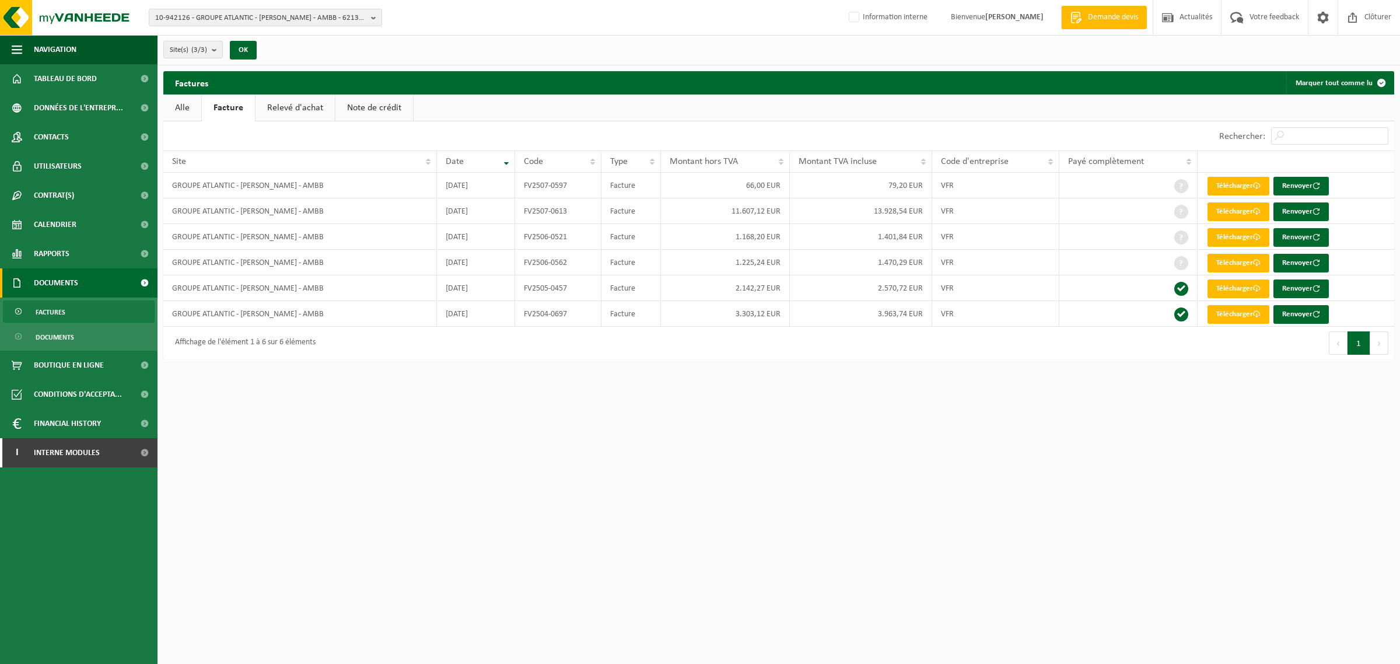
click at [180, 111] on link "Alle" at bounding box center [182, 107] width 38 height 27
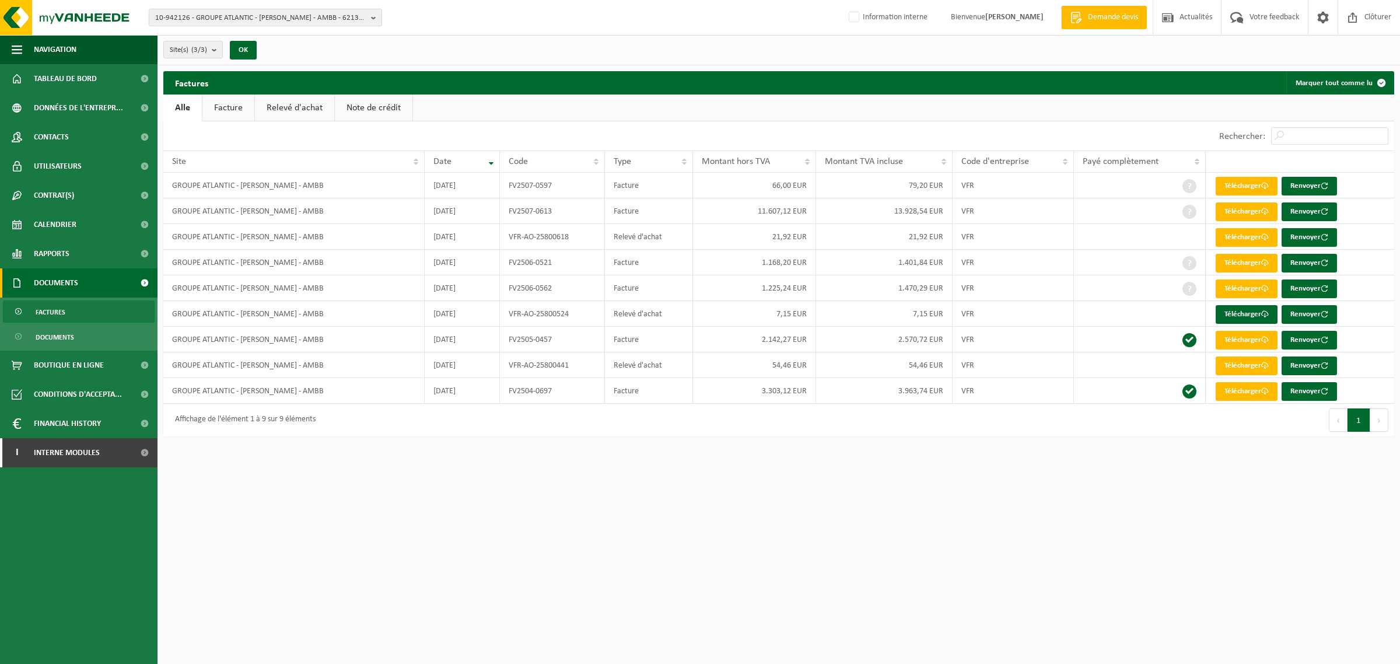
click at [1382, 430] on button "Suivant" at bounding box center [1379, 419] width 18 height 23
click at [1377, 429] on button "Suivant" at bounding box center [1379, 419] width 18 height 23
click at [1244, 395] on link "Télécharger" at bounding box center [1247, 391] width 62 height 19
click at [1241, 348] on link "Télécharger" at bounding box center [1247, 340] width 62 height 19
click at [1231, 552] on html "10-942126 - GROUPE ATLANTIC - [PERSON_NAME] - AMBB - 62138 [PERSON_NAME], [GEOG…" at bounding box center [700, 332] width 1400 height 664
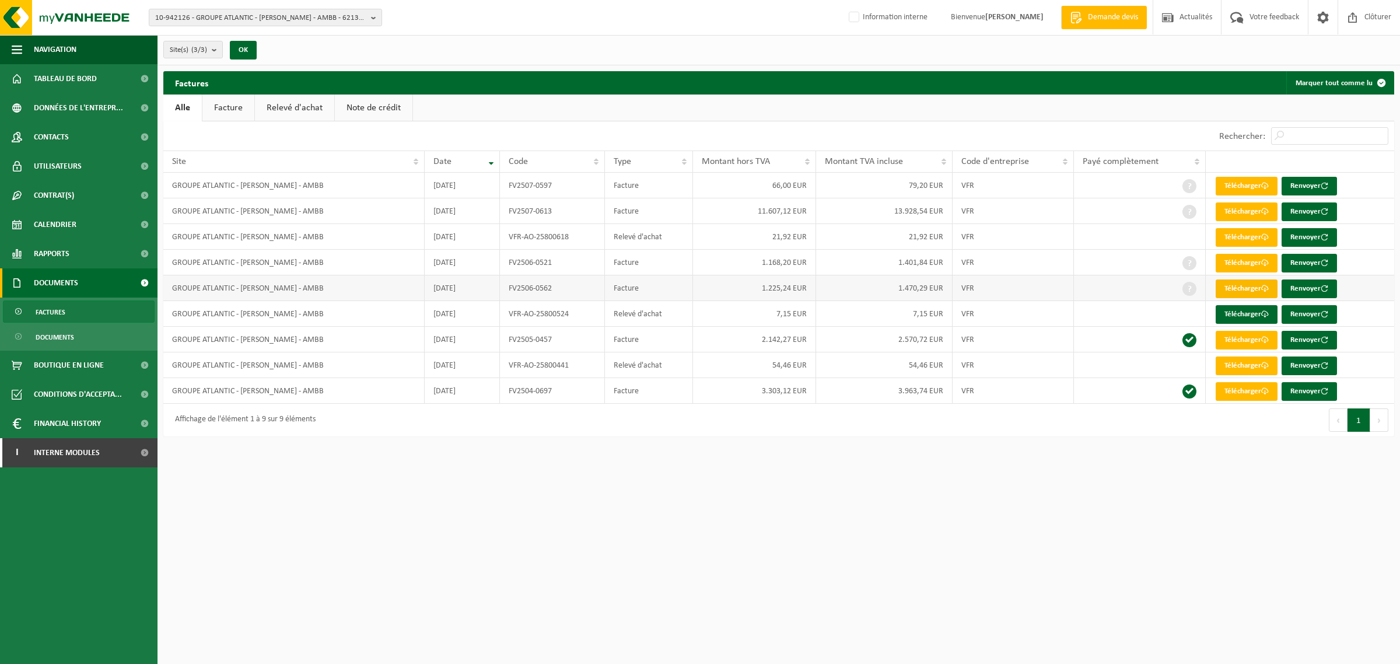
click at [1247, 292] on link "Télécharger" at bounding box center [1247, 288] width 62 height 19
click at [581, 272] on td "FV2506-0521" at bounding box center [552, 263] width 105 height 26
click at [1238, 261] on link "Télécharger" at bounding box center [1247, 263] width 62 height 19
click at [547, 216] on td "FV2507-0613" at bounding box center [552, 211] width 105 height 26
click at [1260, 211] on link "Télécharger" at bounding box center [1247, 211] width 62 height 19
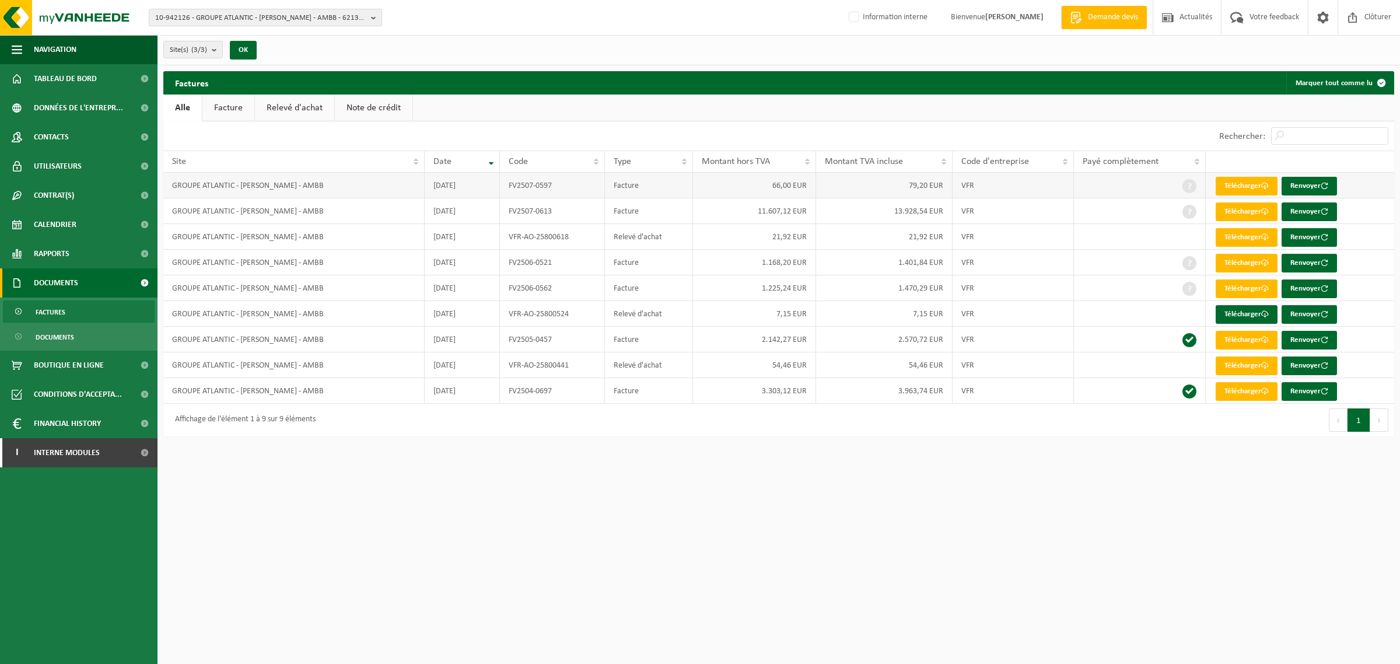
click at [998, 184] on td "VFR" at bounding box center [1012, 186] width 121 height 26
click at [1232, 212] on link "Télécharger" at bounding box center [1247, 211] width 62 height 19
click at [1022, 188] on td "VFR" at bounding box center [1012, 186] width 121 height 26
